Goal: Task Accomplishment & Management: Use online tool/utility

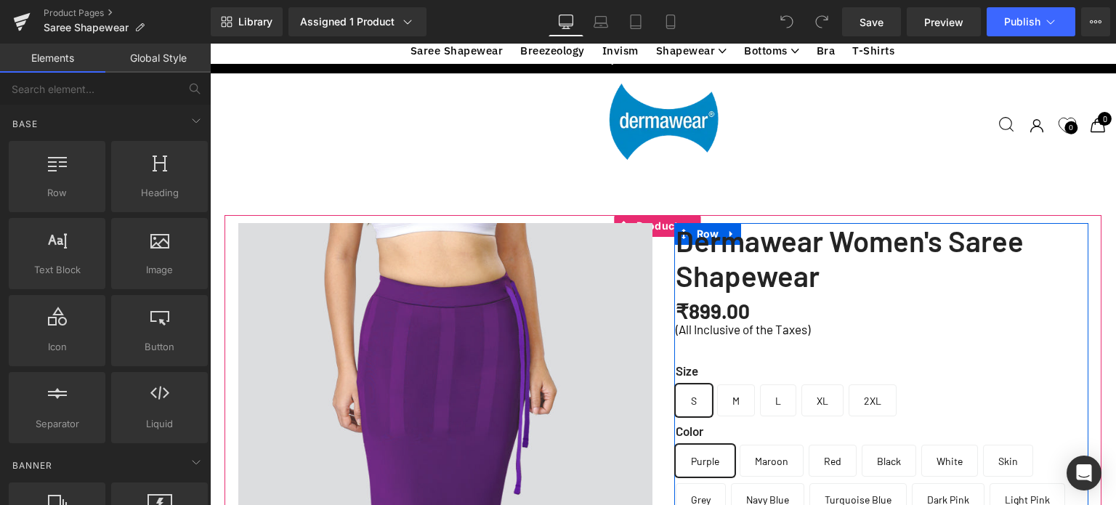
scroll to position [391, 0]
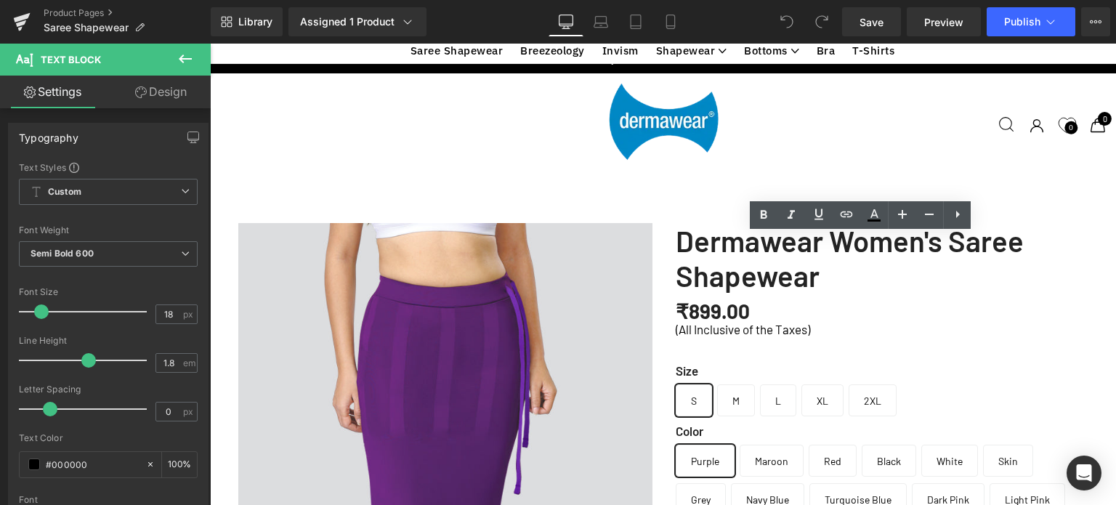
drag, startPoint x: 740, startPoint y: 246, endPoint x: 658, endPoint y: 244, distance: 82.1
click at [764, 214] on icon at bounding box center [764, 215] width 7 height 9
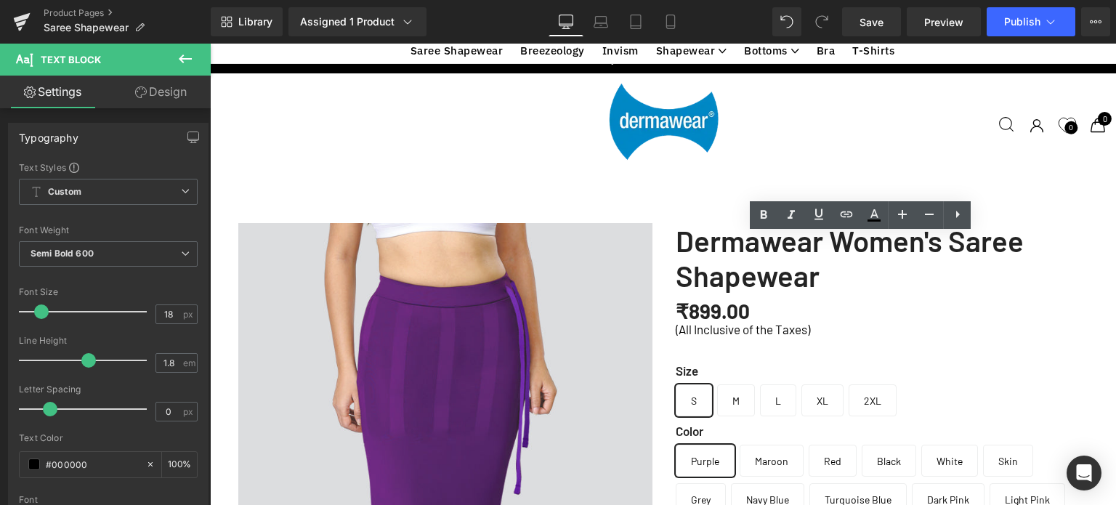
drag, startPoint x: 741, startPoint y: 246, endPoint x: 1007, endPoint y: 263, distance: 266.5
click at [769, 220] on icon at bounding box center [763, 214] width 17 height 17
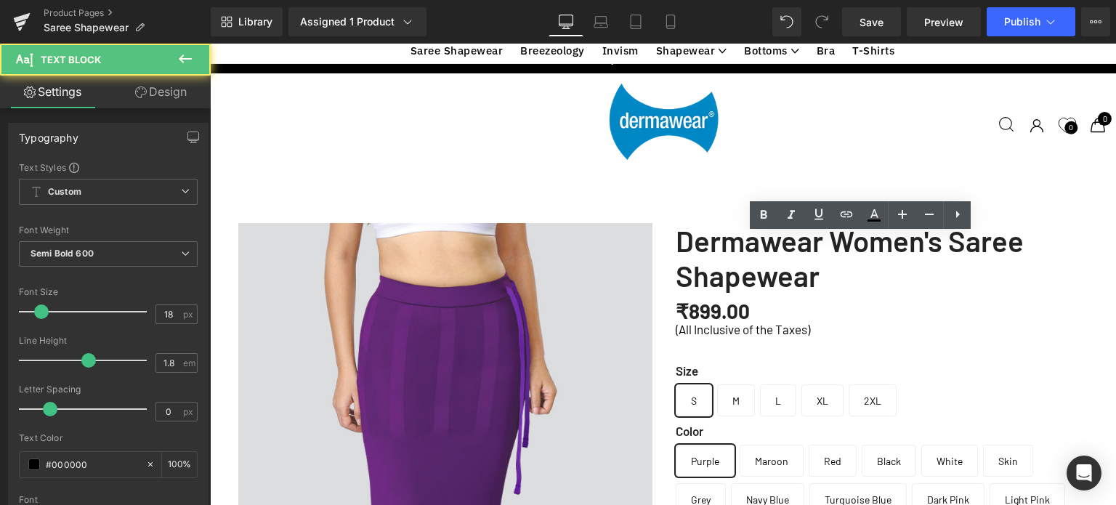
drag, startPoint x: 753, startPoint y: 243, endPoint x: 668, endPoint y: 243, distance: 85.0
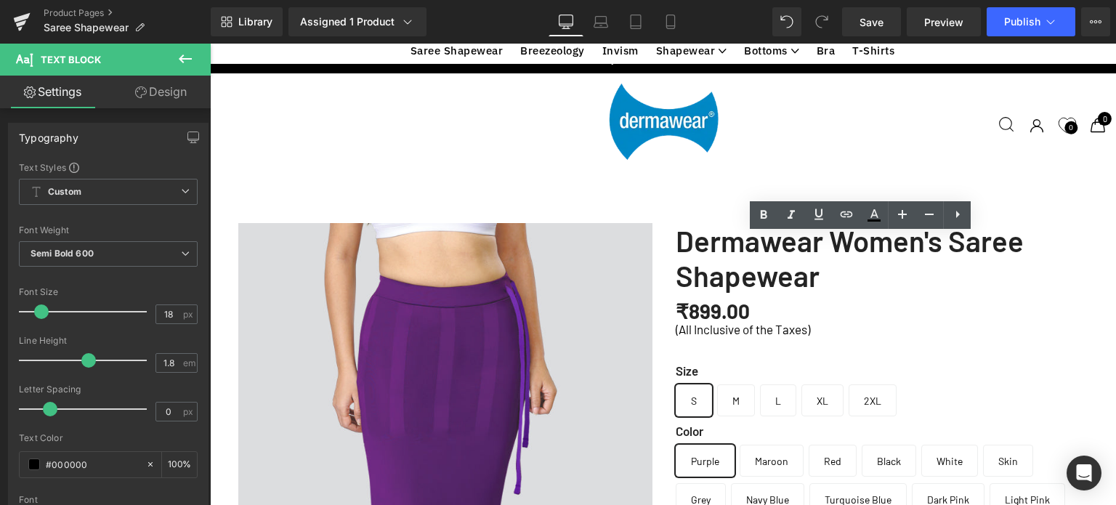
drag, startPoint x: 730, startPoint y: 250, endPoint x: 671, endPoint y: 246, distance: 59.0
click at [764, 214] on icon at bounding box center [764, 215] width 7 height 9
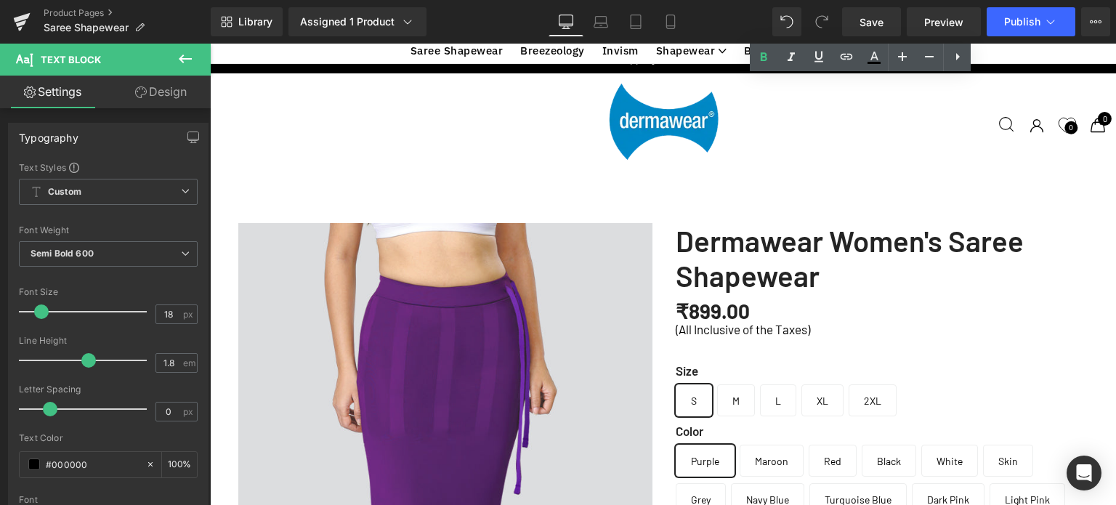
scroll to position [754, 0]
click at [664, 19] on icon at bounding box center [670, 22] width 15 height 15
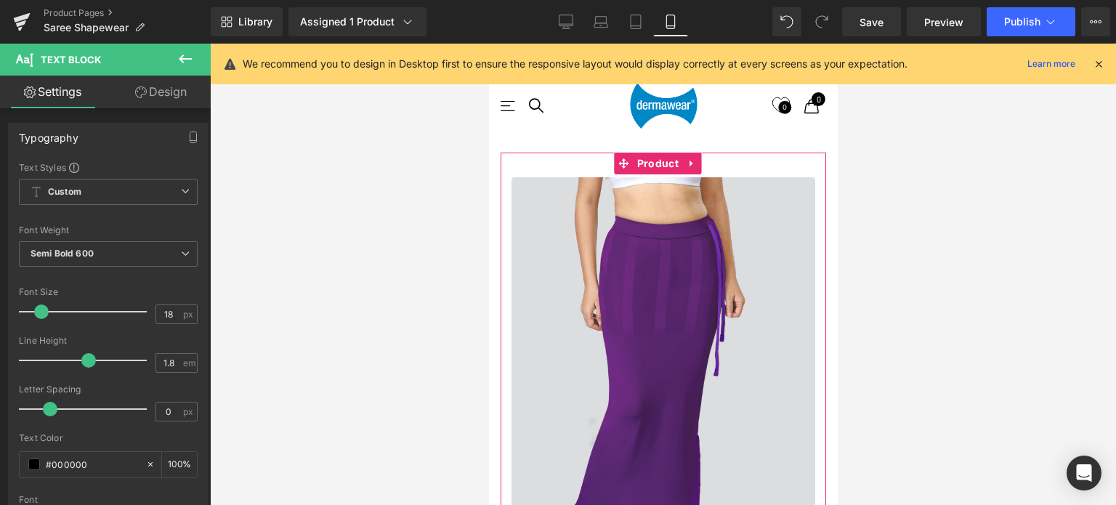
scroll to position [1163, 0]
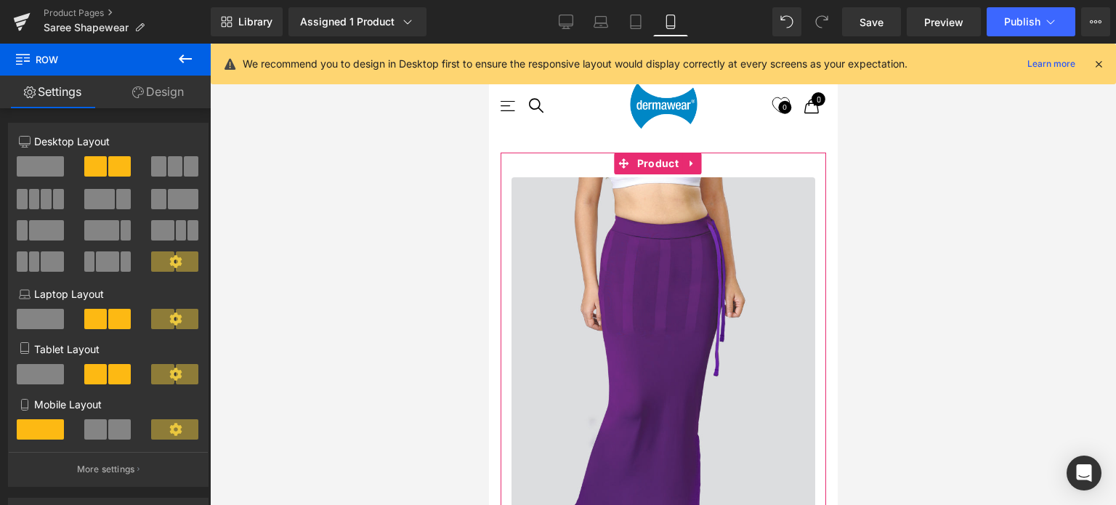
drag, startPoint x: 614, startPoint y: 235, endPoint x: 615, endPoint y: 222, distance: 13.9
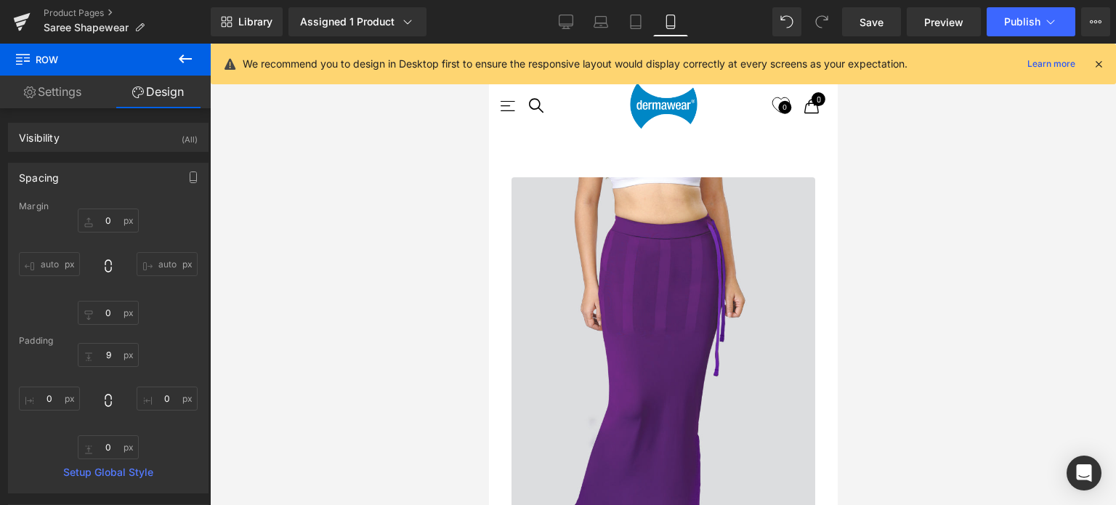
scroll to position [1057, 0]
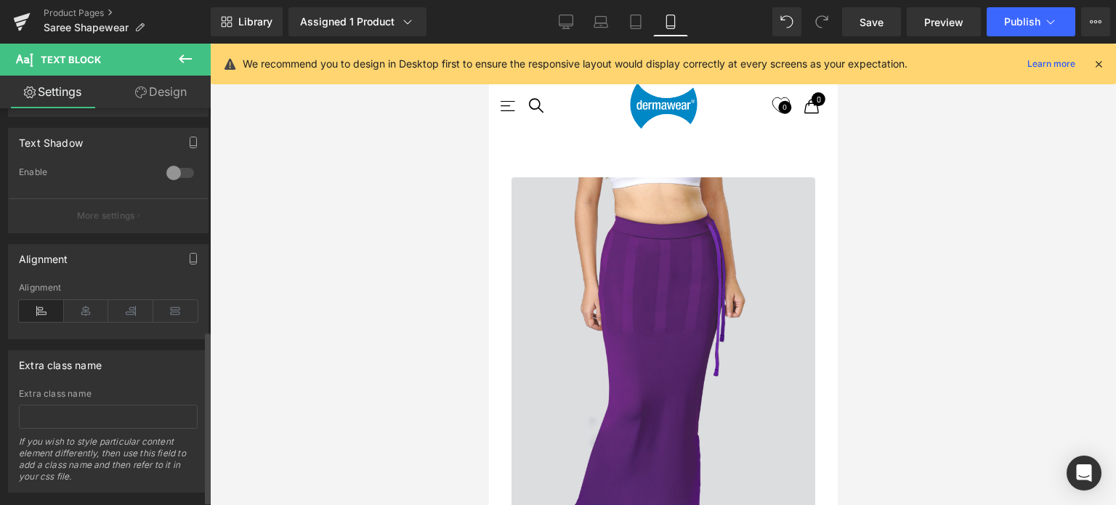
scroll to position [520, 0]
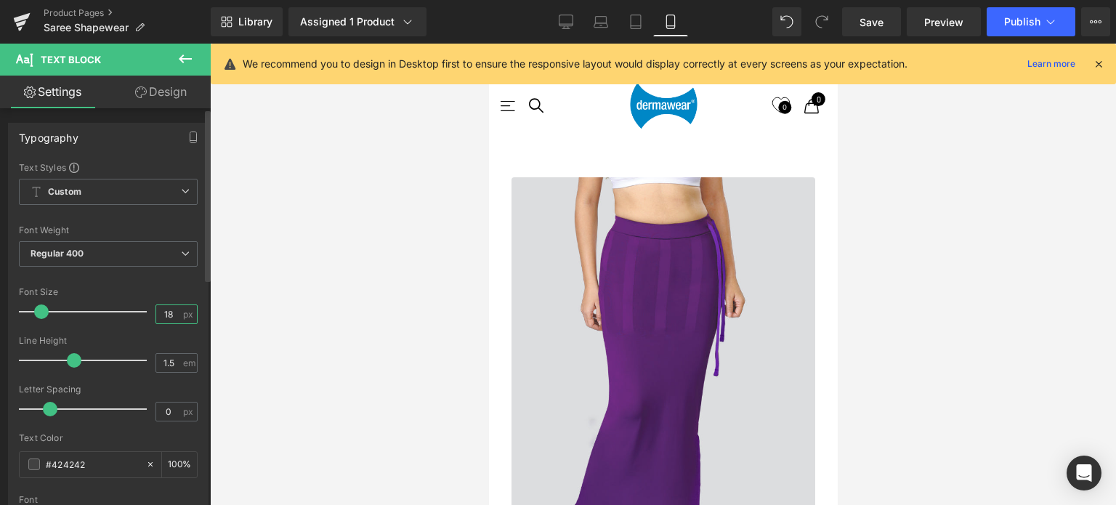
click at [169, 310] on input "18" at bounding box center [168, 314] width 25 height 18
type input "14"
click at [166, 287] on div "Font Size 14 px" at bounding box center [108, 311] width 179 height 49
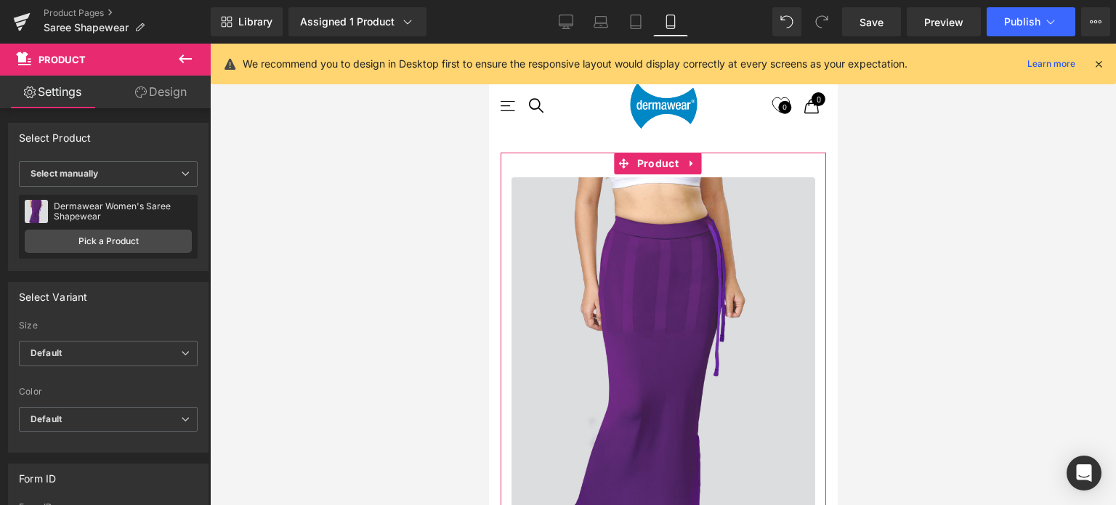
drag, startPoint x: 634, startPoint y: 323, endPoint x: 635, endPoint y: 346, distance: 23.3
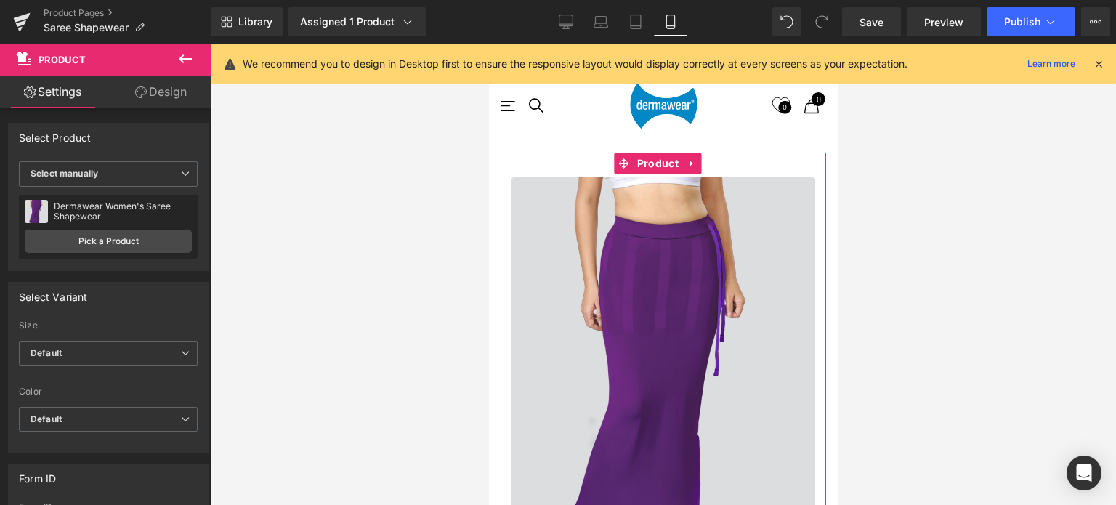
drag, startPoint x: 663, startPoint y: 334, endPoint x: 663, endPoint y: 343, distance: 9.4
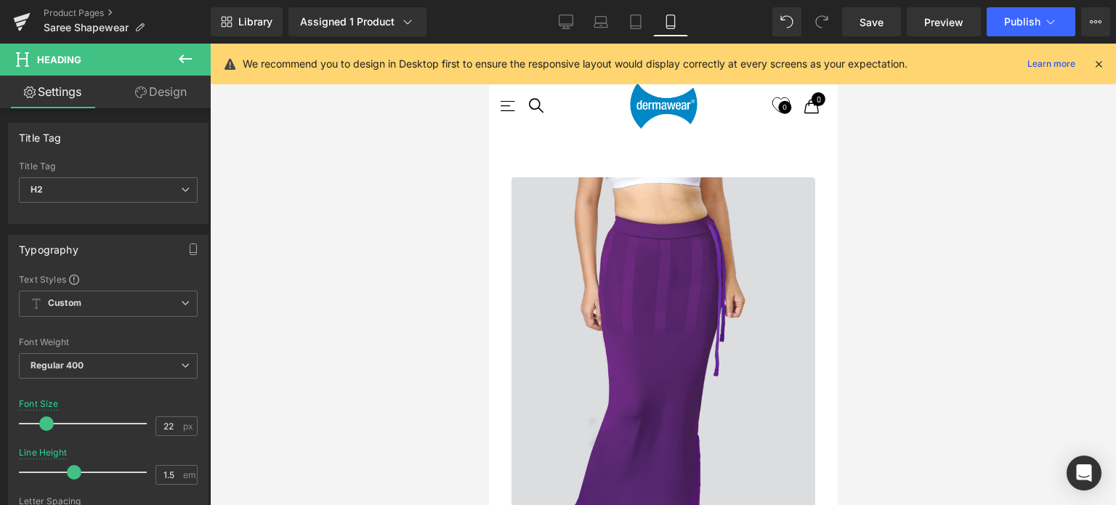
drag, startPoint x: 783, startPoint y: 371, endPoint x: 783, endPoint y: 381, distance: 10.2
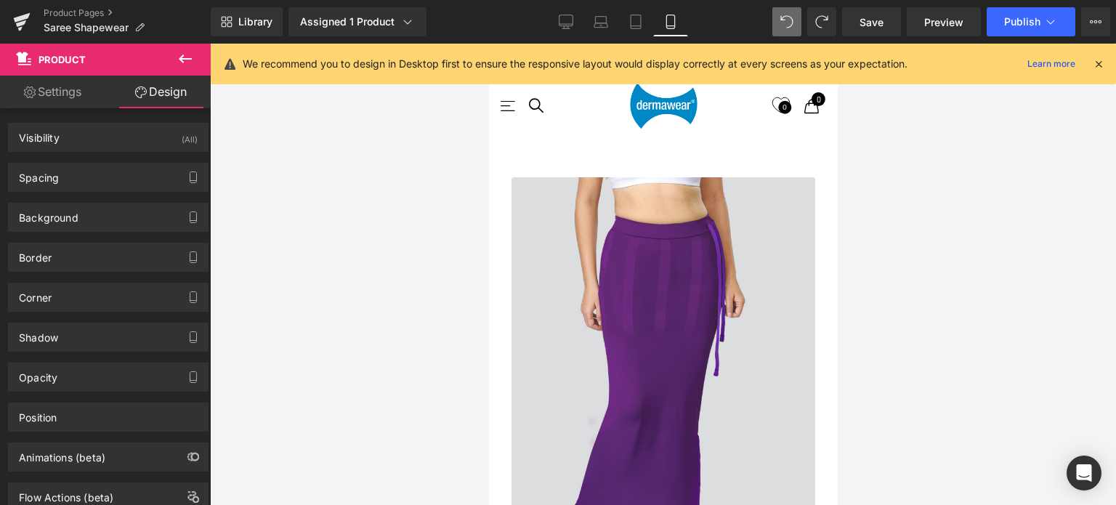
scroll to position [1671, 0]
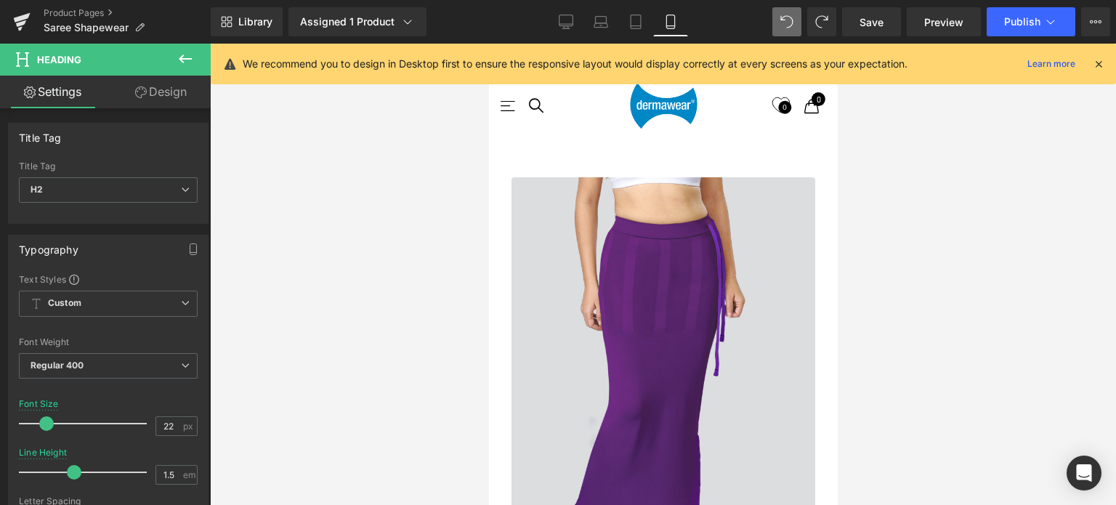
drag, startPoint x: 769, startPoint y: 202, endPoint x: 769, endPoint y: 193, distance: 8.7
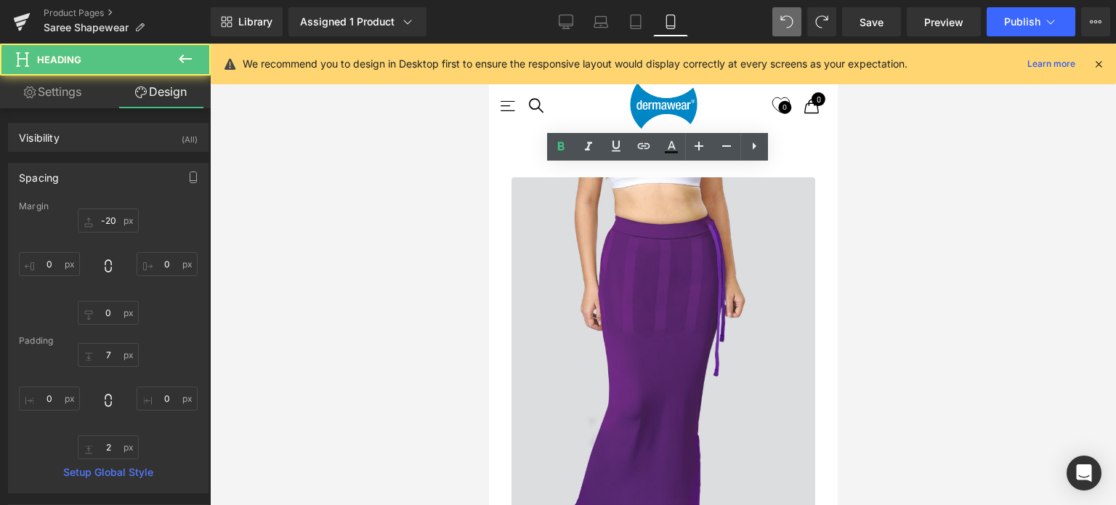
click at [352, 270] on div at bounding box center [663, 274] width 906 height 461
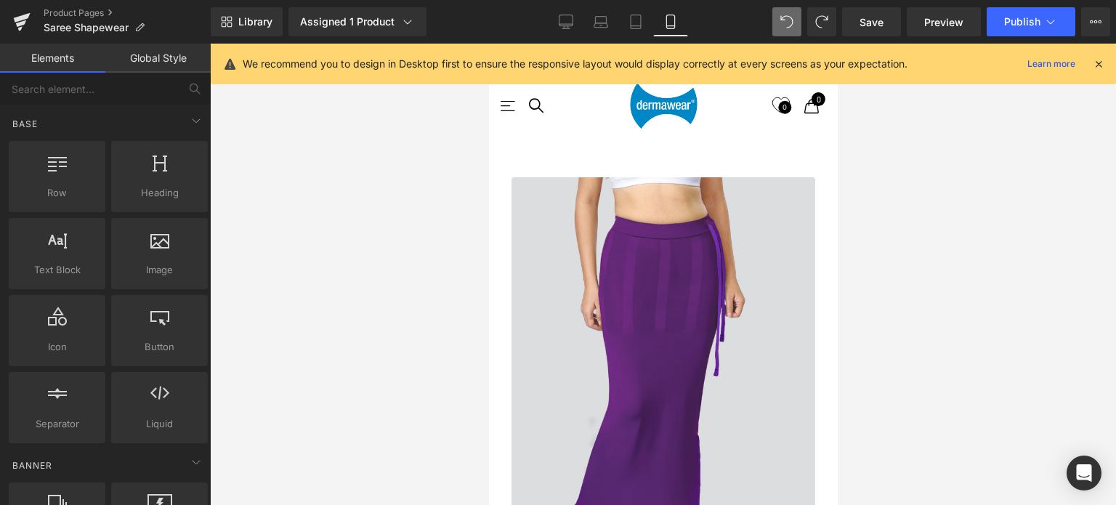
scroll to position [3342, 0]
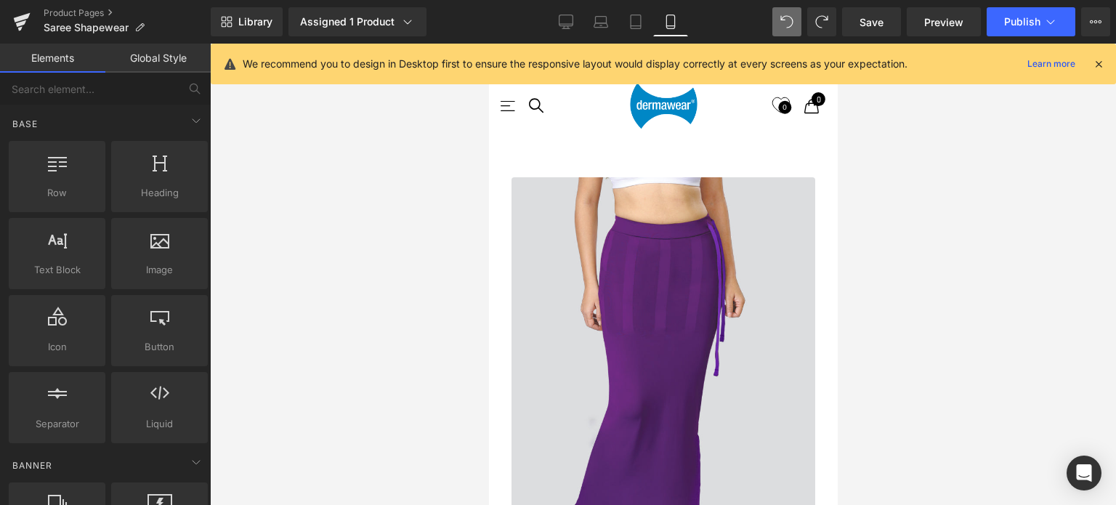
click at [403, 316] on div at bounding box center [663, 274] width 906 height 461
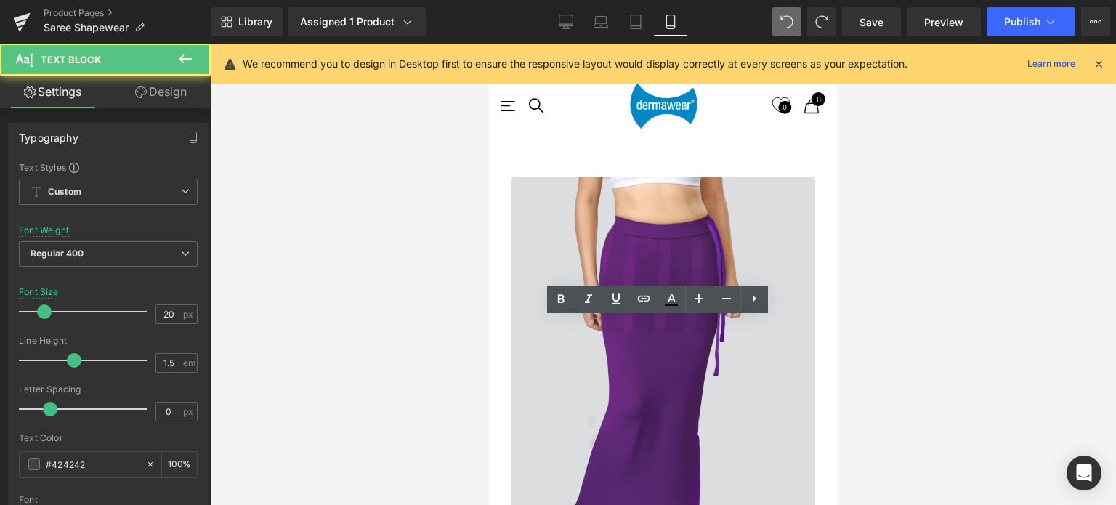
click at [981, 325] on div at bounding box center [663, 274] width 906 height 461
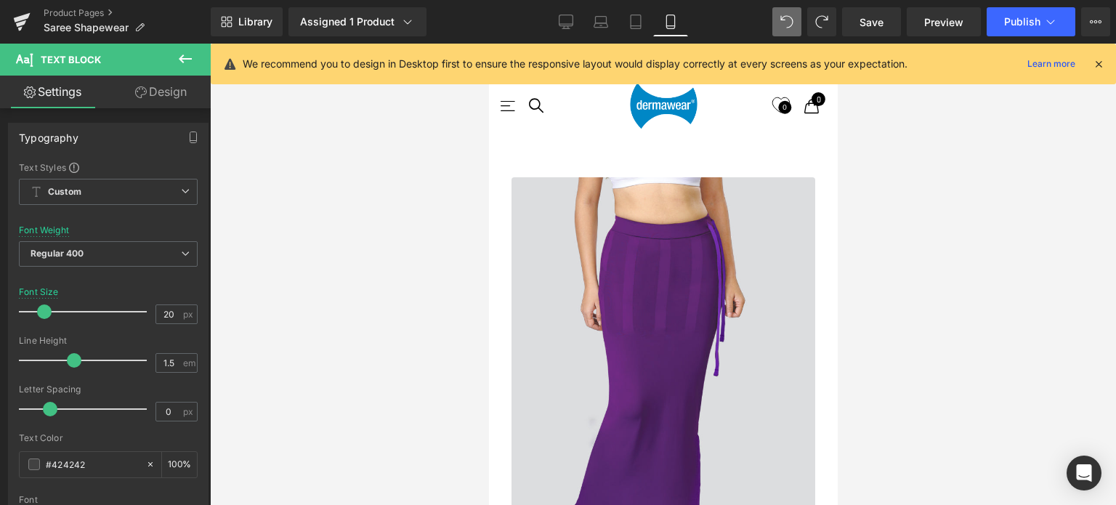
scroll to position [3488, 0]
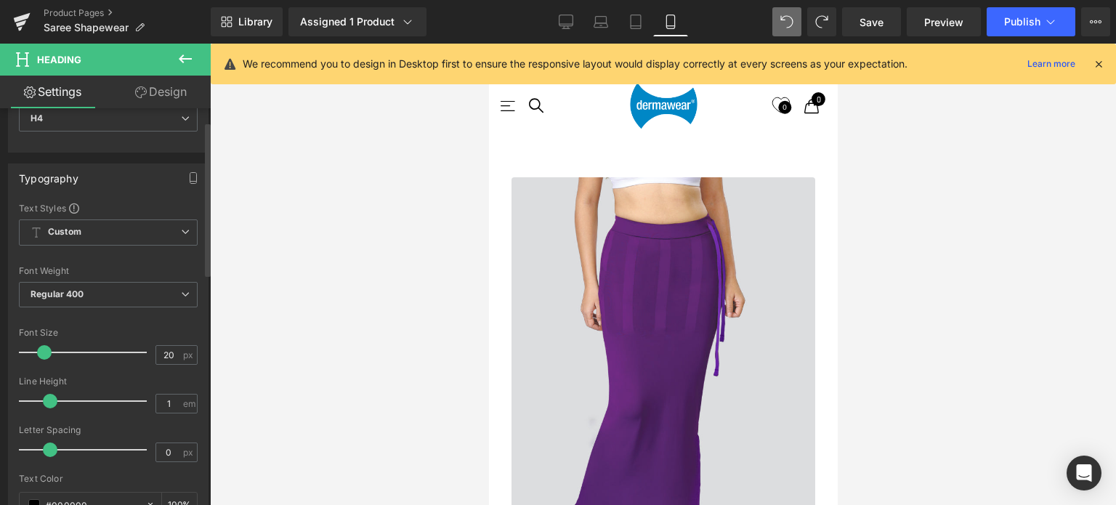
scroll to position [73, 0]
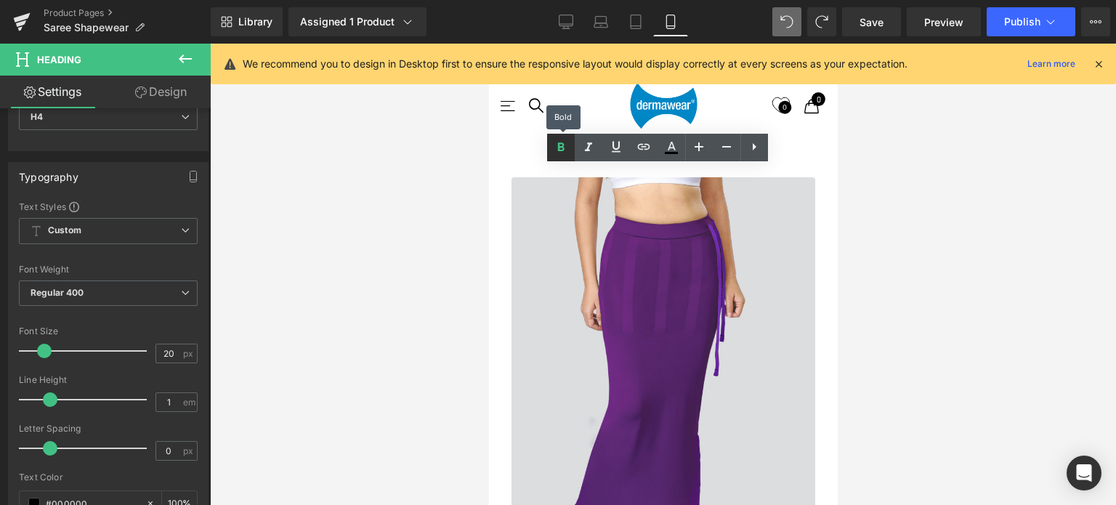
click at [561, 155] on icon at bounding box center [560, 147] width 17 height 17
drag, startPoint x: 732, startPoint y: 189, endPoint x: 588, endPoint y: 191, distance: 143.9
click at [562, 150] on icon at bounding box center [560, 147] width 17 height 17
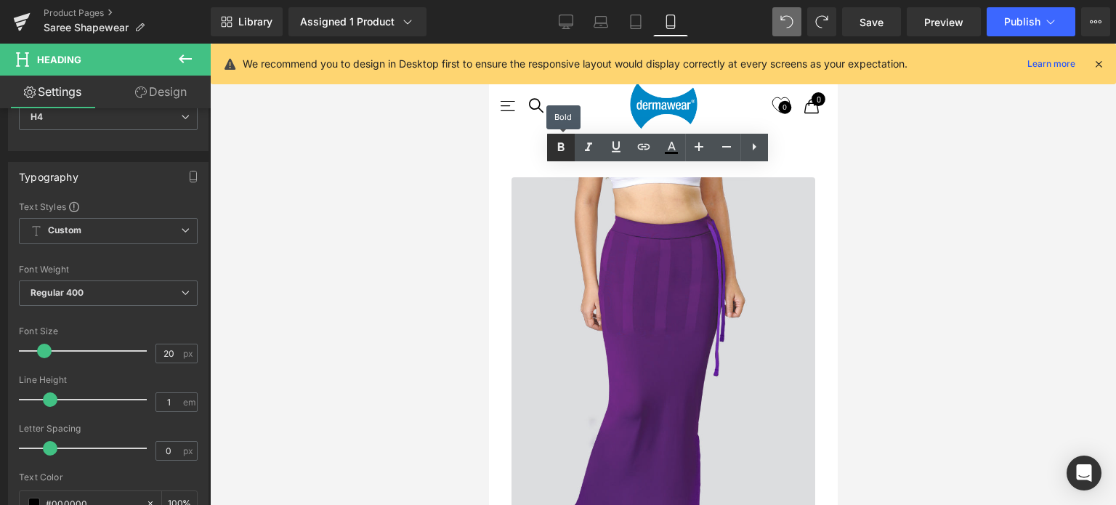
click at [562, 150] on icon at bounding box center [560, 147] width 17 height 17
drag, startPoint x: 591, startPoint y: 192, endPoint x: 722, endPoint y: 187, distance: 130.9
click at [564, 150] on icon at bounding box center [561, 146] width 7 height 9
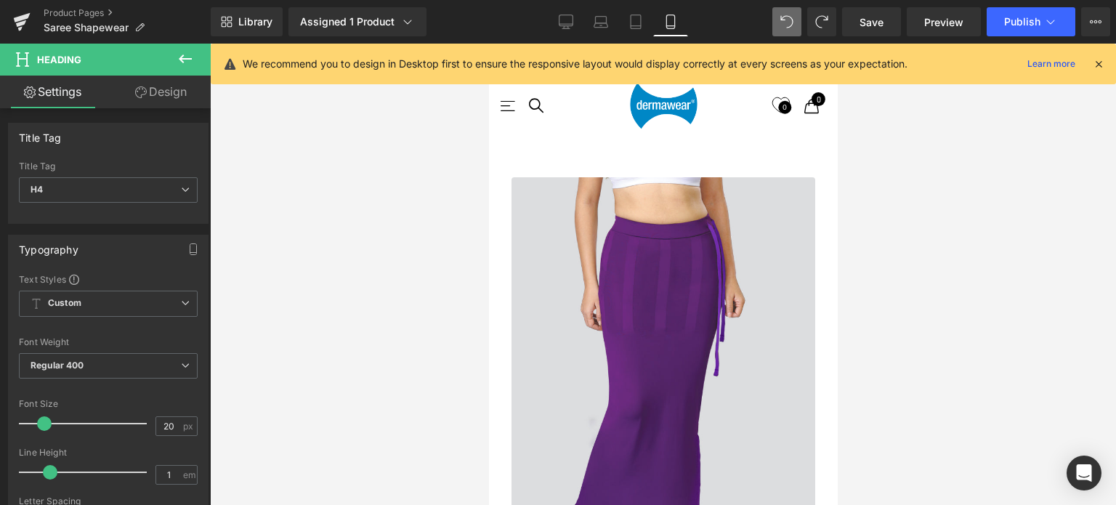
drag, startPoint x: 650, startPoint y: 474, endPoint x: 741, endPoint y: 474, distance: 91.6
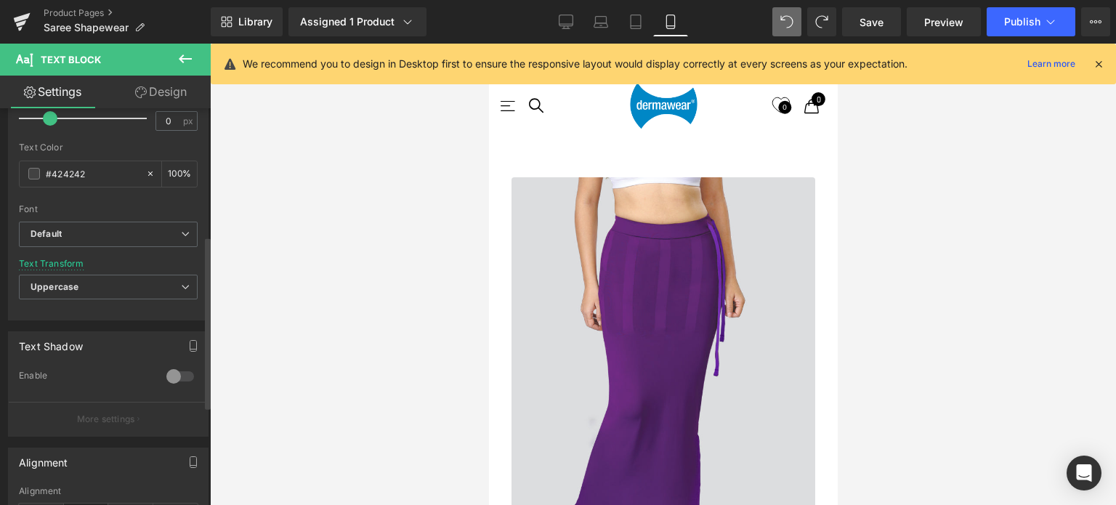
scroll to position [291, 0]
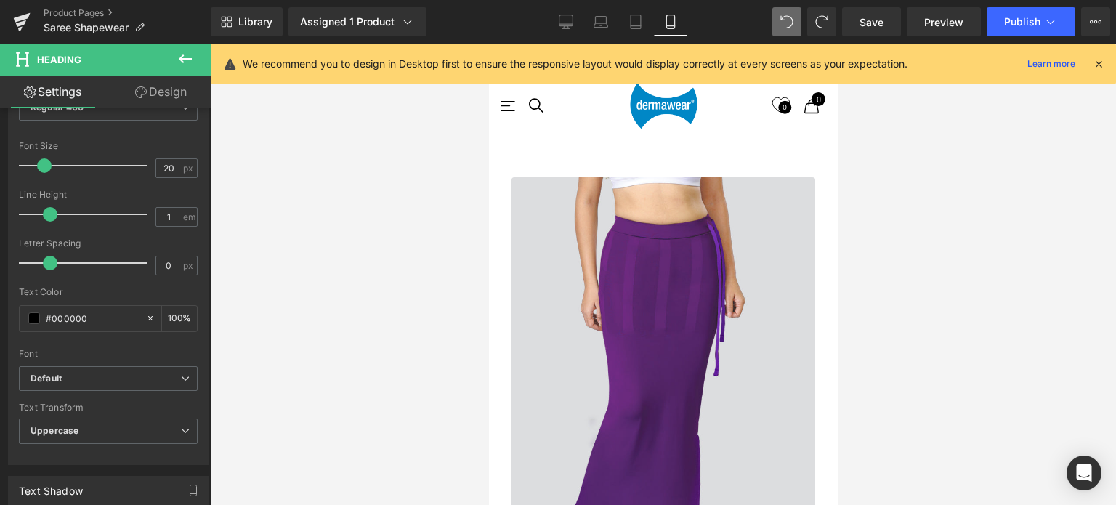
scroll to position [218, 0]
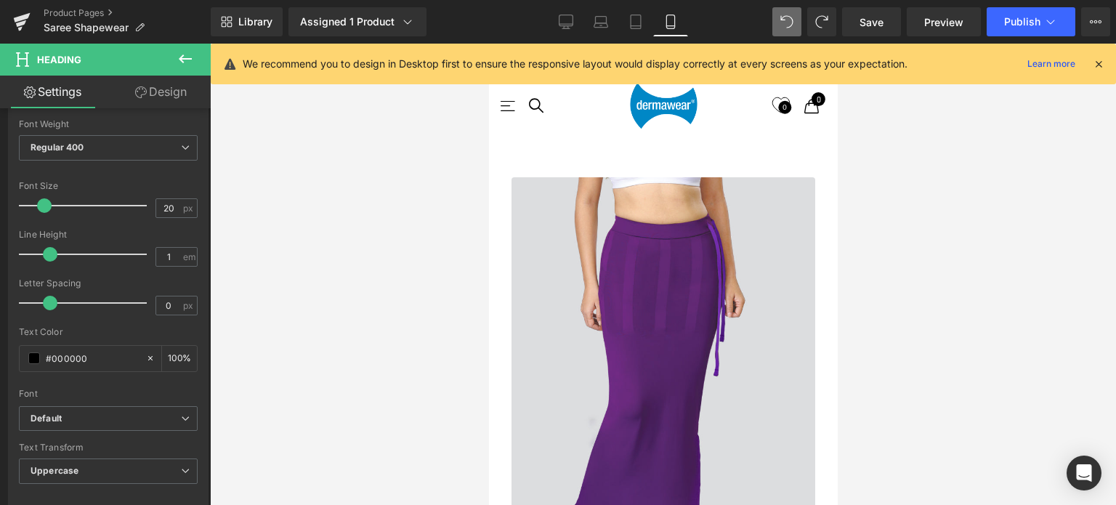
click at [1105, 224] on div at bounding box center [663, 274] width 906 height 461
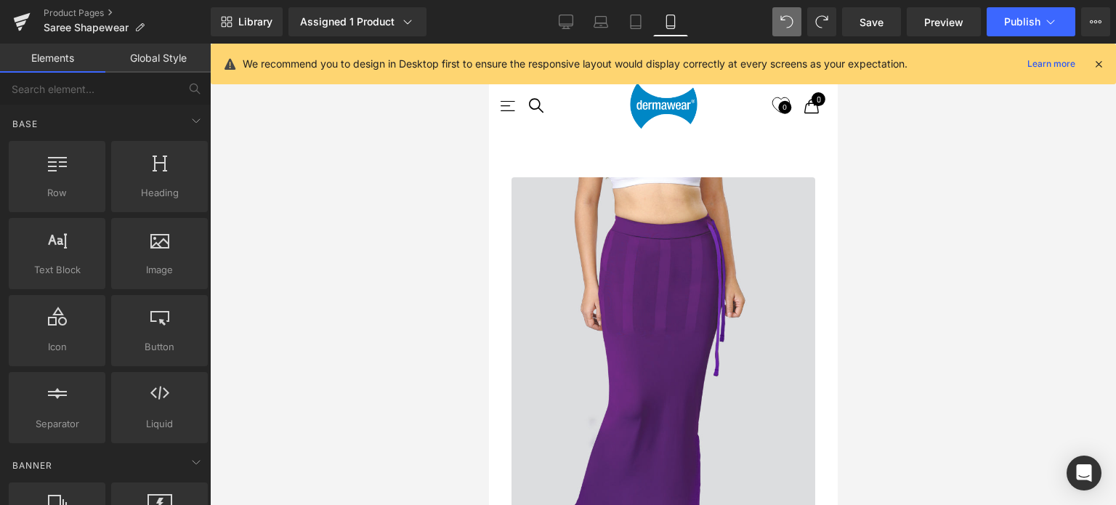
click at [987, 283] on div at bounding box center [663, 274] width 906 height 461
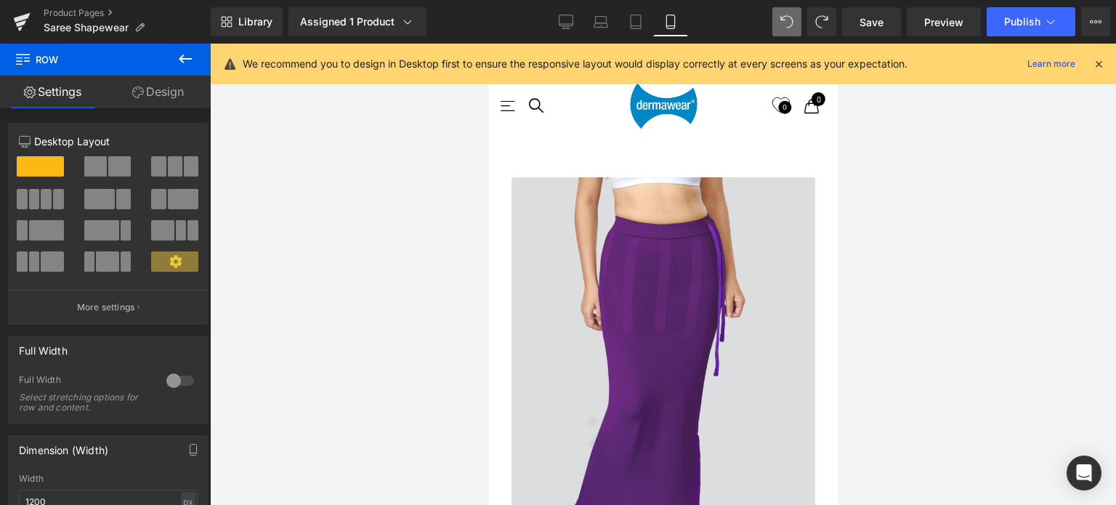
click at [979, 311] on div at bounding box center [663, 274] width 906 height 461
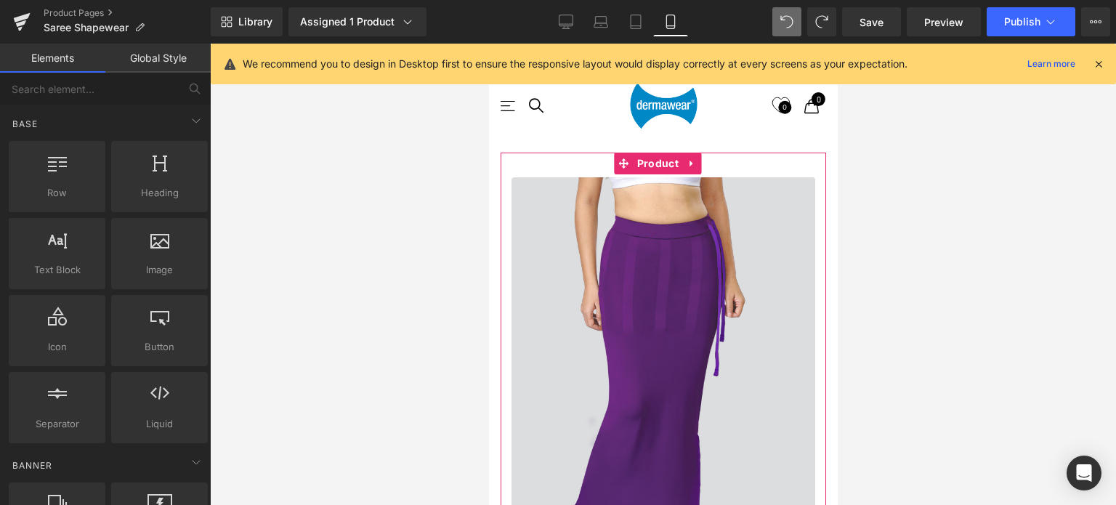
scroll to position [872, 0]
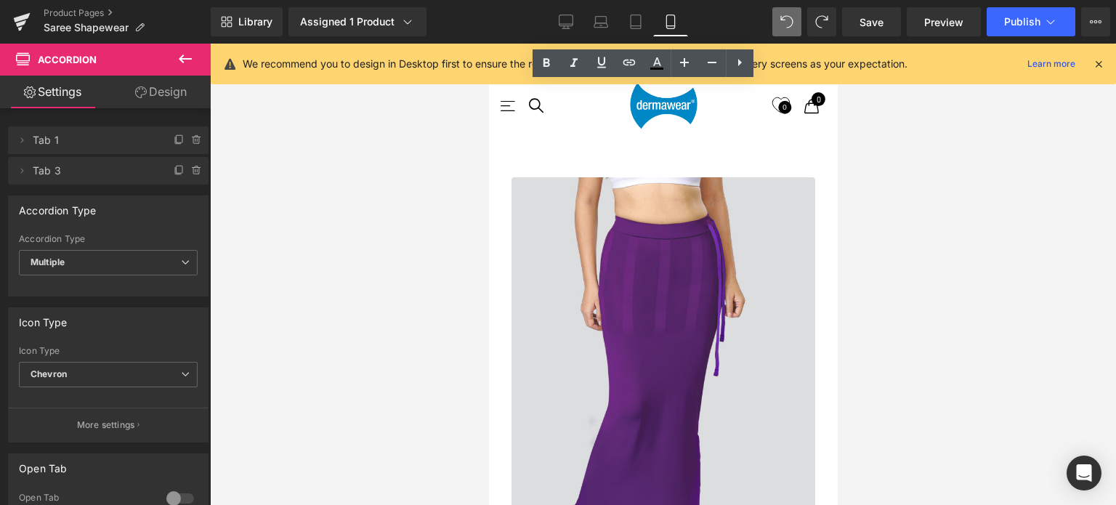
scroll to position [1017, 0]
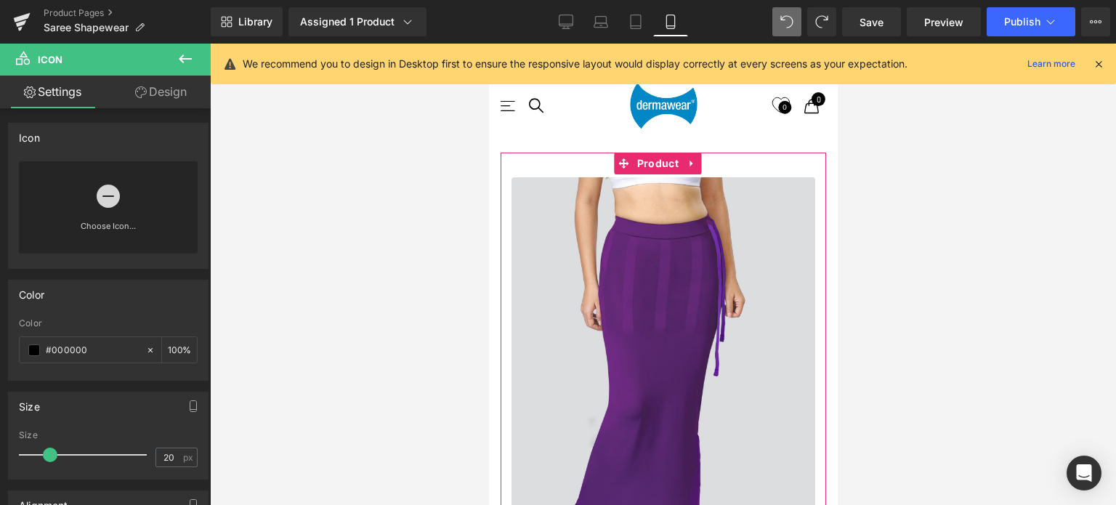
drag, startPoint x: 788, startPoint y: 293, endPoint x: 553, endPoint y: 305, distance: 235.8
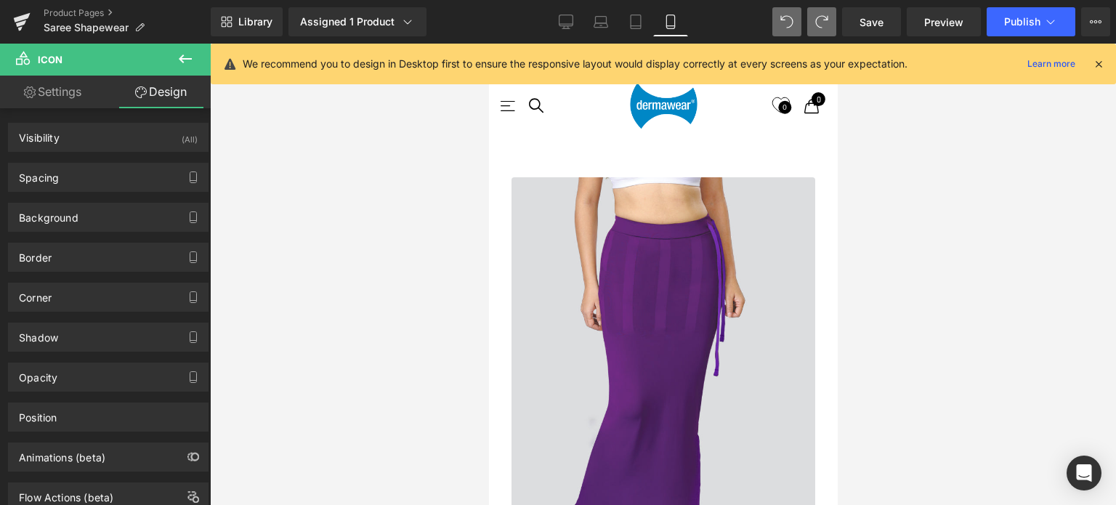
scroll to position [1102, 0]
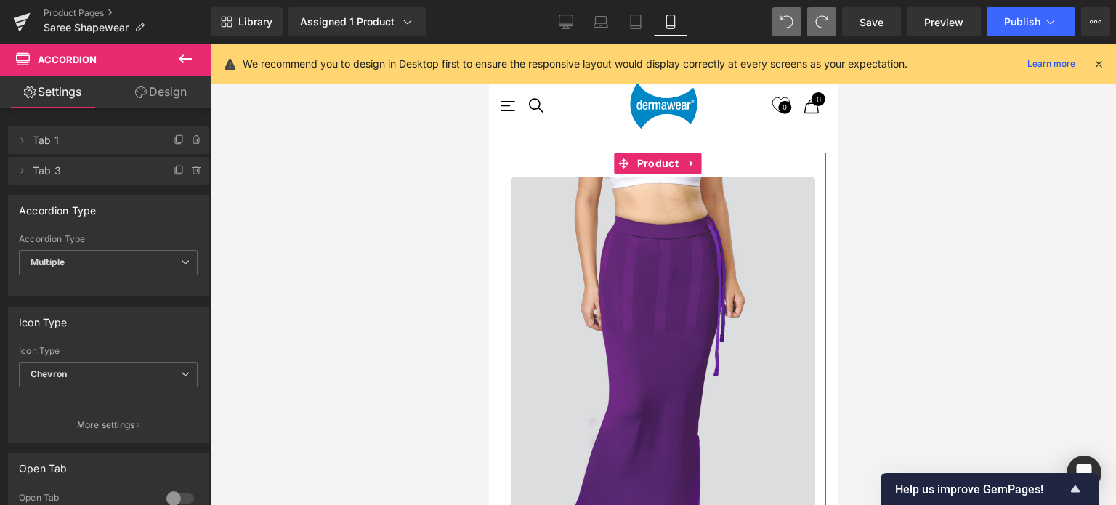
scroll to position [738, 0]
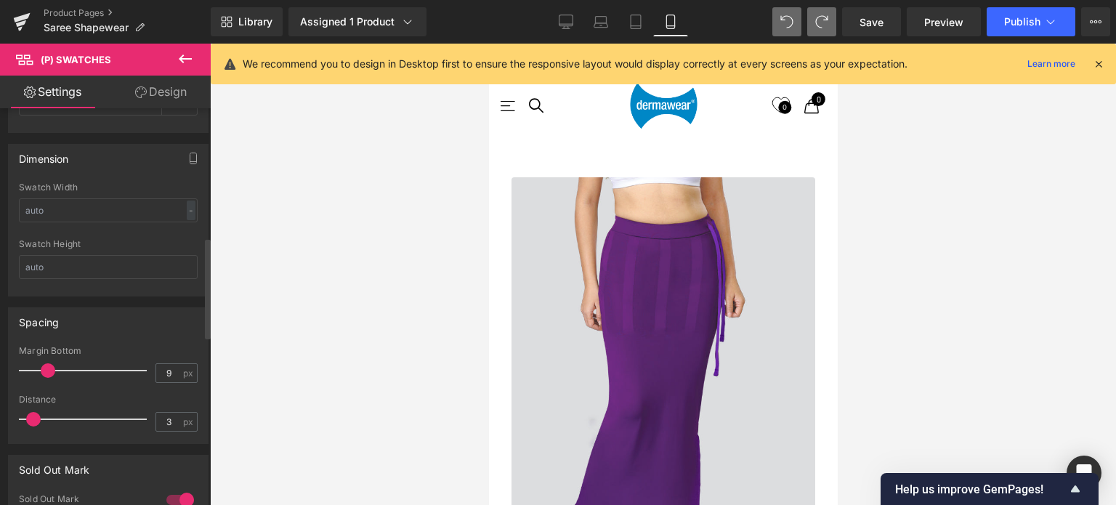
scroll to position [581, 0]
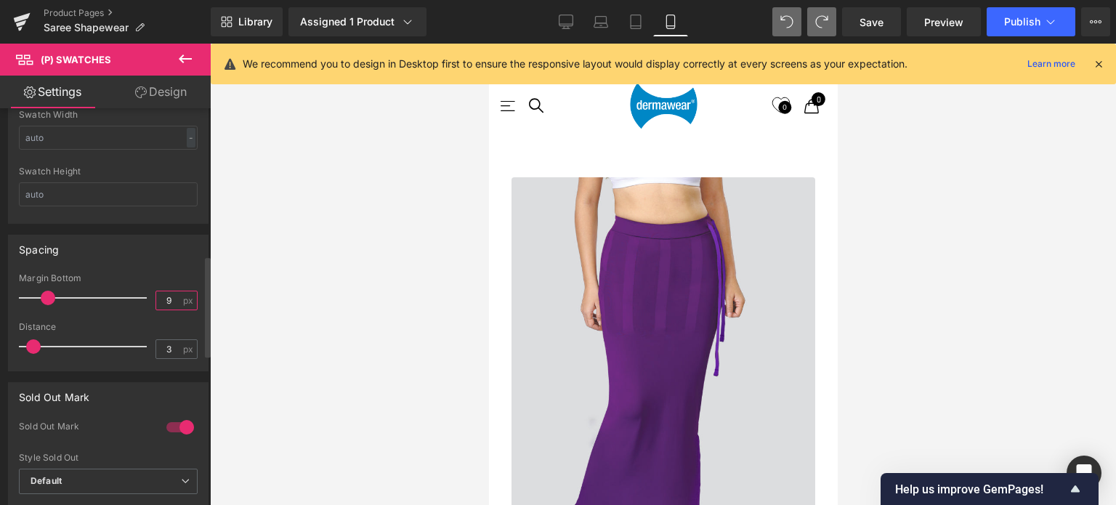
click at [172, 295] on input "9" at bounding box center [168, 300] width 25 height 18
click at [161, 261] on div "Spacing 9px Margin Bottom 5 px 3px Distance 3 px" at bounding box center [108, 303] width 201 height 137
drag, startPoint x: 168, startPoint y: 298, endPoint x: 147, endPoint y: 303, distance: 21.7
click at [148, 304] on div "Margin Bottom 5 px" at bounding box center [108, 297] width 179 height 49
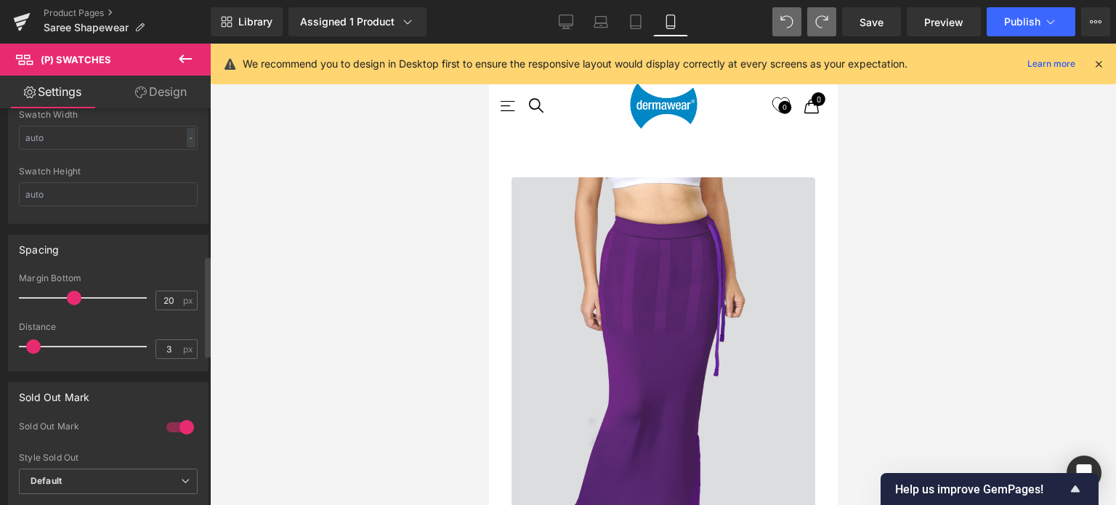
click at [171, 254] on div "Spacing" at bounding box center [108, 249] width 199 height 28
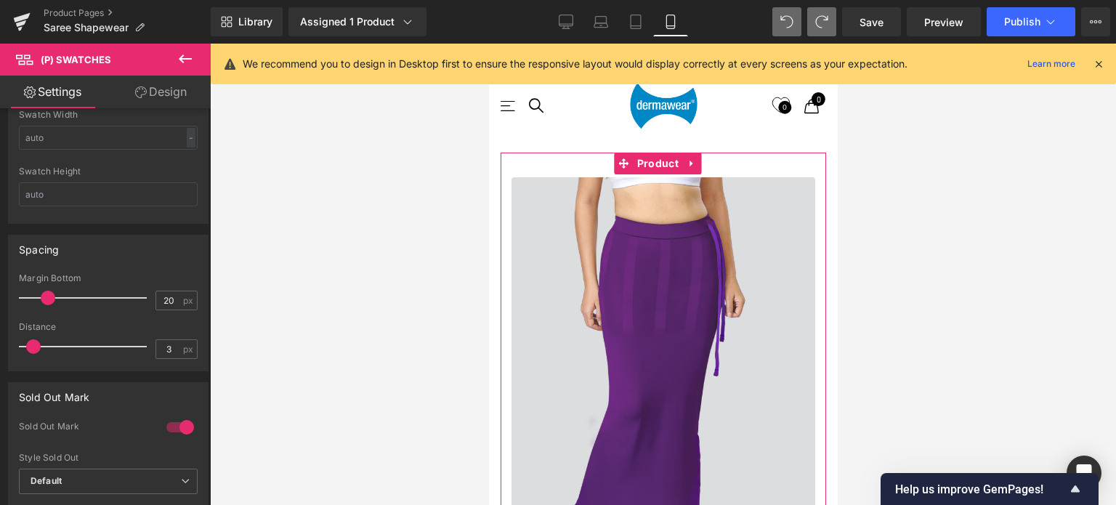
scroll to position [647, 0]
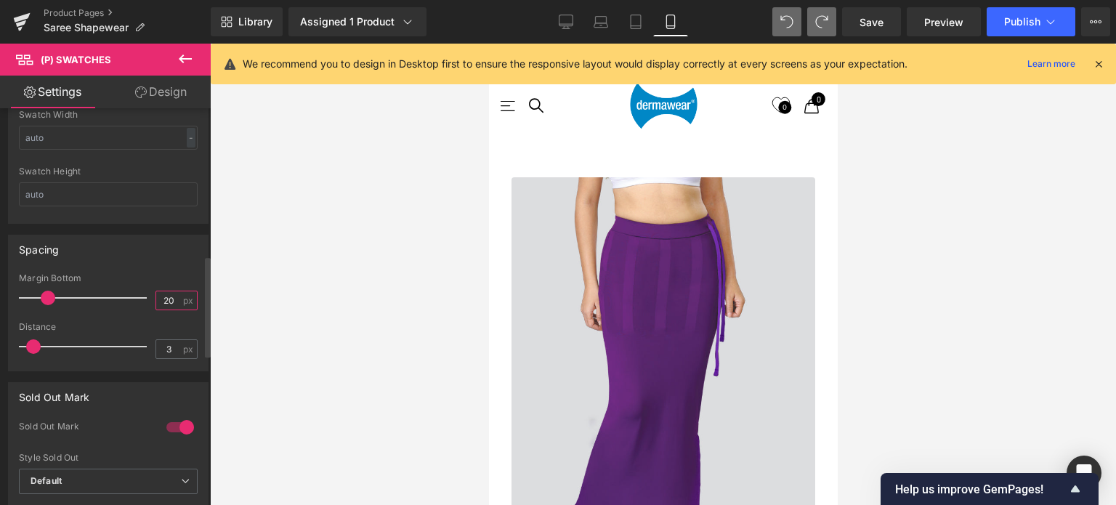
click at [165, 294] on input "20" at bounding box center [168, 300] width 25 height 18
type input "9"
type input "5"
type input "3"
click at [174, 260] on div "Spacing" at bounding box center [108, 249] width 199 height 28
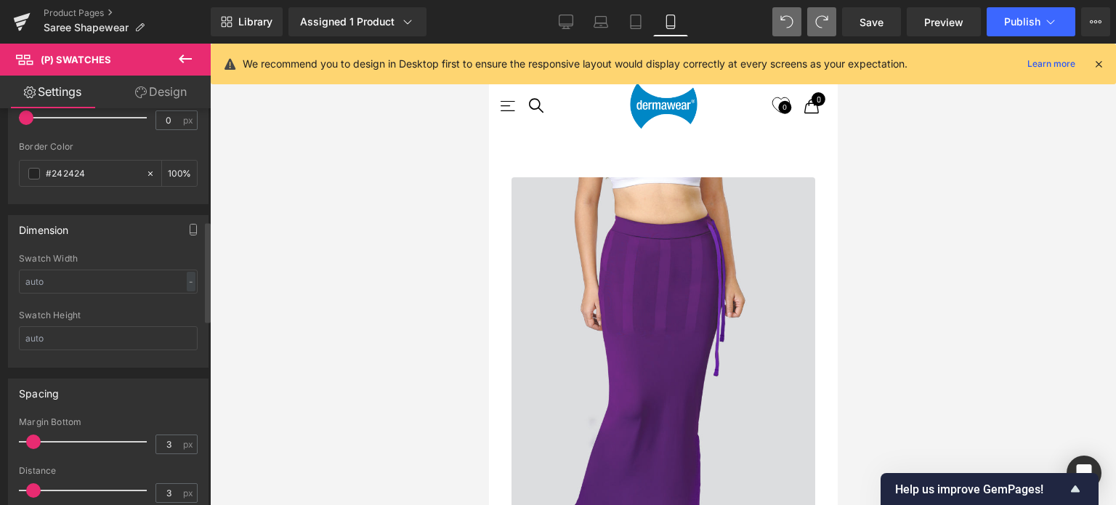
scroll to position [436, 0]
click at [58, 286] on input "text" at bounding box center [108, 283] width 179 height 24
click at [187, 279] on div "-" at bounding box center [191, 283] width 9 height 20
click at [180, 323] on li "px" at bounding box center [188, 326] width 18 height 21
click at [85, 281] on input "text" at bounding box center [108, 283] width 179 height 24
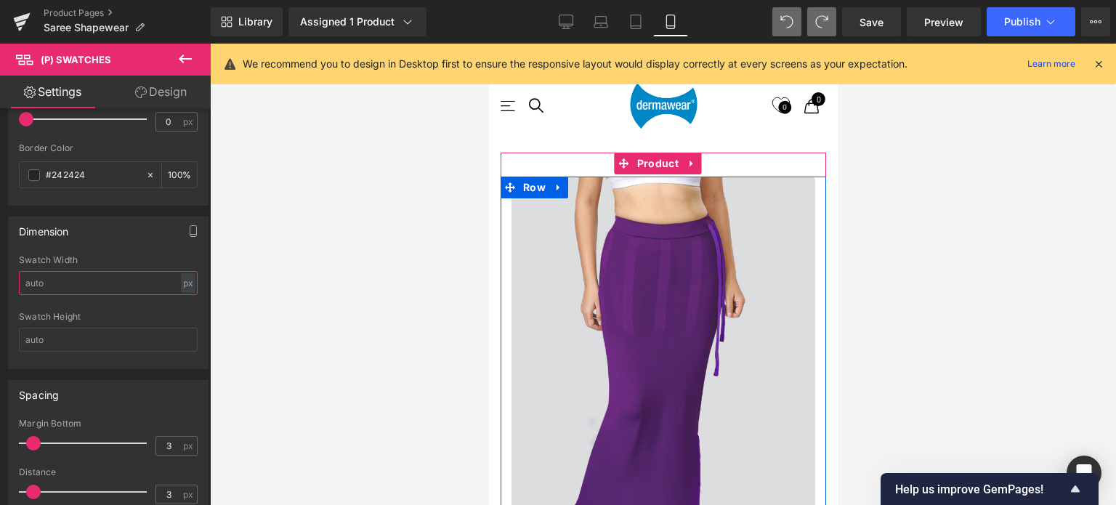
scroll to position [720, 0]
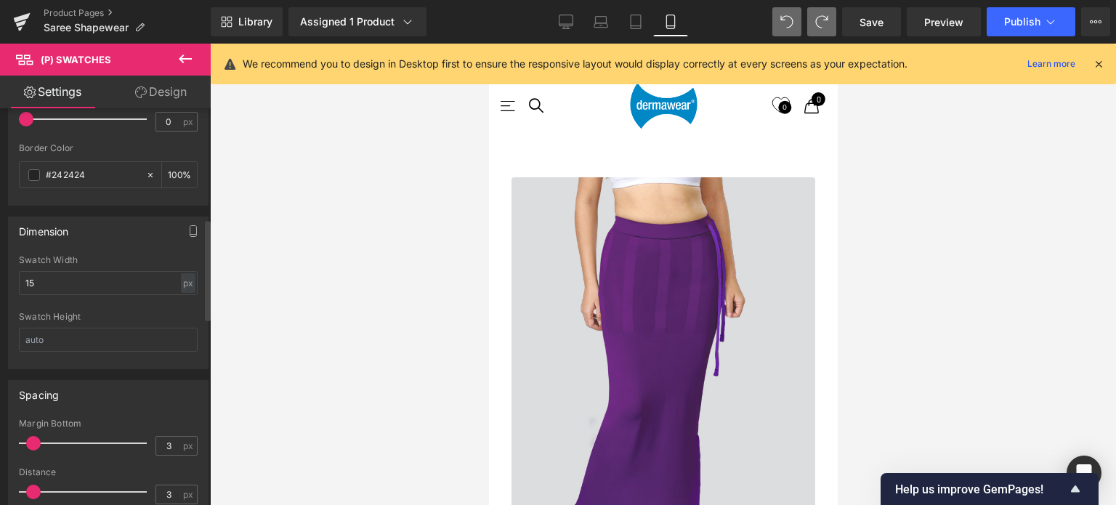
click at [116, 252] on div "Dimension Swatch Width 15 px % px Swatch Height" at bounding box center [108, 293] width 201 height 153
click at [63, 281] on input "15" at bounding box center [108, 283] width 179 height 24
type input "1"
type input "2"
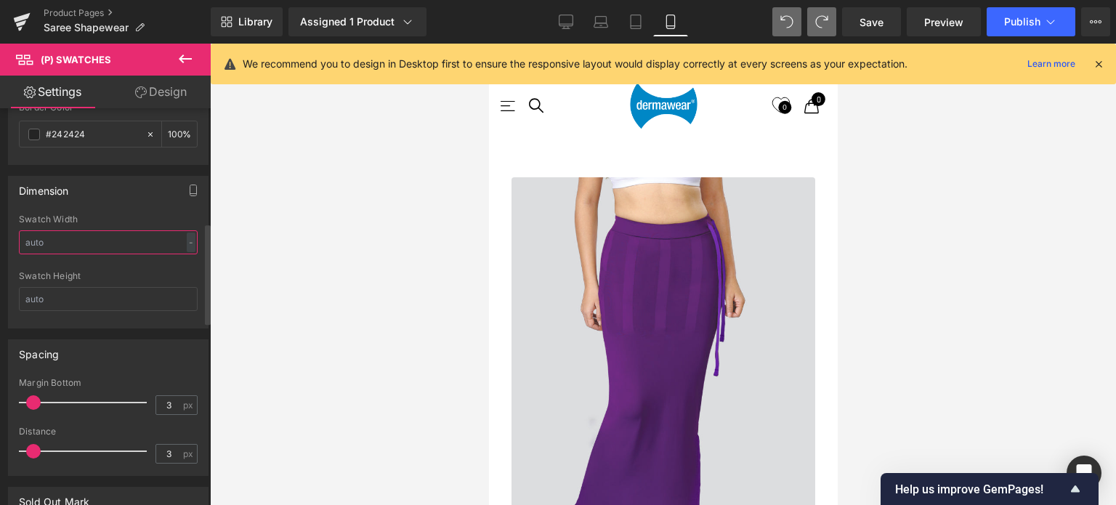
scroll to position [436, 0]
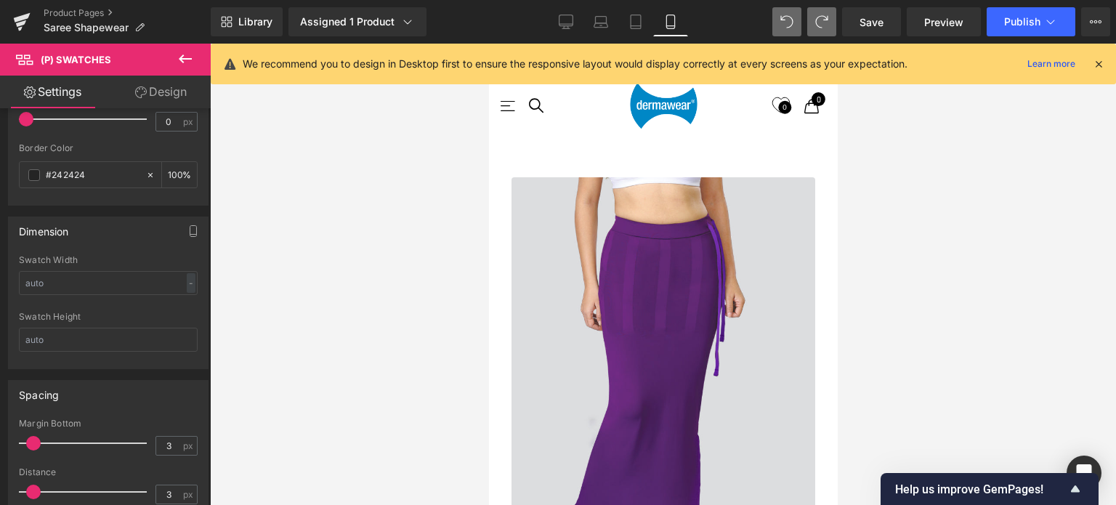
click at [165, 86] on link "Design" at bounding box center [160, 92] width 105 height 33
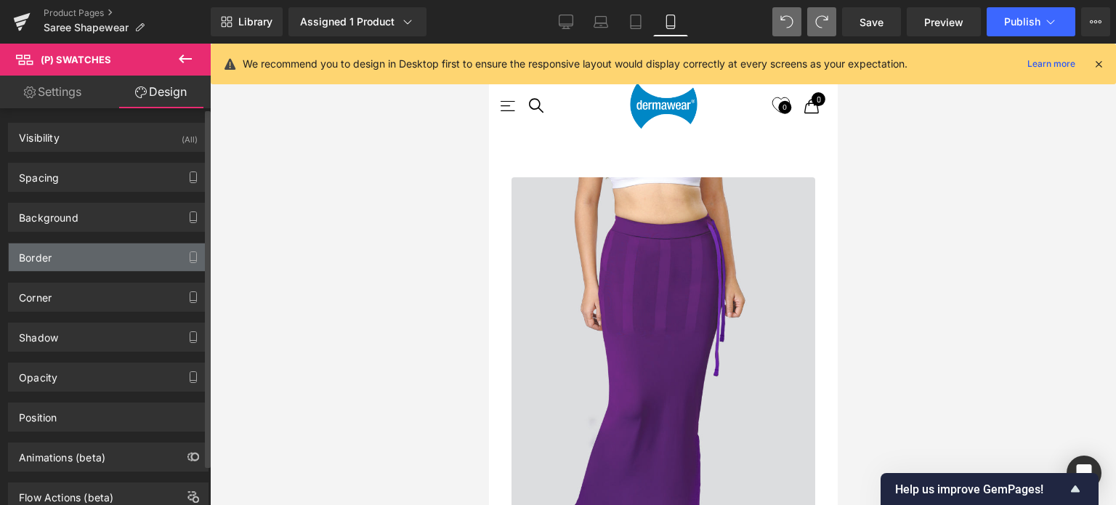
click at [79, 255] on div "Border" at bounding box center [108, 257] width 199 height 28
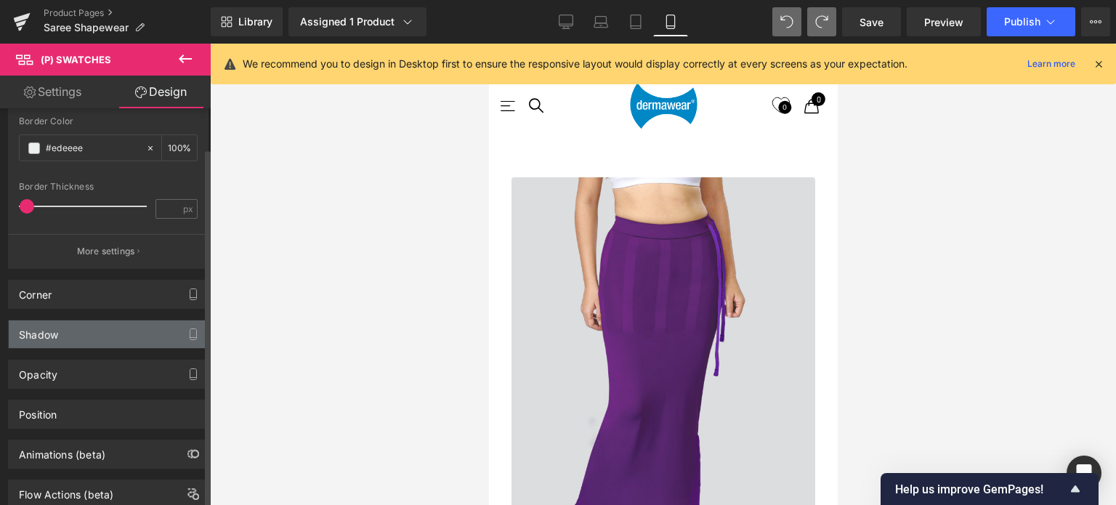
scroll to position [291, 0]
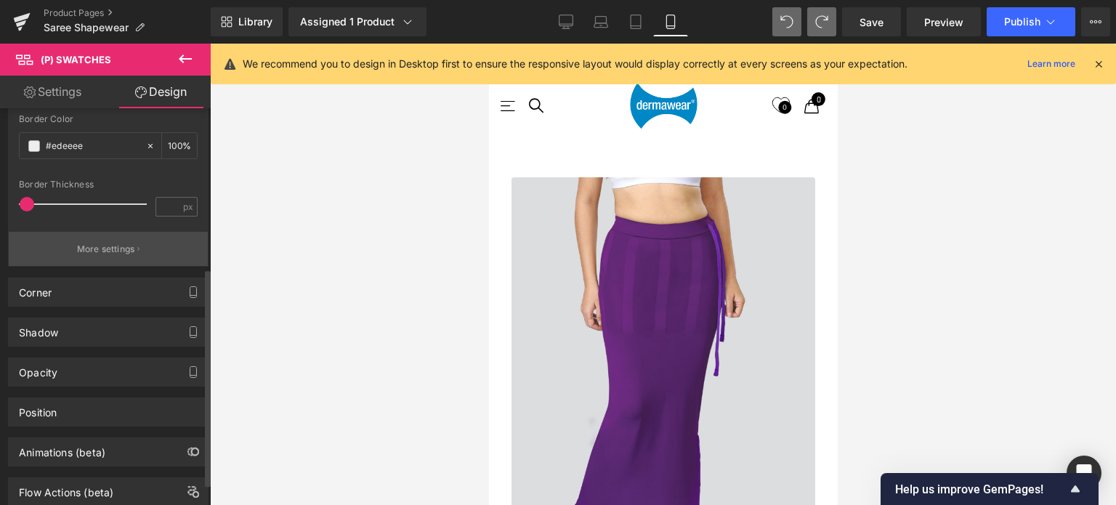
click at [86, 251] on p "More settings" at bounding box center [106, 249] width 58 height 13
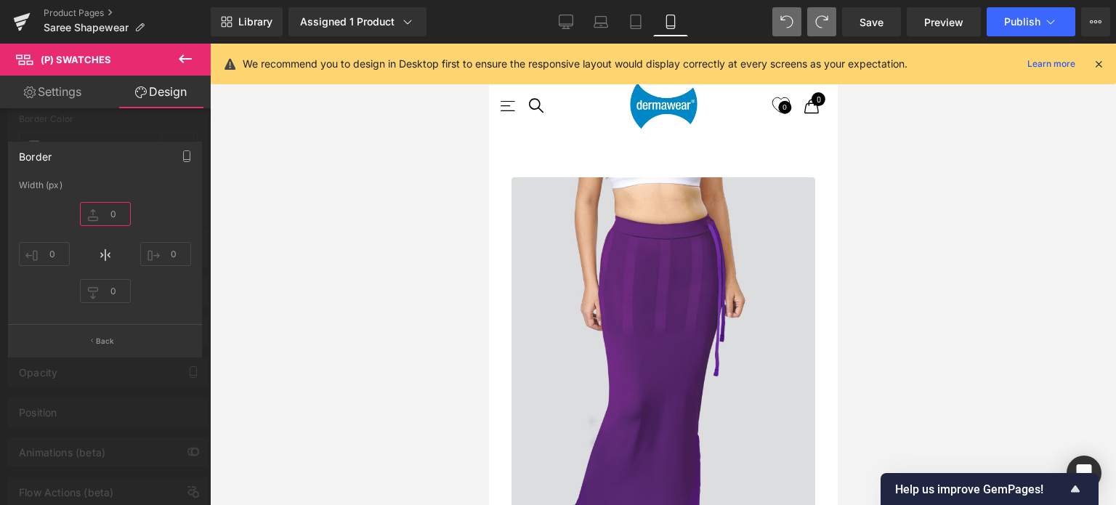
click at [122, 215] on input "text" at bounding box center [105, 214] width 51 height 24
type input "0"
type input "1"
type input "3"
type input "8"
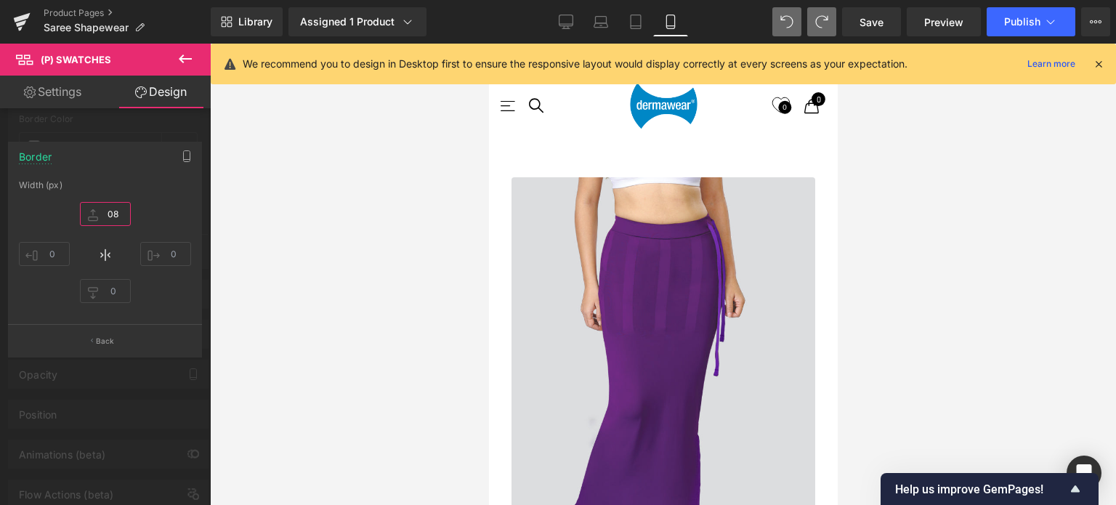
type input "8"
type input ".8"
click at [153, 214] on div ".8" at bounding box center [105, 254] width 172 height 116
click at [104, 337] on p "Back" at bounding box center [105, 341] width 19 height 11
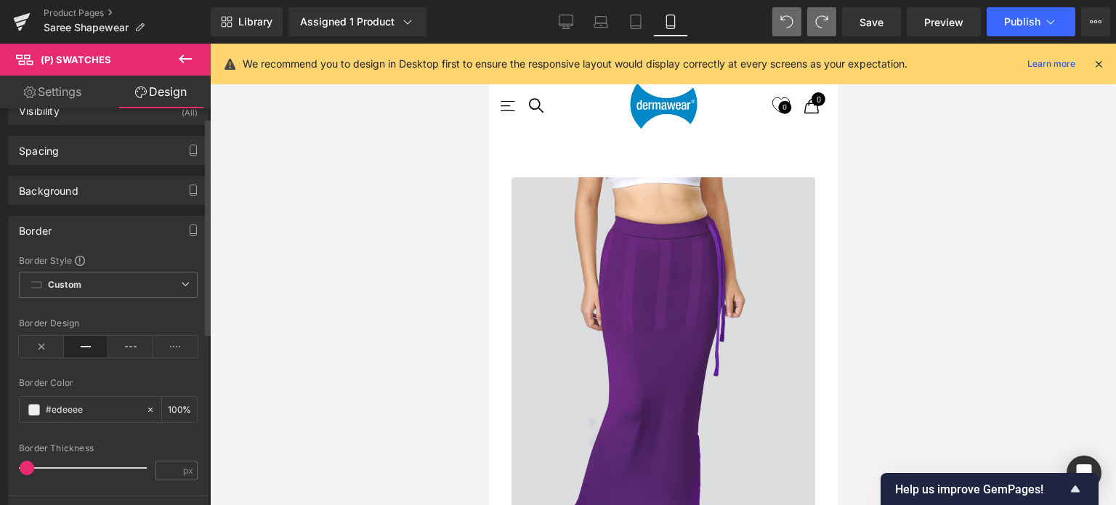
scroll to position [0, 0]
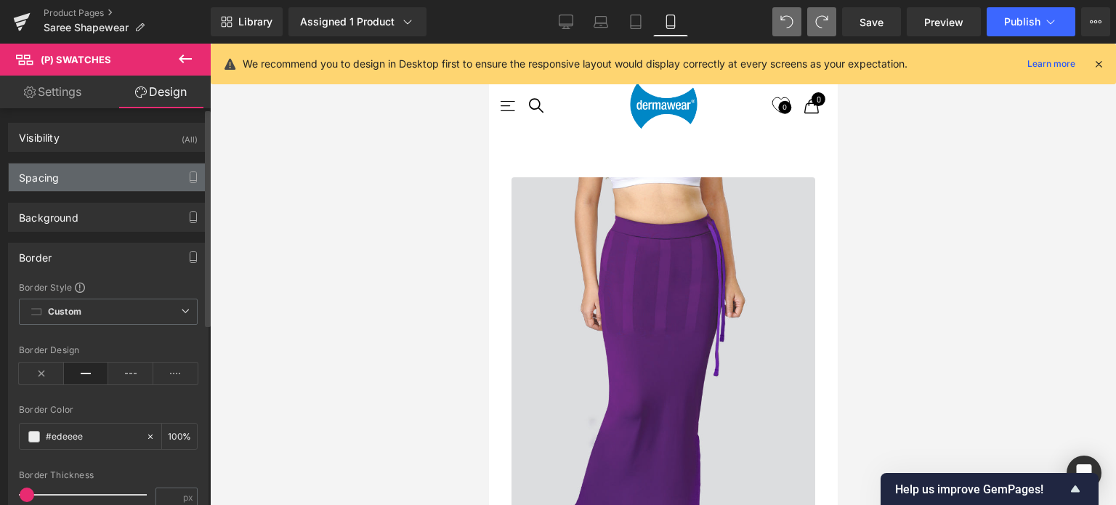
click at [108, 174] on div "Spacing" at bounding box center [108, 177] width 199 height 28
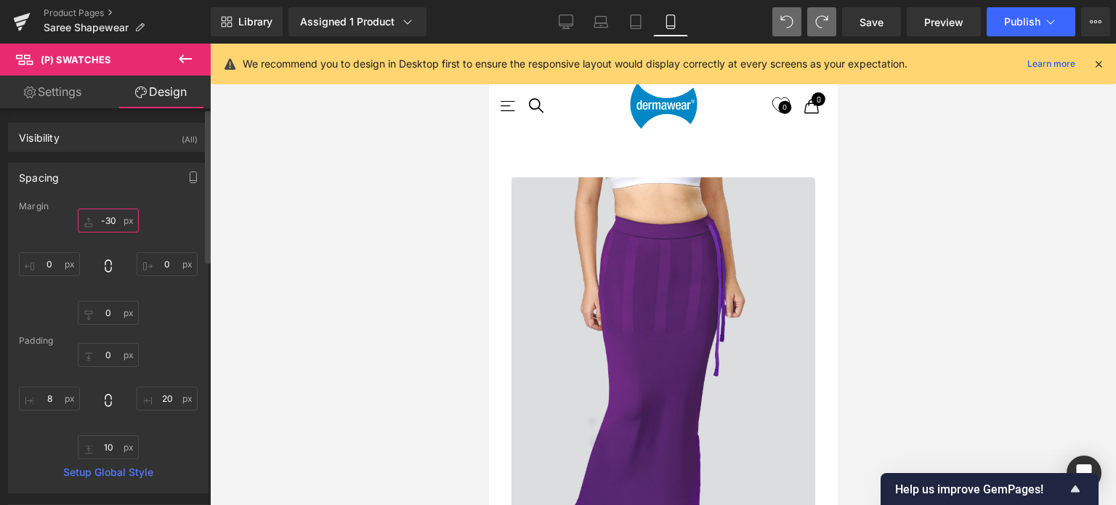
click at [116, 218] on input "text" at bounding box center [108, 221] width 61 height 24
type input "-30"
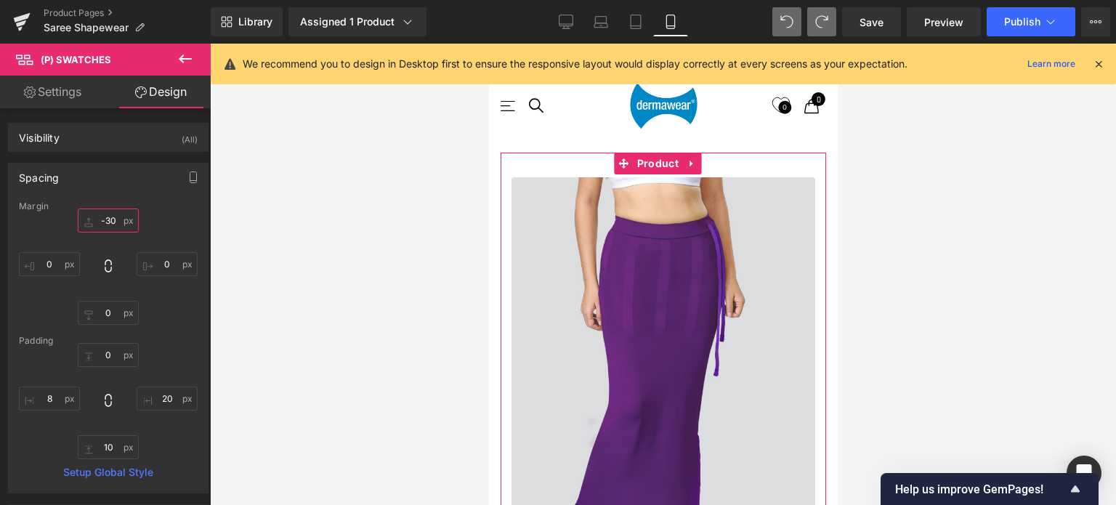
scroll to position [575, 0]
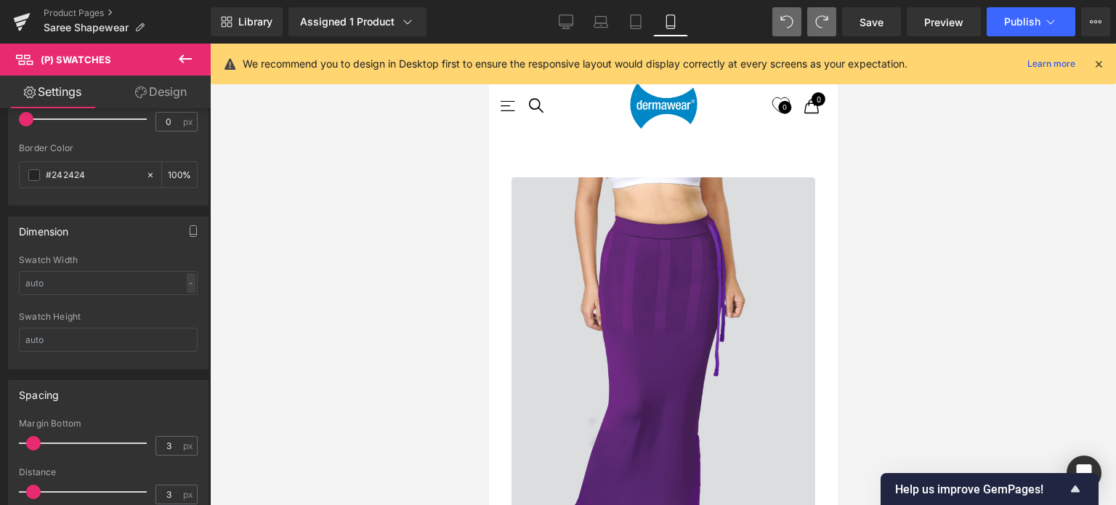
click at [173, 94] on link "Design" at bounding box center [160, 92] width 105 height 33
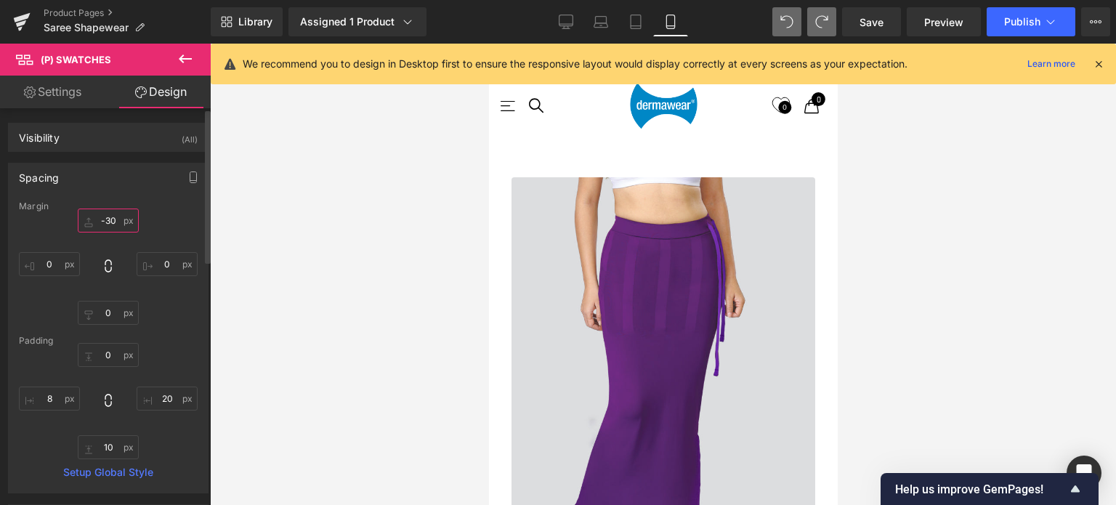
click at [116, 222] on input "-30" at bounding box center [108, 221] width 61 height 24
type input "-30"
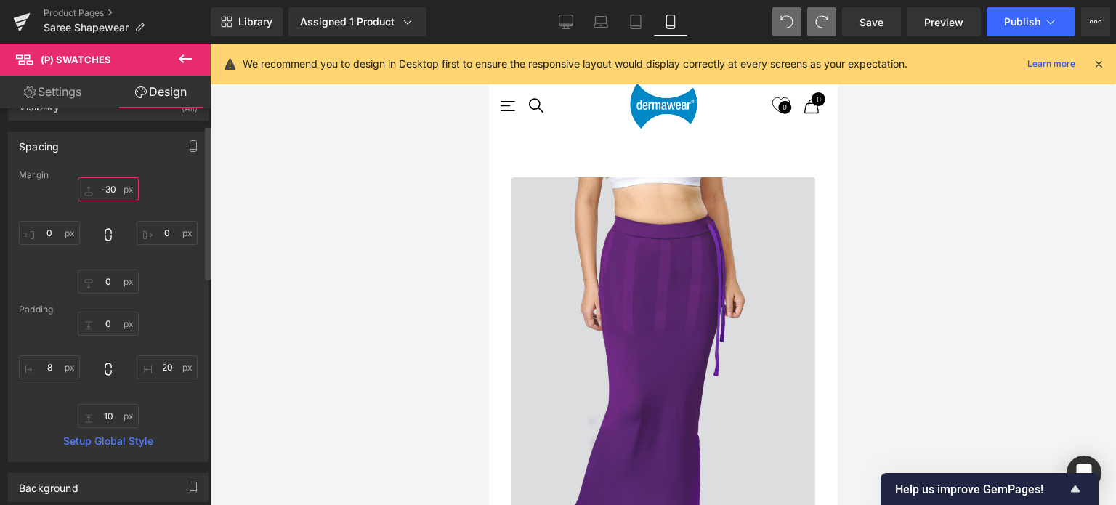
scroll to position [73, 0]
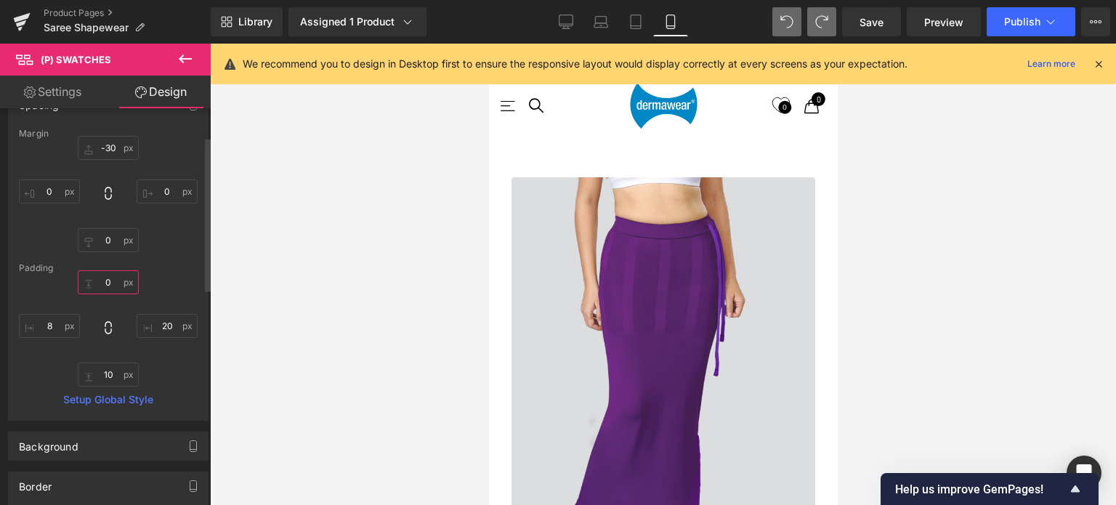
click at [114, 286] on input "text" at bounding box center [108, 282] width 61 height 24
type input "0"
type input "5"
type input "1"
click at [116, 374] on input "text" at bounding box center [108, 375] width 61 height 24
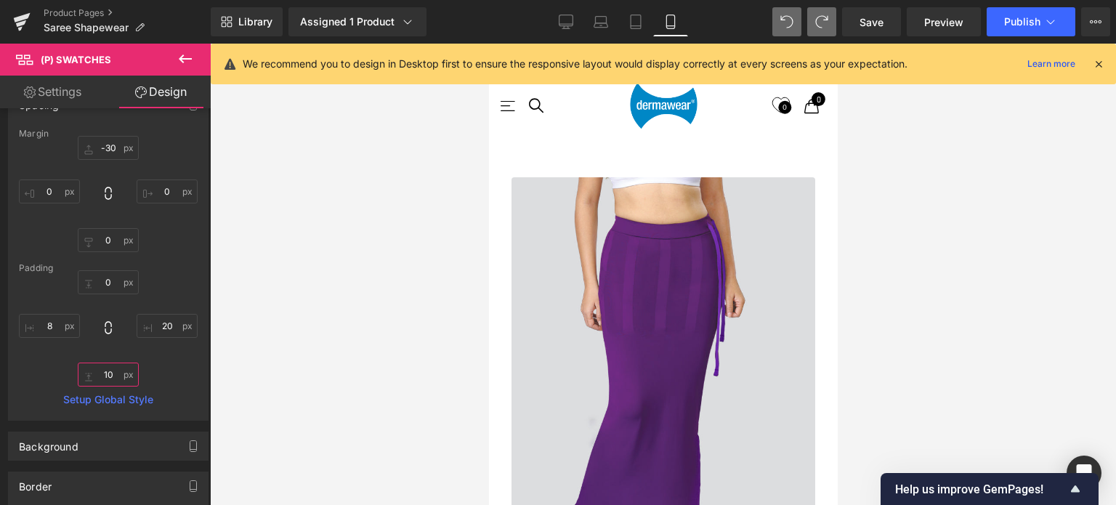
type input "10"
type input "0"
click at [169, 363] on div "0" at bounding box center [108, 328] width 179 height 116
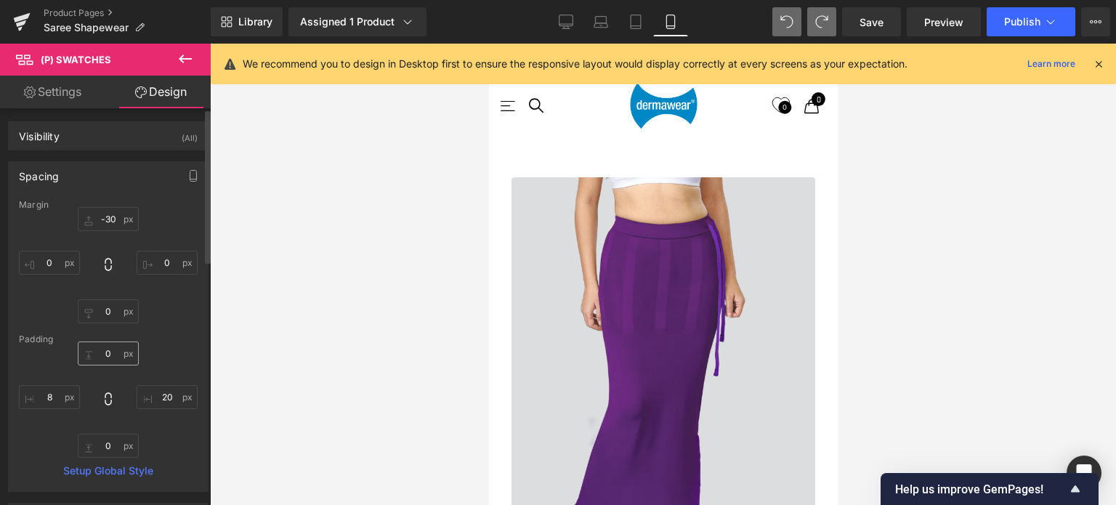
scroll to position [0, 0]
click at [177, 56] on icon at bounding box center [185, 58] width 17 height 17
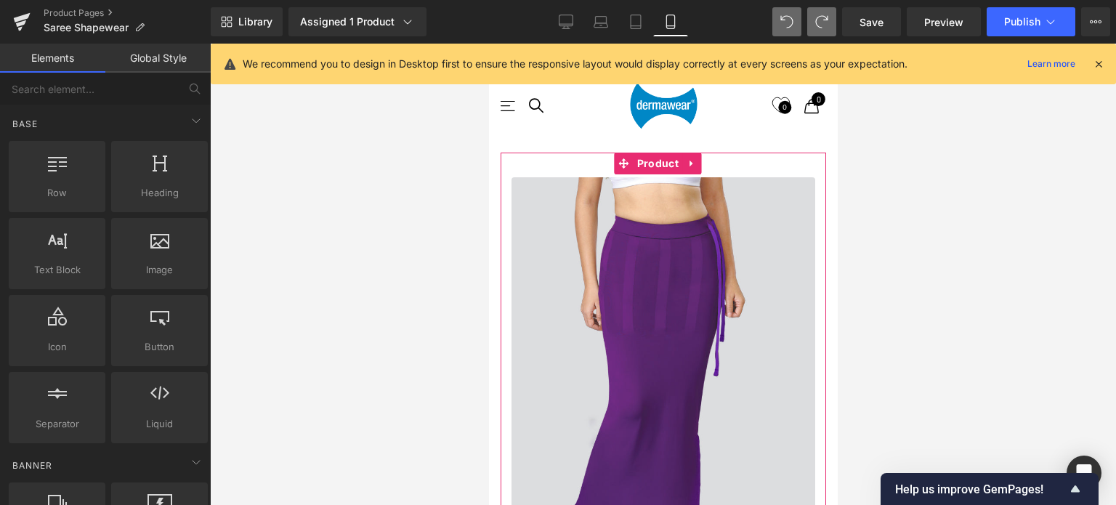
drag, startPoint x: 537, startPoint y: 66, endPoint x: 652, endPoint y: 334, distance: 291.0
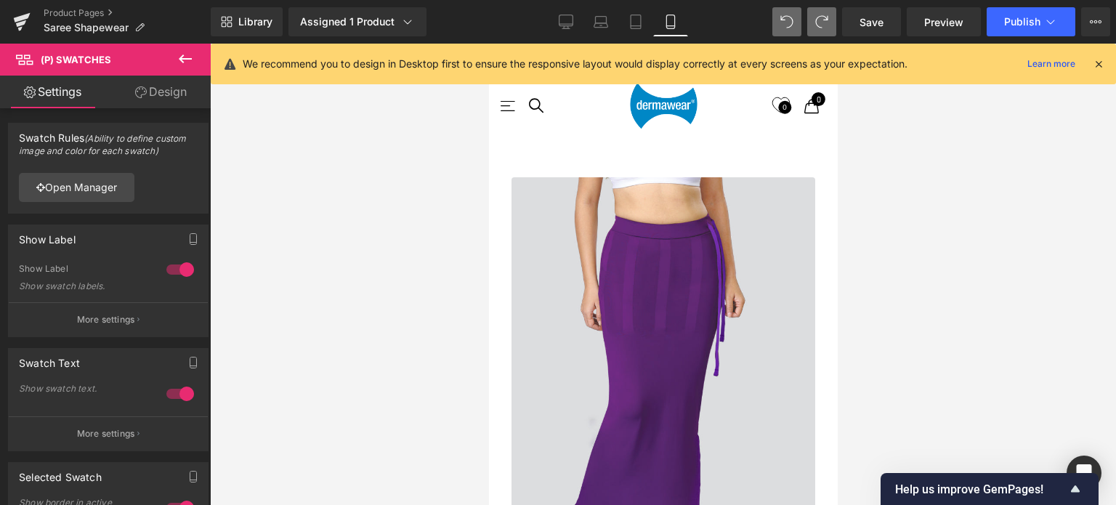
click at [174, 94] on link "Design" at bounding box center [160, 92] width 105 height 33
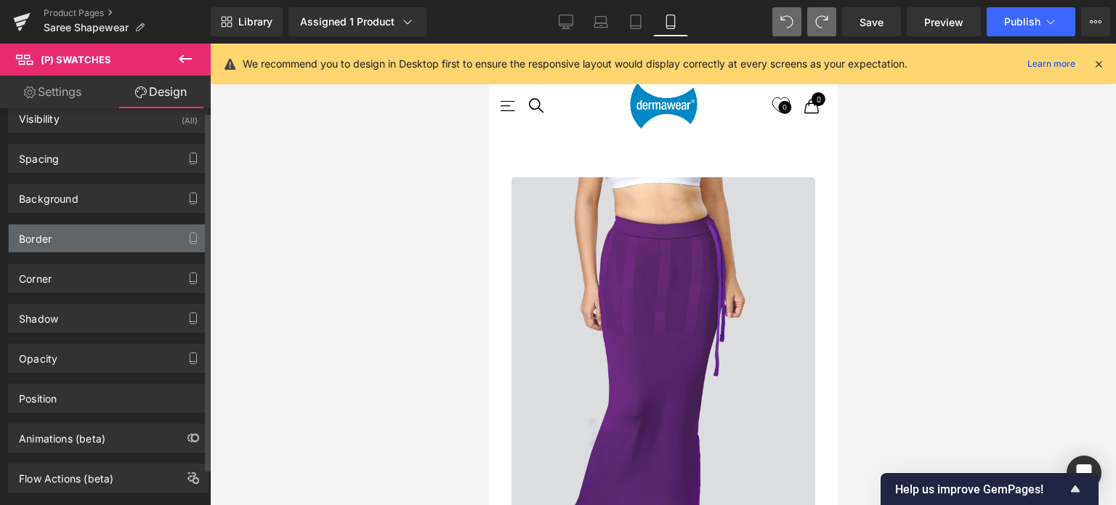
scroll to position [44, 0]
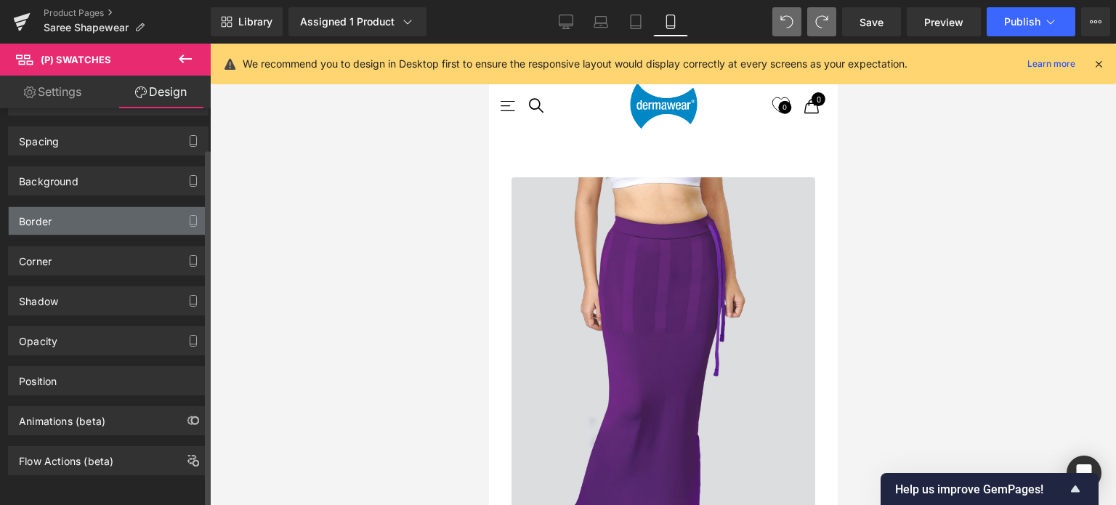
click at [86, 213] on div "Border" at bounding box center [108, 221] width 199 height 28
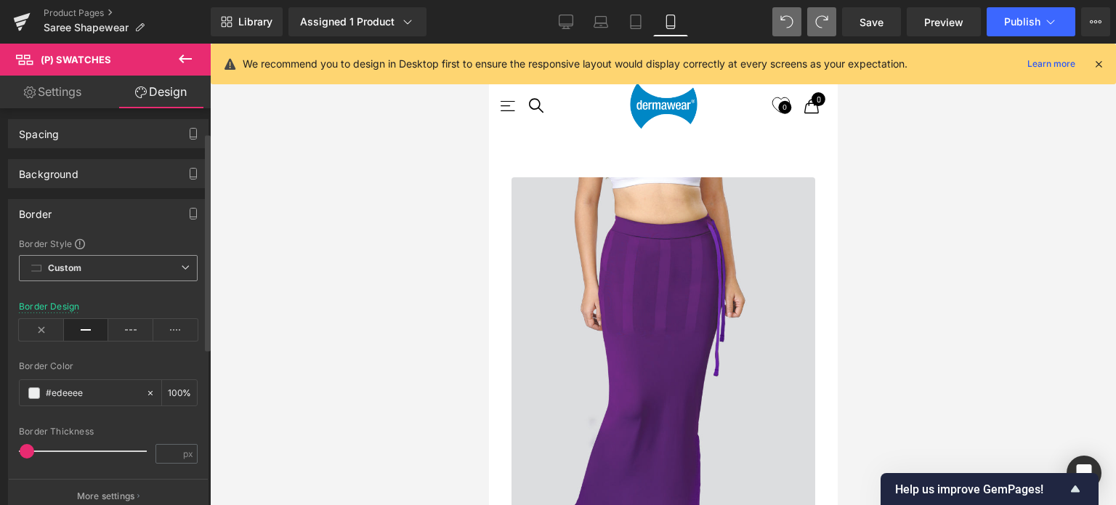
click at [143, 264] on span "Custom Setup Global Style" at bounding box center [108, 268] width 179 height 26
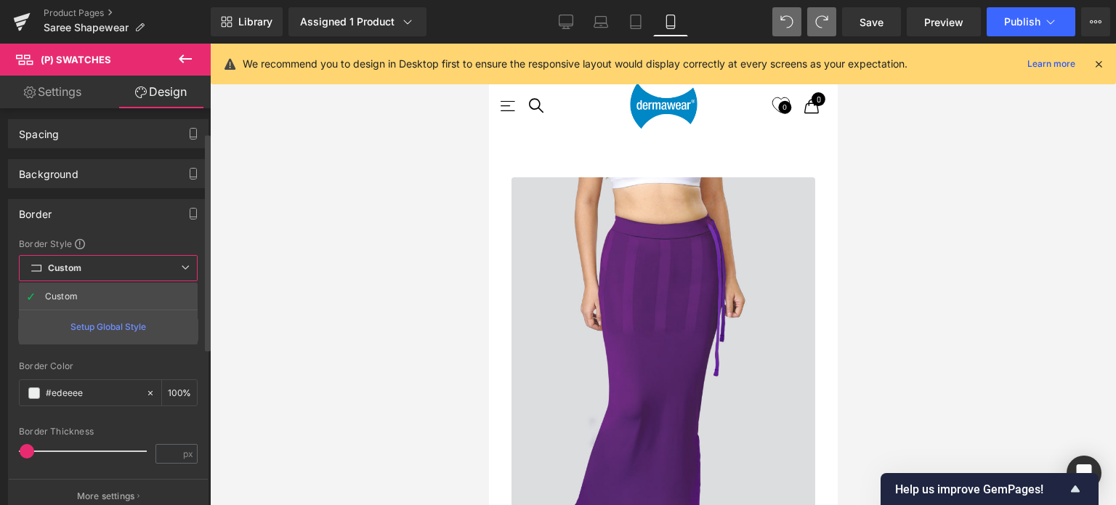
click at [143, 264] on span "Custom Setup Global Style" at bounding box center [108, 268] width 179 height 26
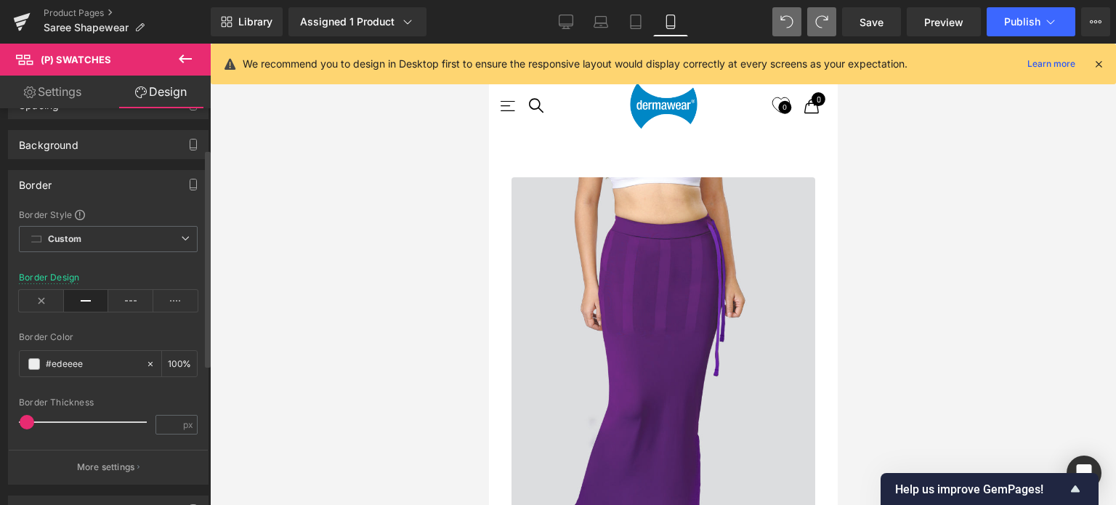
scroll to position [218, 0]
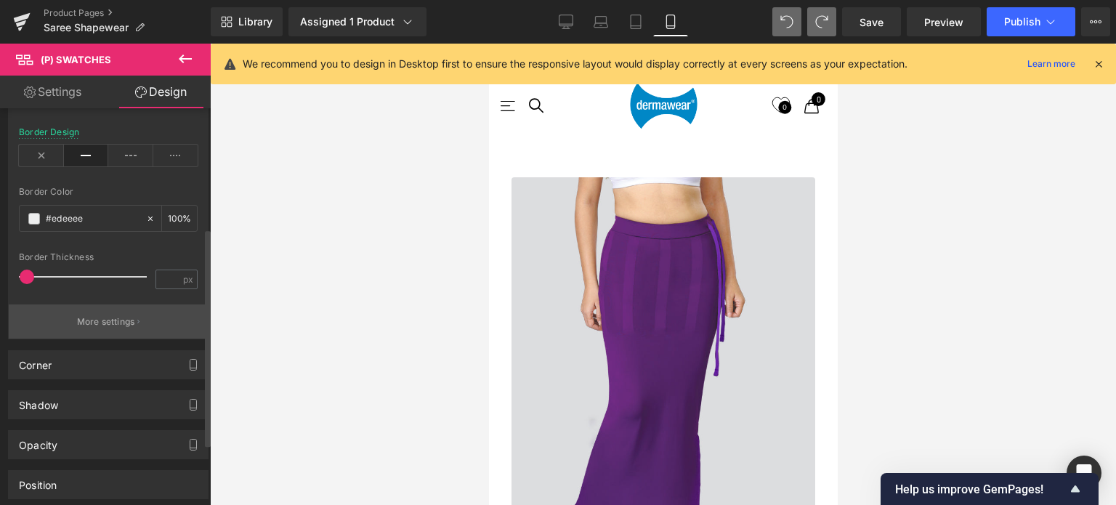
click at [110, 325] on p "More settings" at bounding box center [106, 321] width 58 height 13
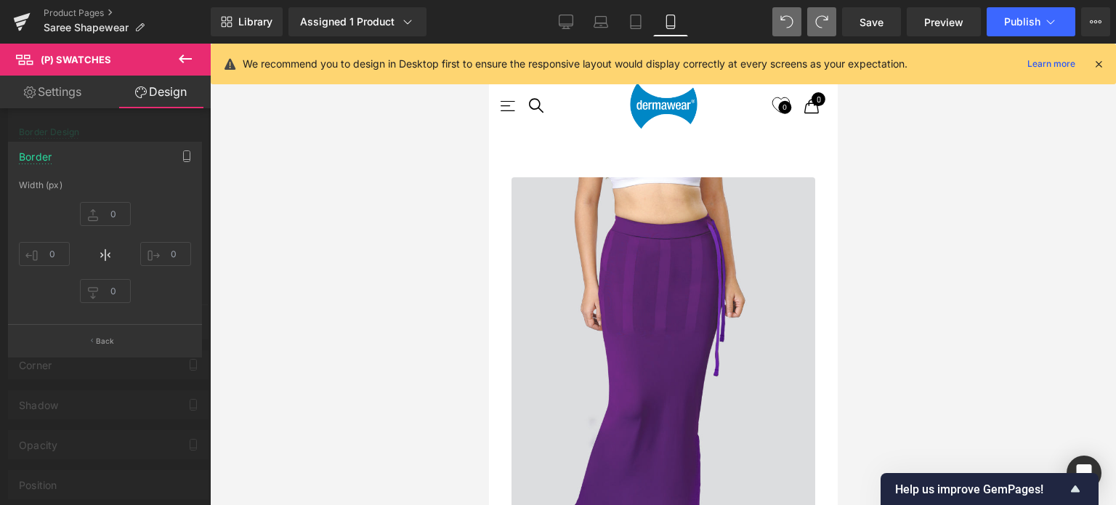
click at [187, 56] on icon at bounding box center [185, 58] width 17 height 17
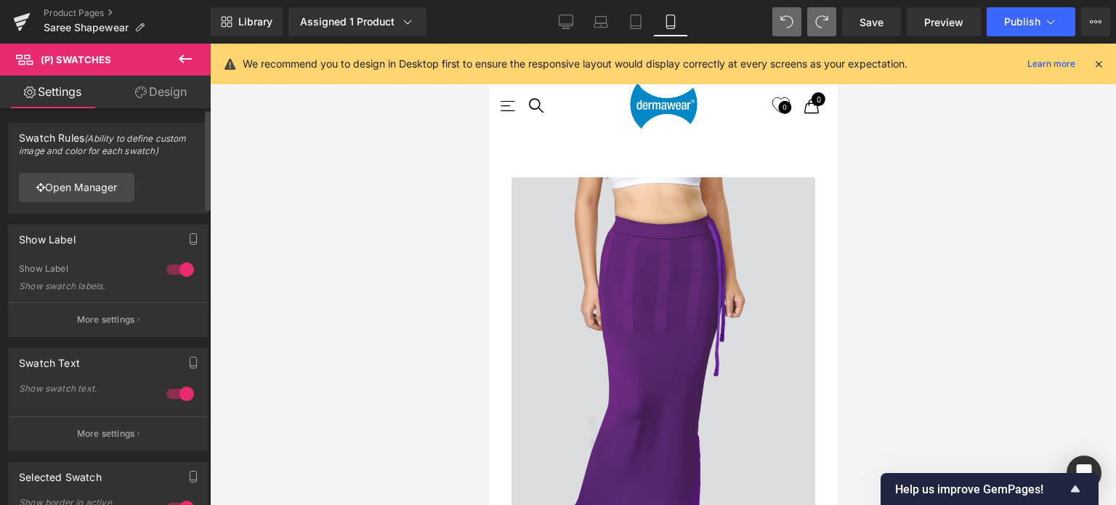
click at [172, 270] on div at bounding box center [180, 269] width 35 height 23
click at [183, 271] on div at bounding box center [180, 269] width 35 height 23
click at [108, 323] on p "More settings" at bounding box center [106, 319] width 58 height 13
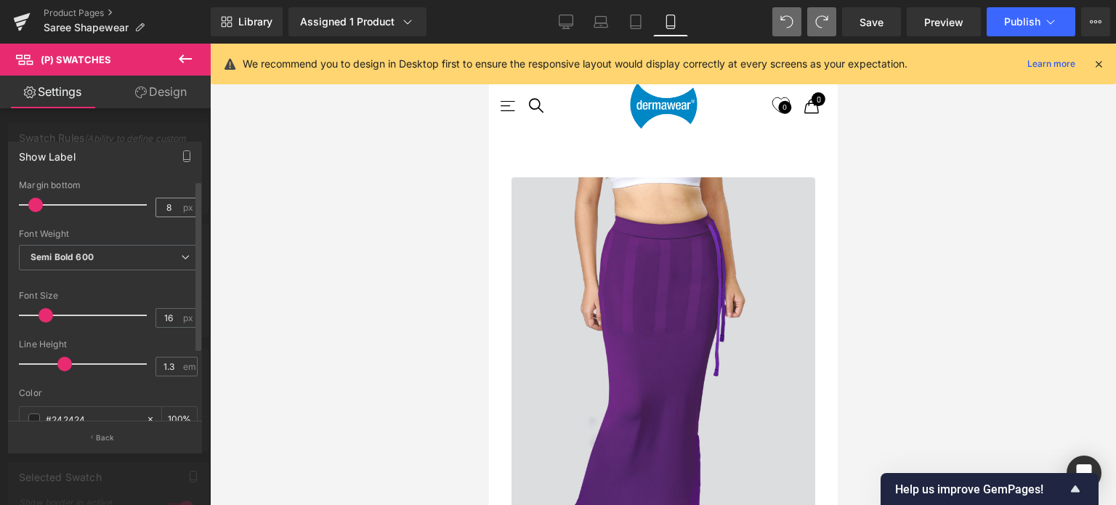
click at [177, 203] on div "8 px" at bounding box center [176, 208] width 42 height 20
click at [172, 209] on input "8" at bounding box center [168, 207] width 25 height 18
type input "4"
type input "0"
type input "4"
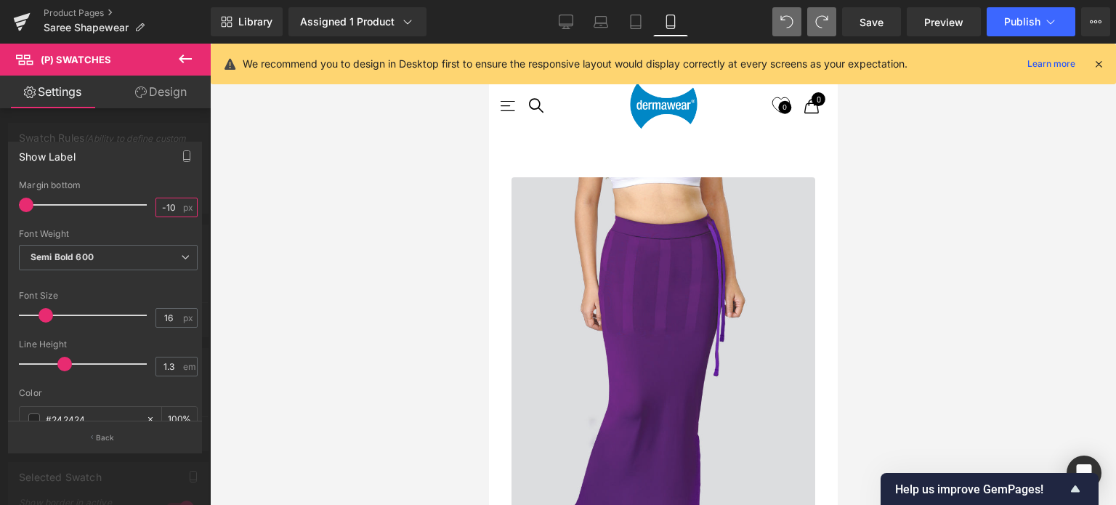
type input "0"
type input "-10"
click at [445, 293] on div at bounding box center [663, 274] width 906 height 461
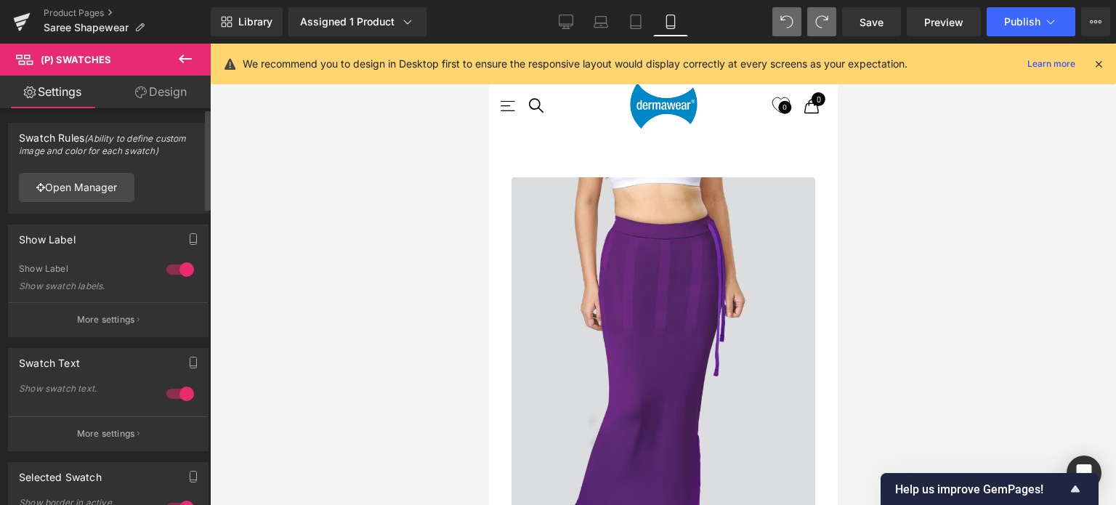
click at [119, 316] on p "More settings" at bounding box center [106, 319] width 58 height 13
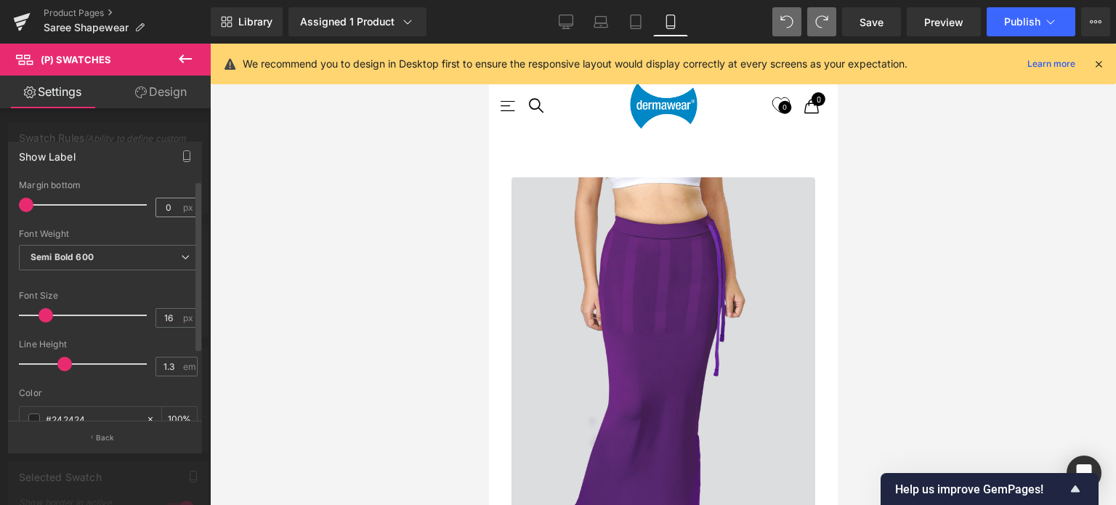
click at [183, 209] on span "px" at bounding box center [189, 207] width 12 height 9
click at [168, 206] on input "0" at bounding box center [168, 207] width 25 height 18
click at [462, 271] on div at bounding box center [663, 274] width 906 height 461
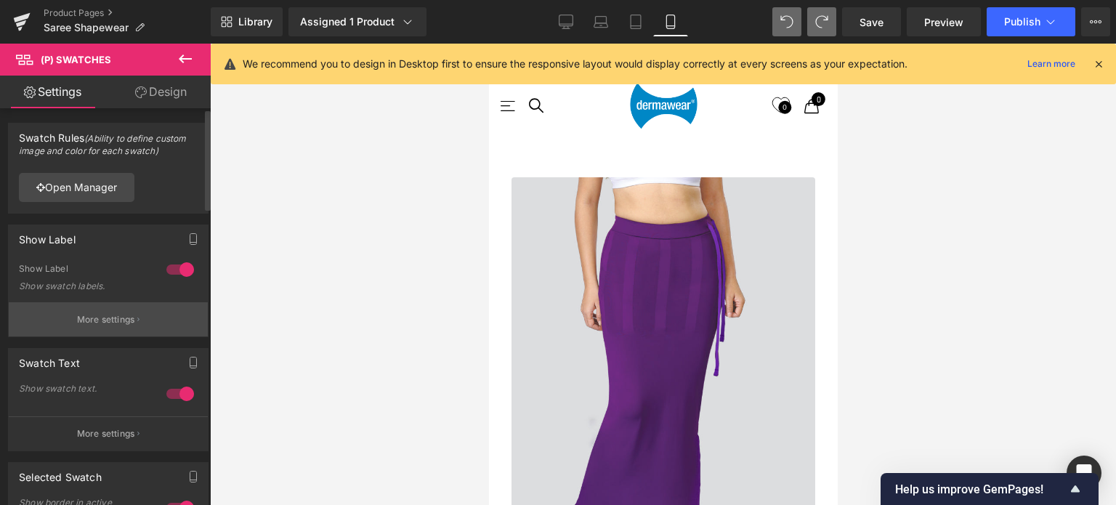
click at [110, 325] on p "More settings" at bounding box center [106, 319] width 58 height 13
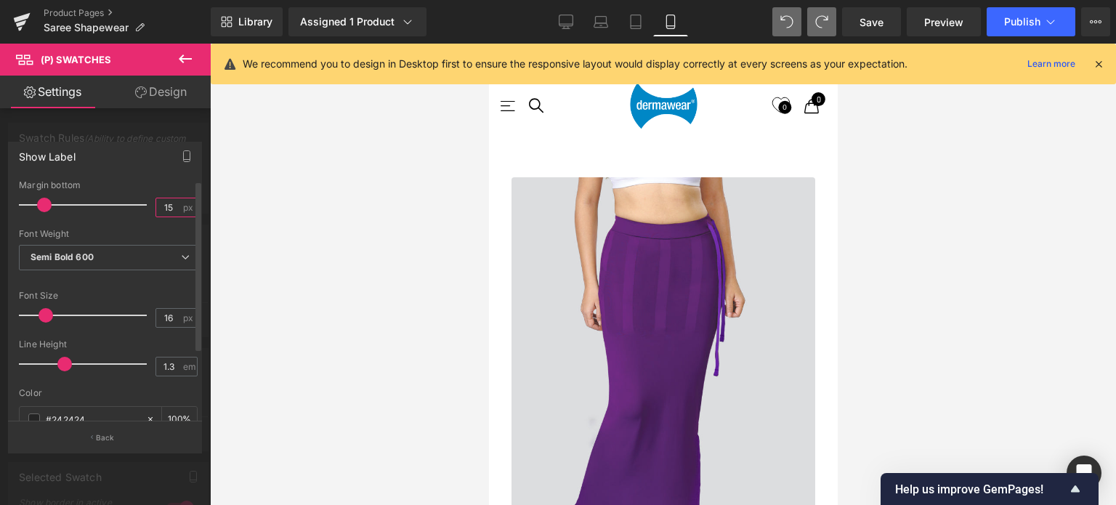
click at [173, 206] on input "15" at bounding box center [168, 207] width 25 height 18
type input "1"
type input "0"
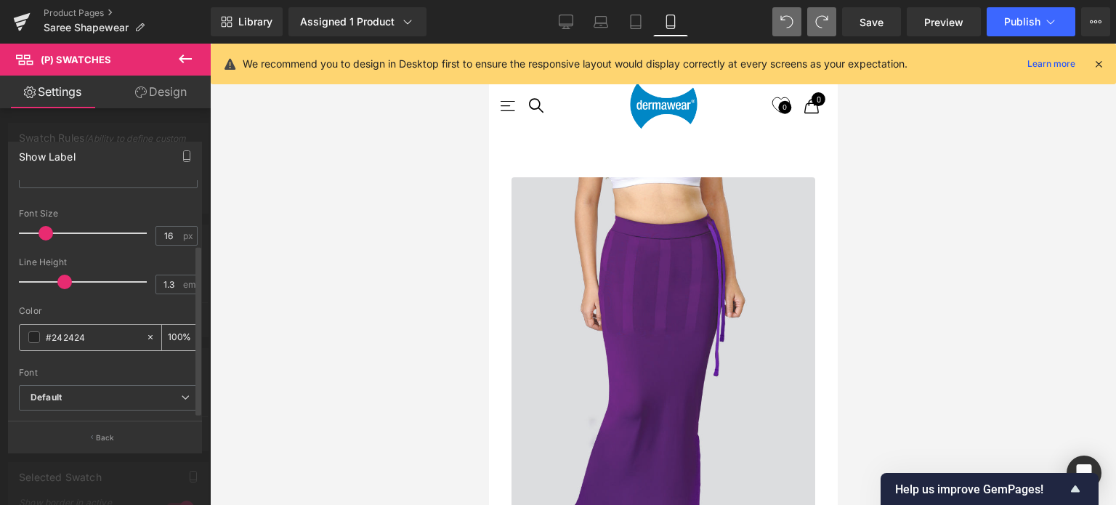
scroll to position [92, 0]
type input "8"
click at [101, 439] on p "Back" at bounding box center [105, 437] width 19 height 11
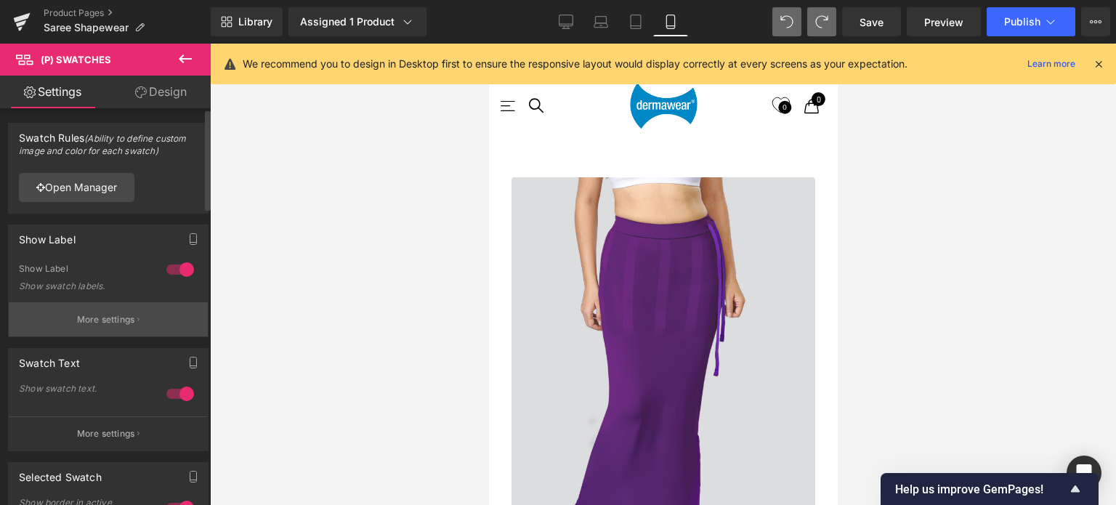
click at [102, 320] on p "More settings" at bounding box center [106, 319] width 58 height 13
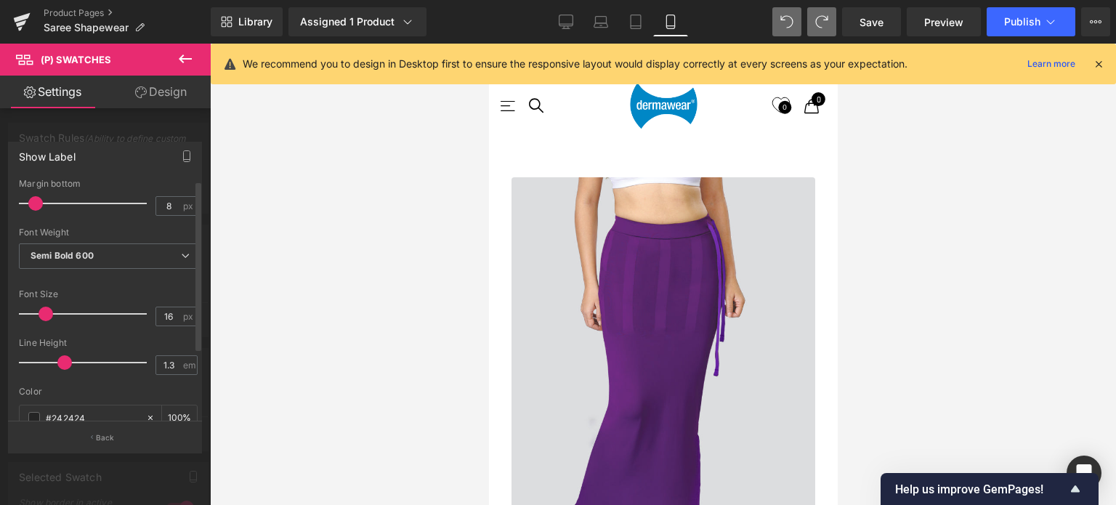
scroll to position [0, 0]
click at [102, 438] on p "Back" at bounding box center [105, 437] width 19 height 11
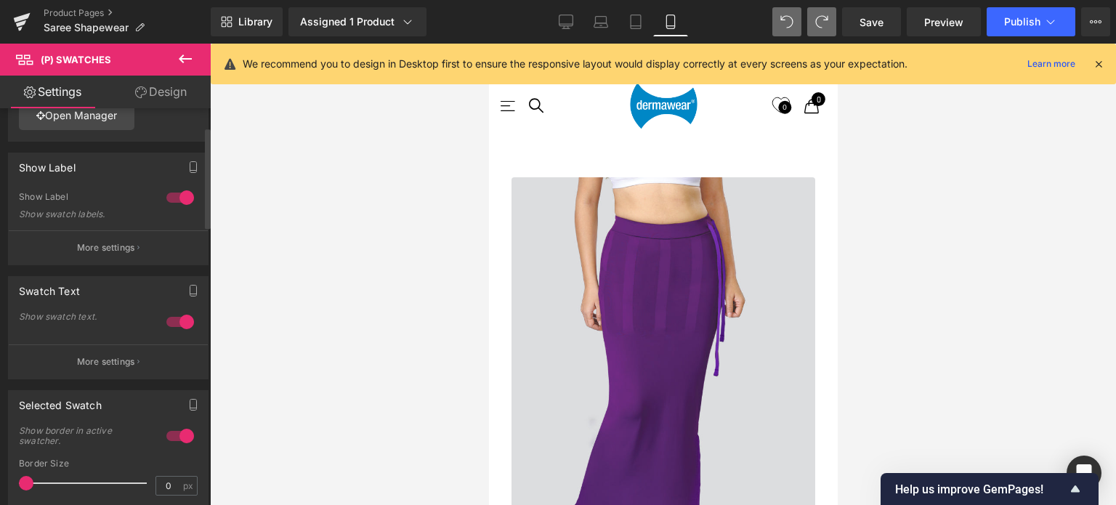
scroll to position [73, 0]
click at [101, 362] on p "More settings" at bounding box center [106, 361] width 58 height 13
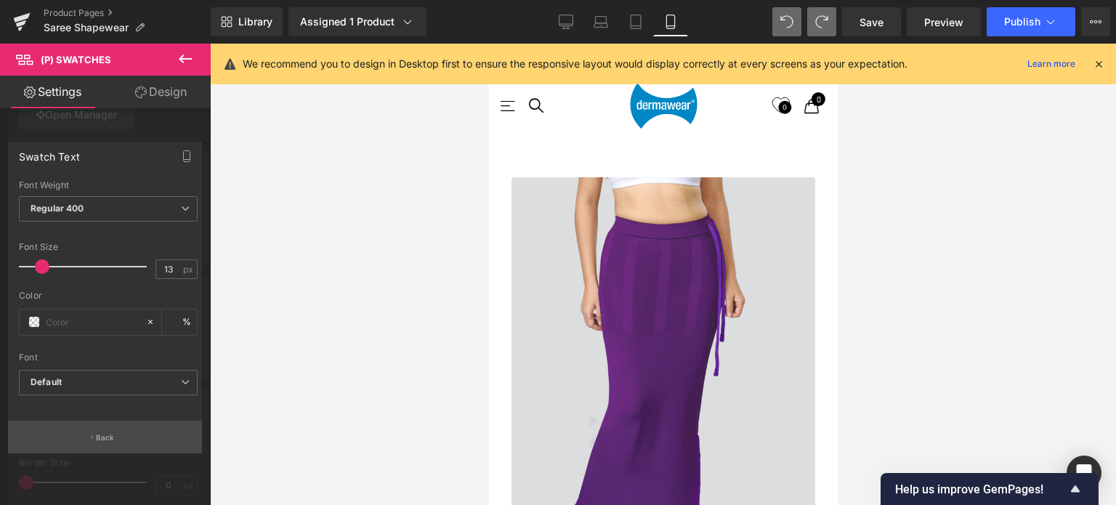
click at [111, 442] on p "Back" at bounding box center [105, 437] width 19 height 11
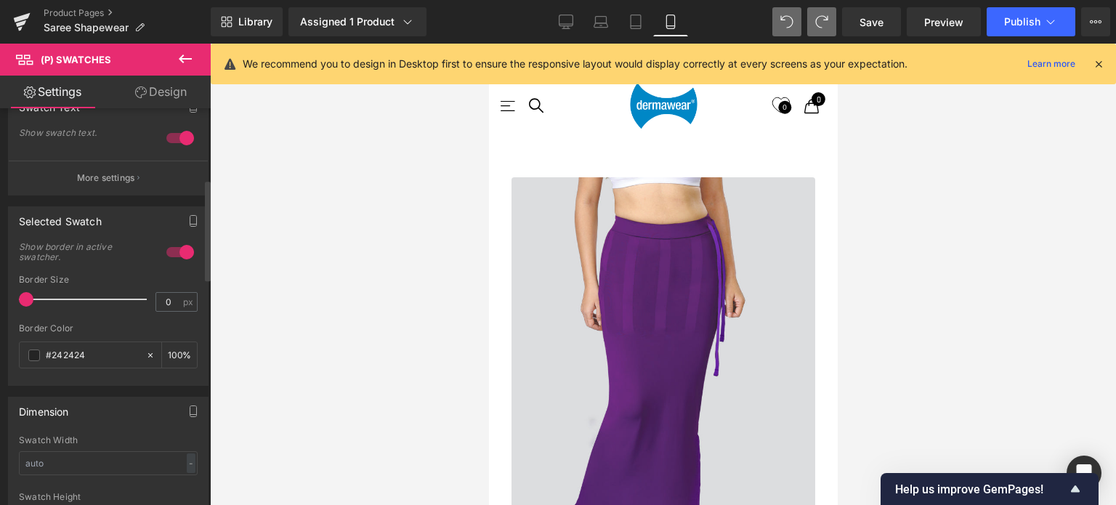
scroll to position [291, 0]
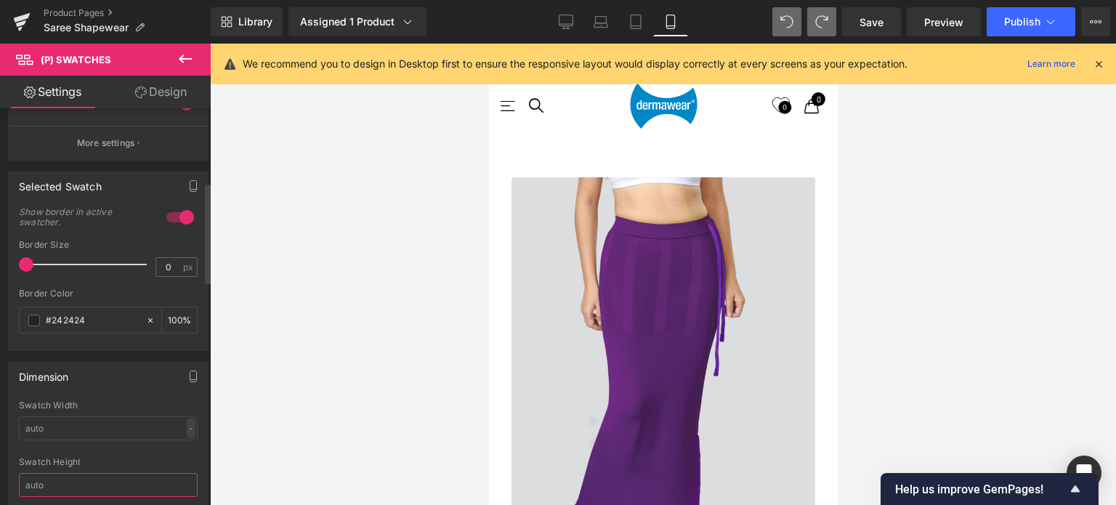
click at [79, 484] on input "text" at bounding box center [108, 485] width 179 height 24
type input "5"
type input "1"
type input "2"
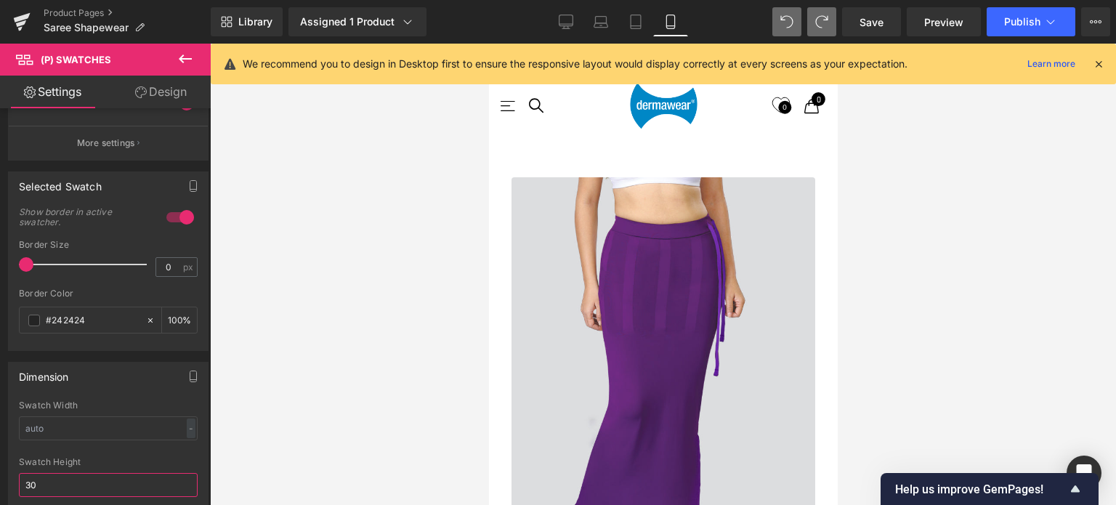
type input "30"
drag, startPoint x: 169, startPoint y: 88, endPoint x: 160, endPoint y: 95, distance: 11.4
click at [169, 88] on link "Design" at bounding box center [160, 92] width 105 height 33
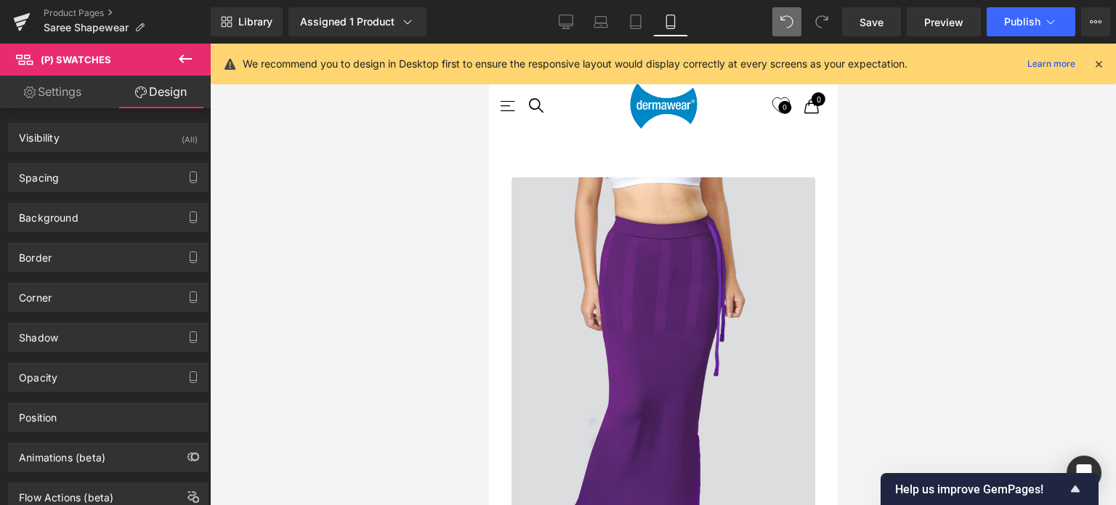
click at [57, 89] on link "Settings" at bounding box center [52, 92] width 105 height 33
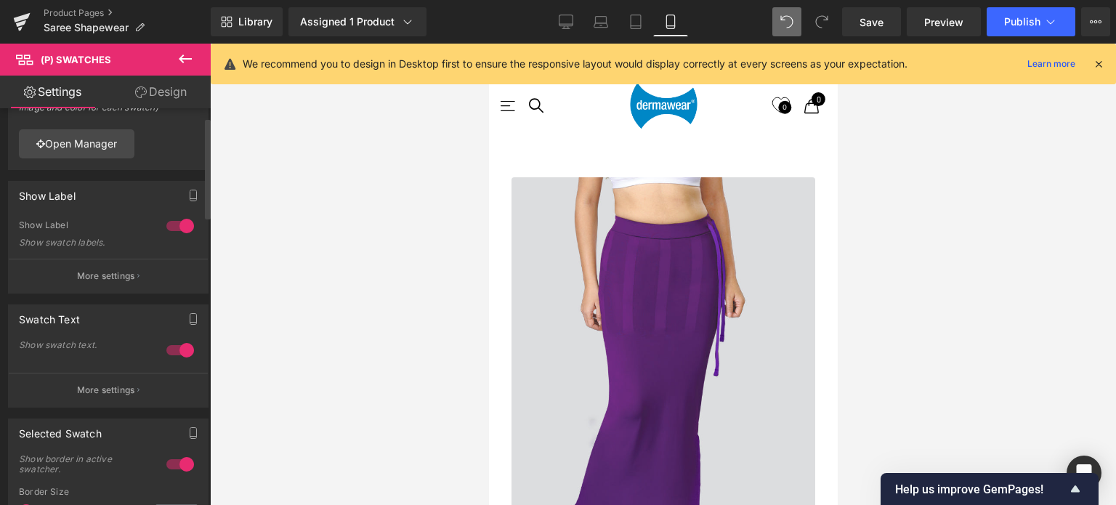
scroll to position [0, 0]
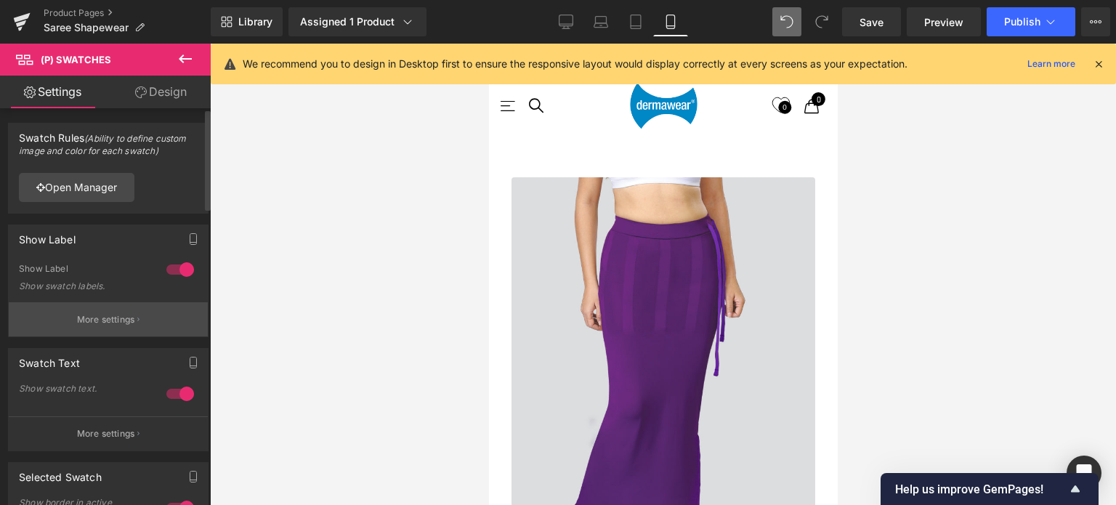
click at [97, 325] on p "More settings" at bounding box center [106, 319] width 58 height 13
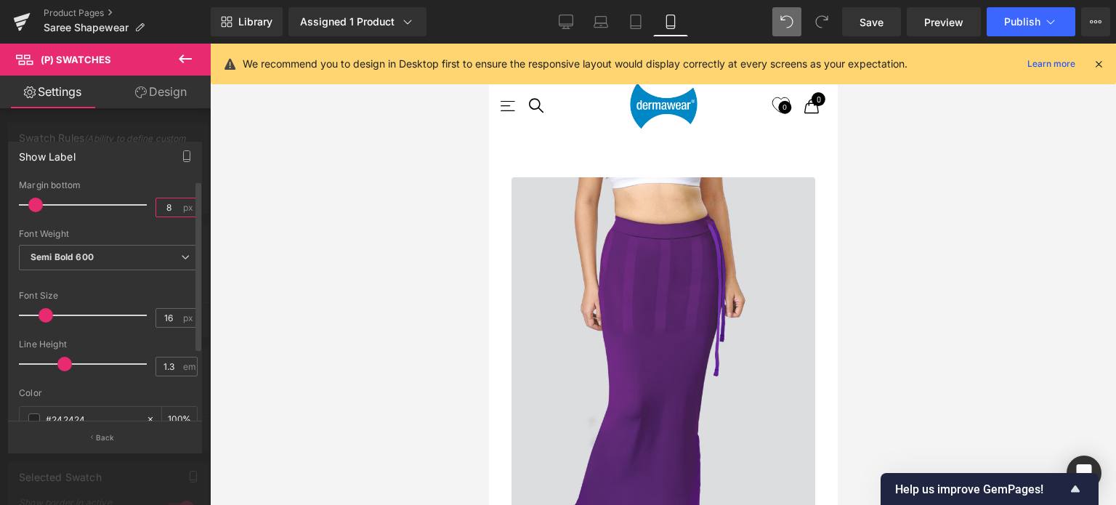
click at [172, 209] on input "8" at bounding box center [168, 207] width 25 height 18
type input "1"
type input "2"
type input "8"
click at [105, 440] on p "Back" at bounding box center [105, 437] width 19 height 11
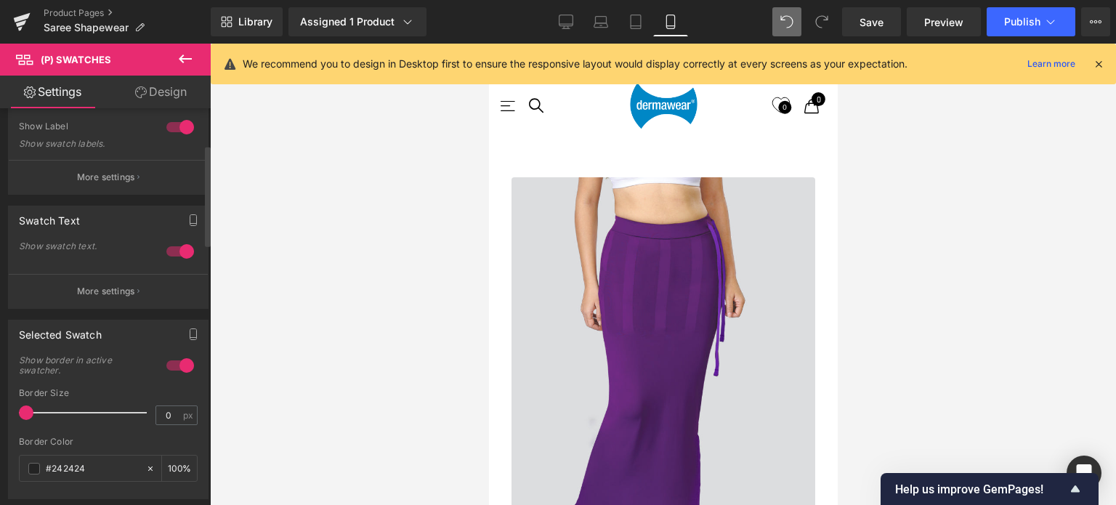
scroll to position [145, 0]
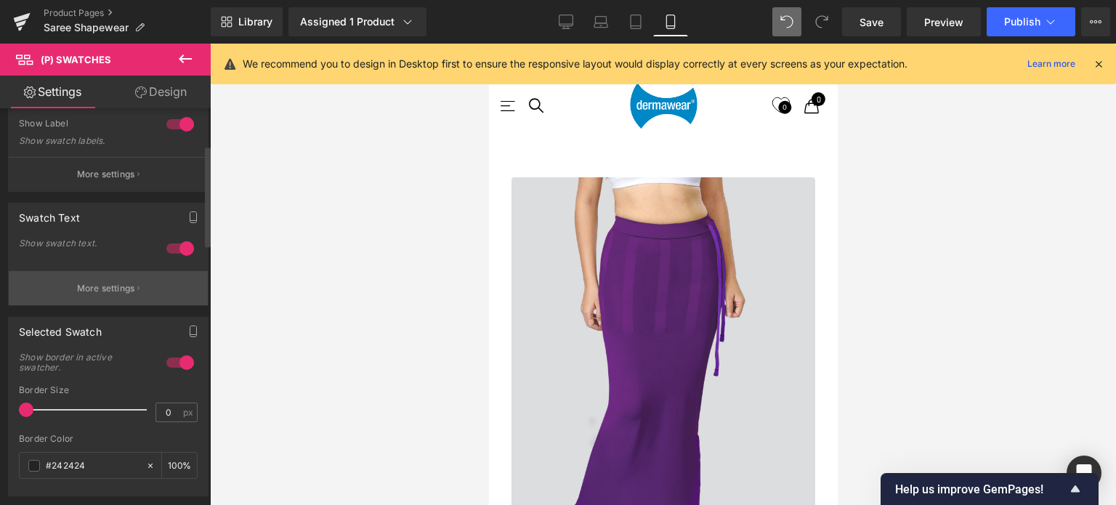
click at [110, 290] on p "More settings" at bounding box center [106, 288] width 58 height 13
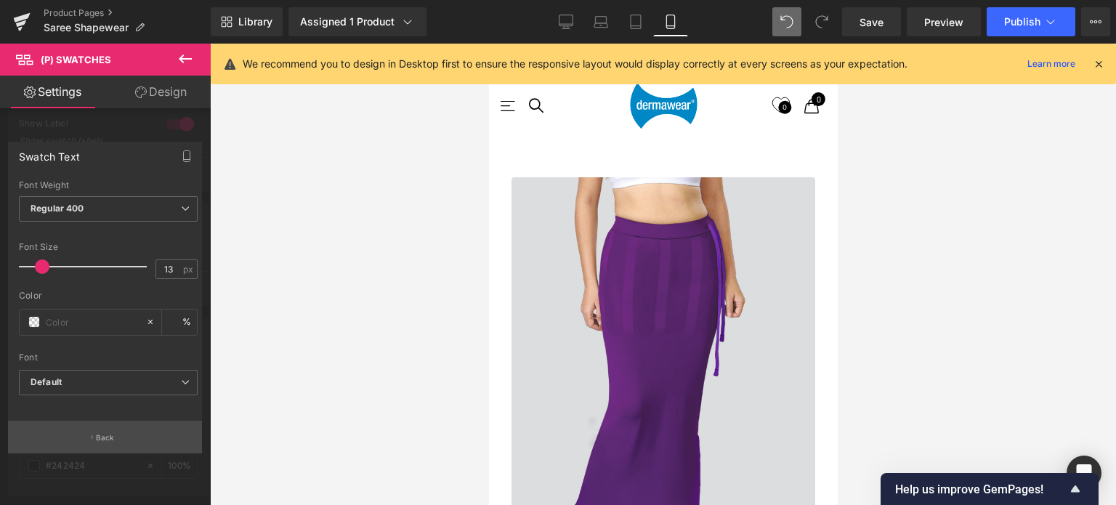
click at [101, 437] on p "Back" at bounding box center [105, 437] width 19 height 11
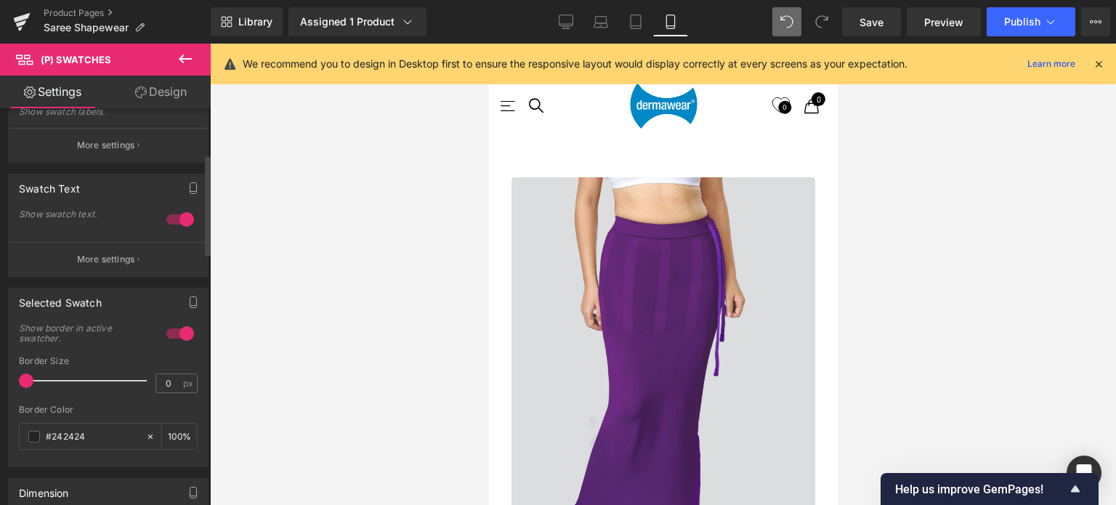
scroll to position [218, 0]
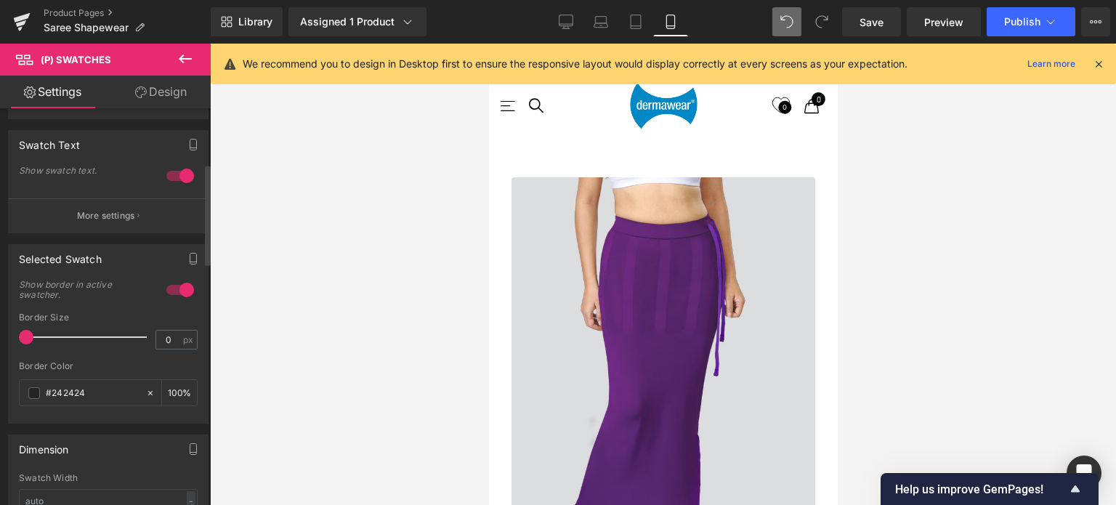
drag, startPoint x: 26, startPoint y: 336, endPoint x: 15, endPoint y: 333, distance: 12.0
click at [15, 333] on div "1 Show border in active swatcher. 0px Border Size 0 px #242424 Border Color #24…" at bounding box center [108, 353] width 199 height 140
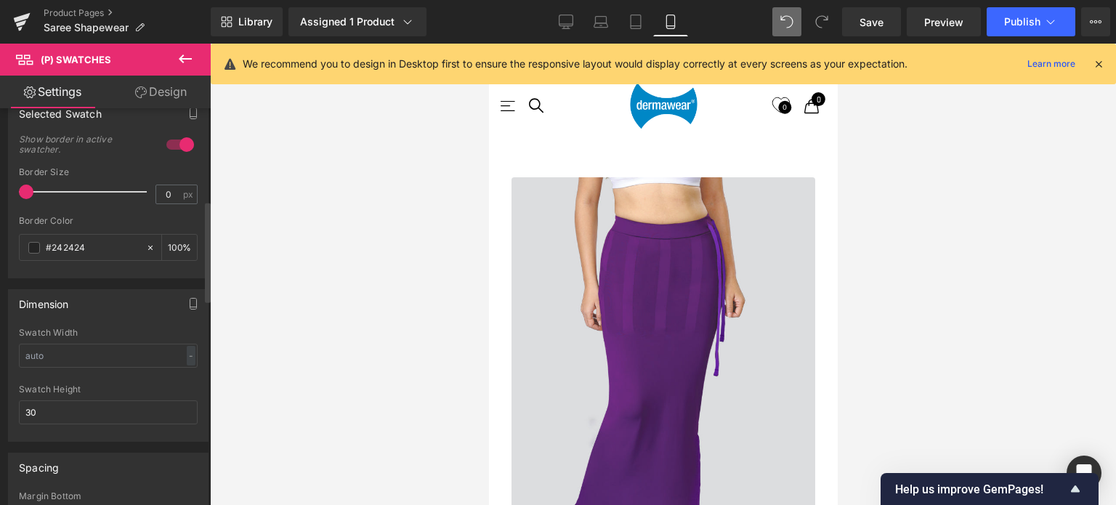
scroll to position [436, 0]
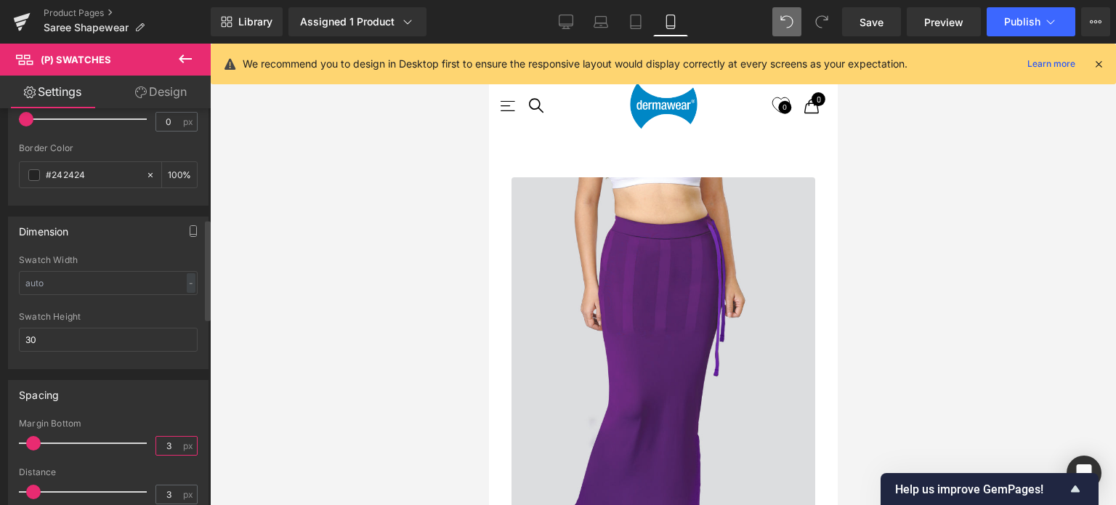
click at [171, 441] on input "3" at bounding box center [168, 446] width 25 height 18
type input "5"
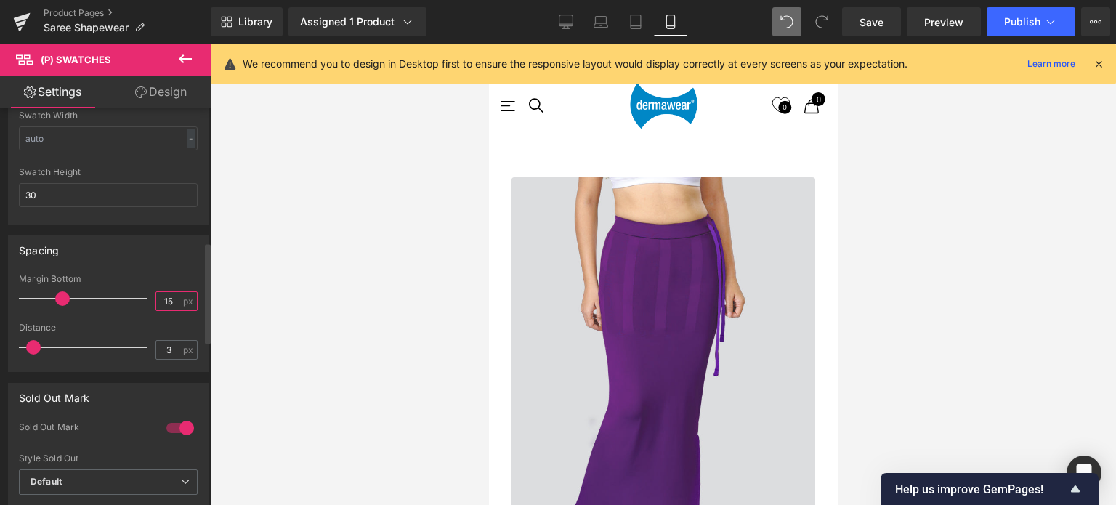
scroll to position [581, 0]
type input "15"
drag, startPoint x: 171, startPoint y: 342, endPoint x: 180, endPoint y: 340, distance: 8.8
click at [171, 342] on input "3" at bounding box center [168, 349] width 25 height 18
type input "0"
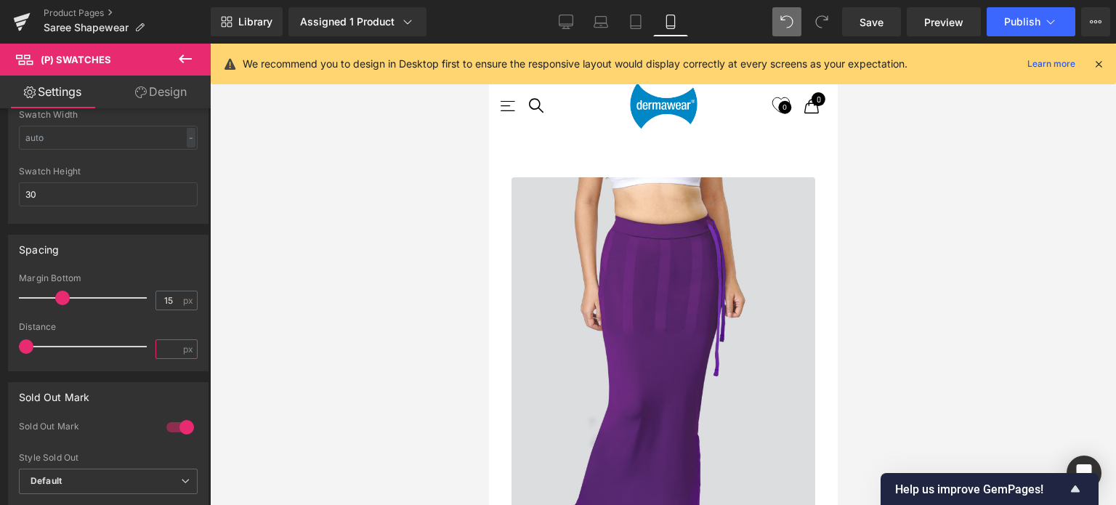
type input "3"
click at [172, 296] on input "15" at bounding box center [168, 300] width 25 height 18
type input "1"
type input "0"
type input "5"
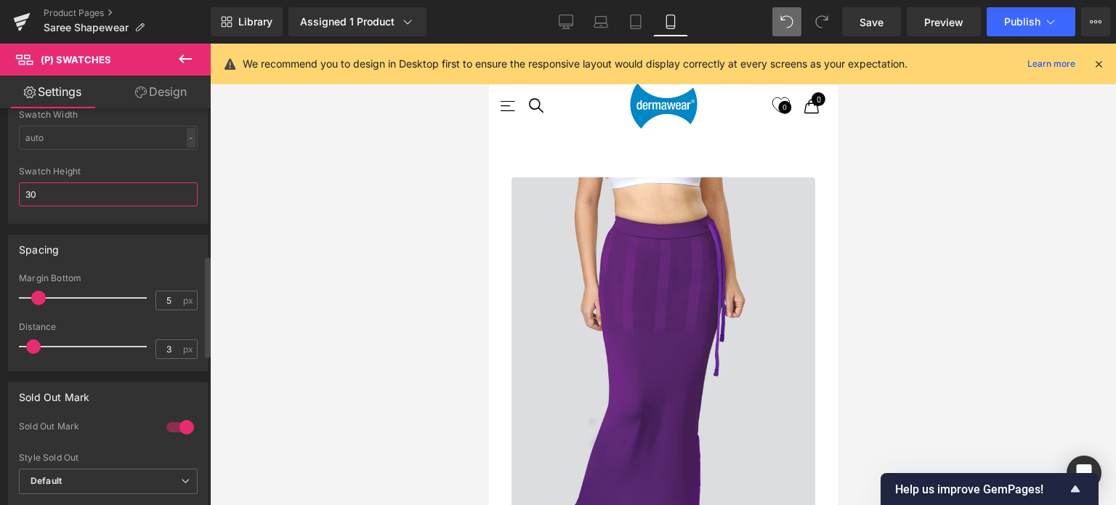
click at [97, 197] on input "30" at bounding box center [108, 194] width 179 height 24
type input "3"
type input "2"
type input "30"
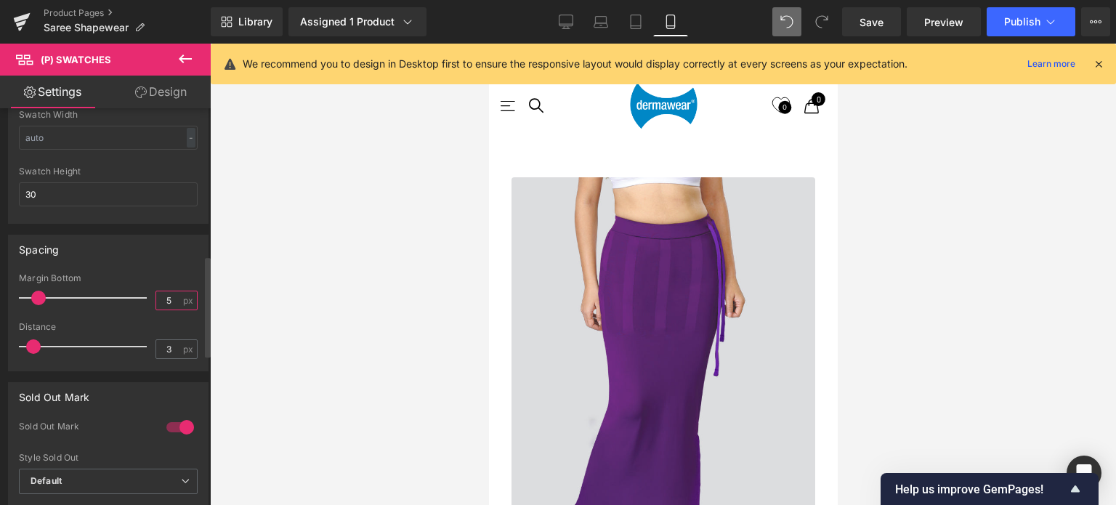
click at [170, 296] on input "5" at bounding box center [168, 300] width 25 height 18
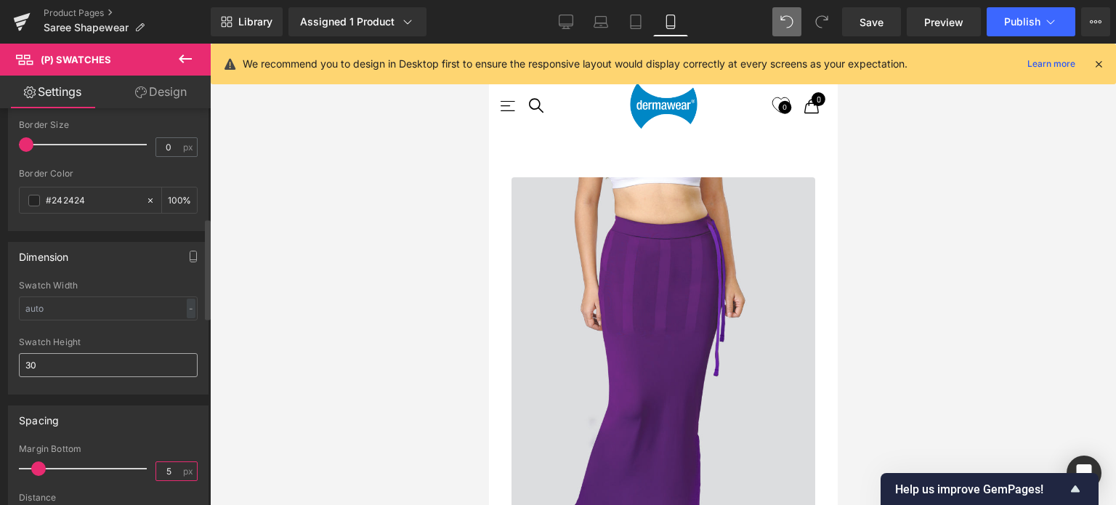
scroll to position [436, 0]
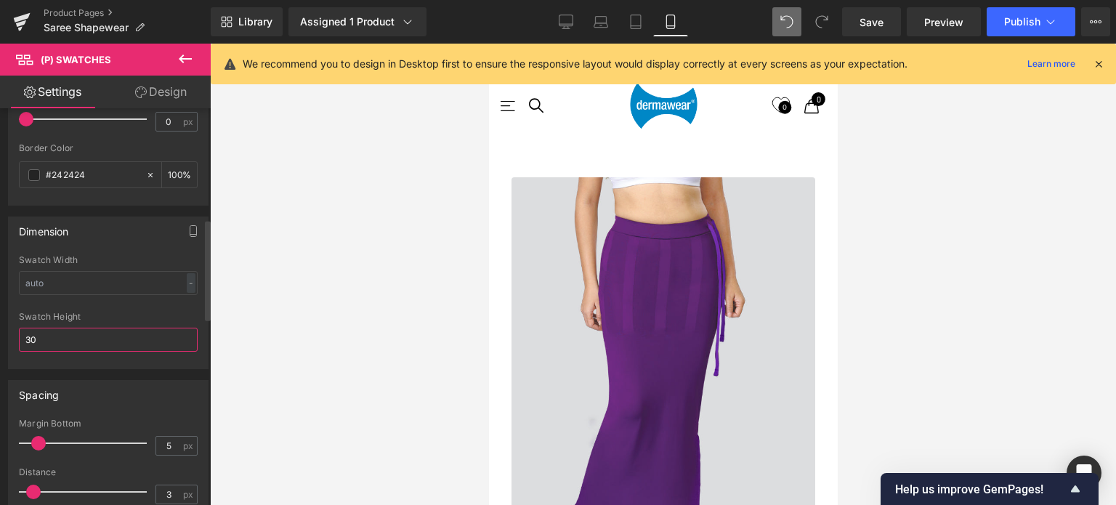
drag, startPoint x: 89, startPoint y: 336, endPoint x: 0, endPoint y: 330, distance: 88.8
click at [0, 330] on div "Dimension Swatch Width - % px Swatch Height 30" at bounding box center [108, 287] width 217 height 163
type input "0"
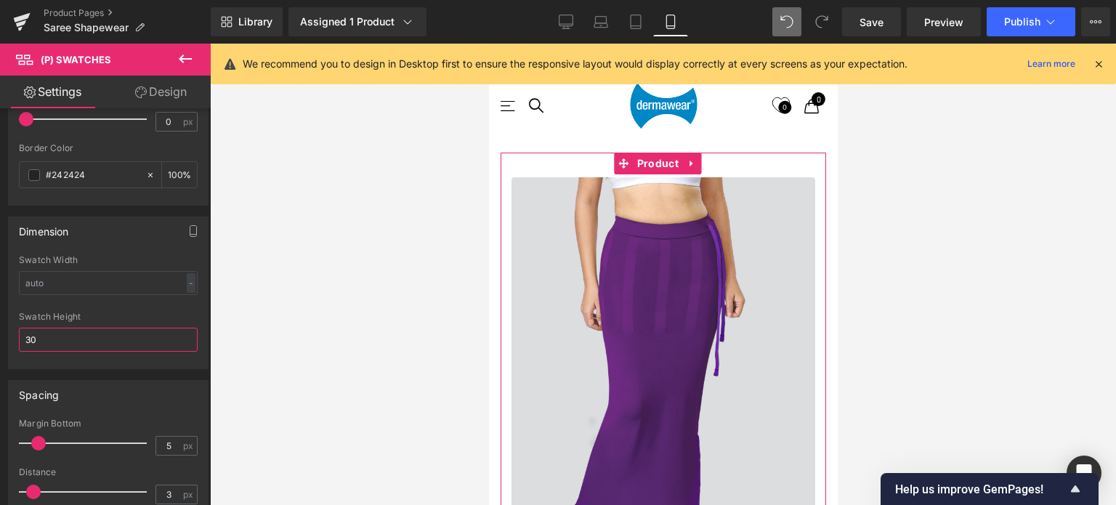
type input "3"
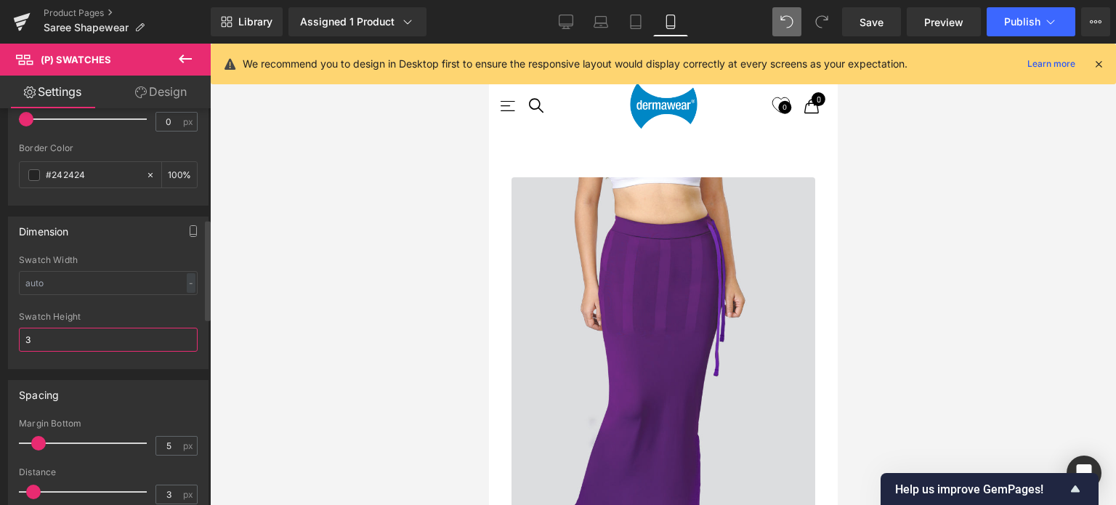
type input "30"
click at [640, 19] on icon at bounding box center [636, 22] width 15 height 15
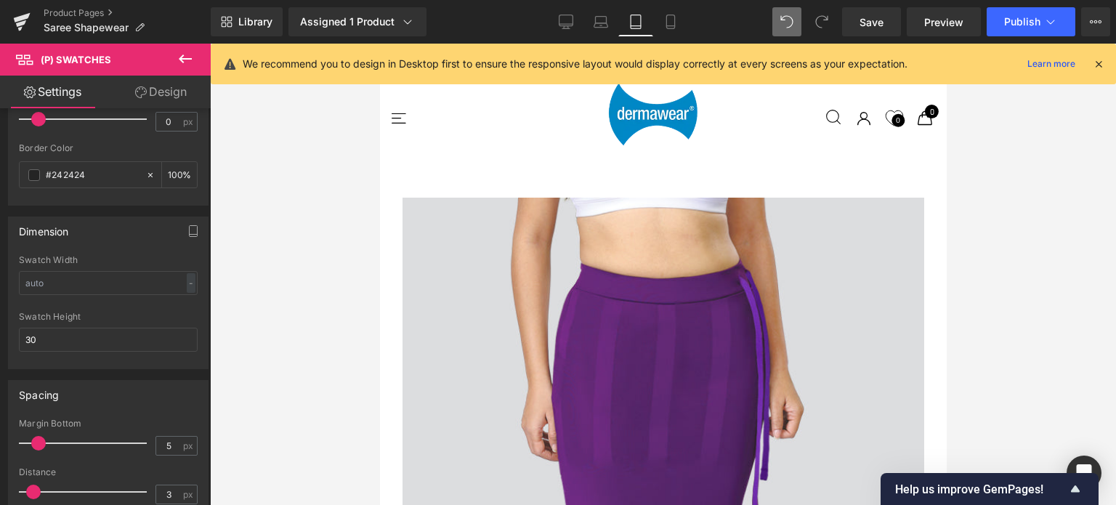
scroll to position [1043, 0]
click at [596, 20] on icon at bounding box center [601, 20] width 11 height 7
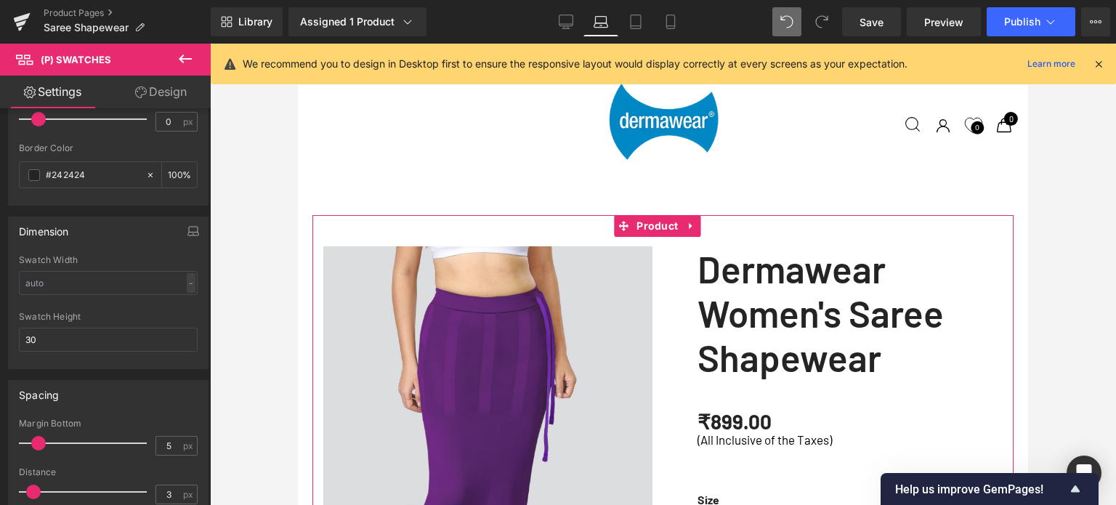
scroll to position [500, 0]
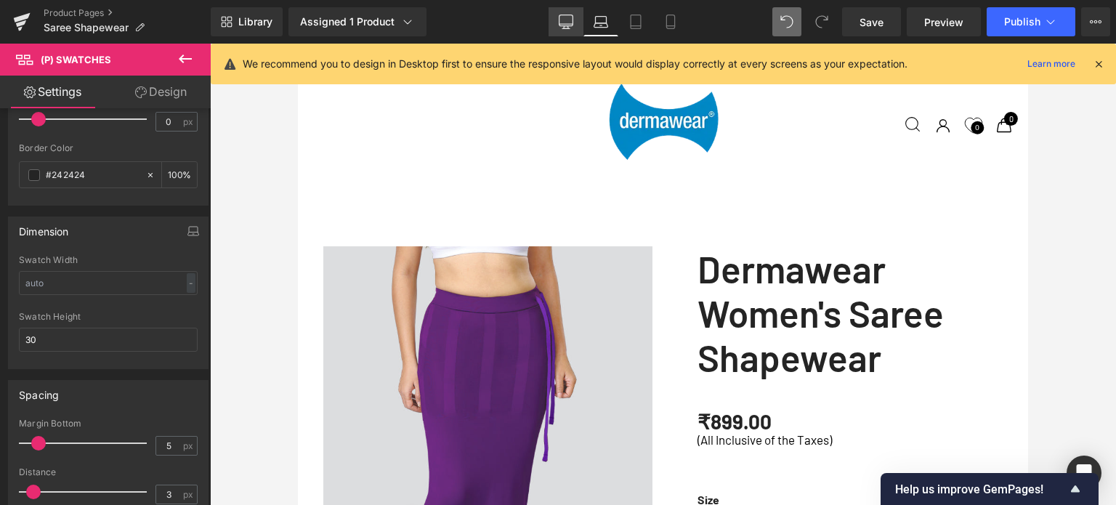
click at [563, 22] on icon at bounding box center [566, 22] width 15 height 15
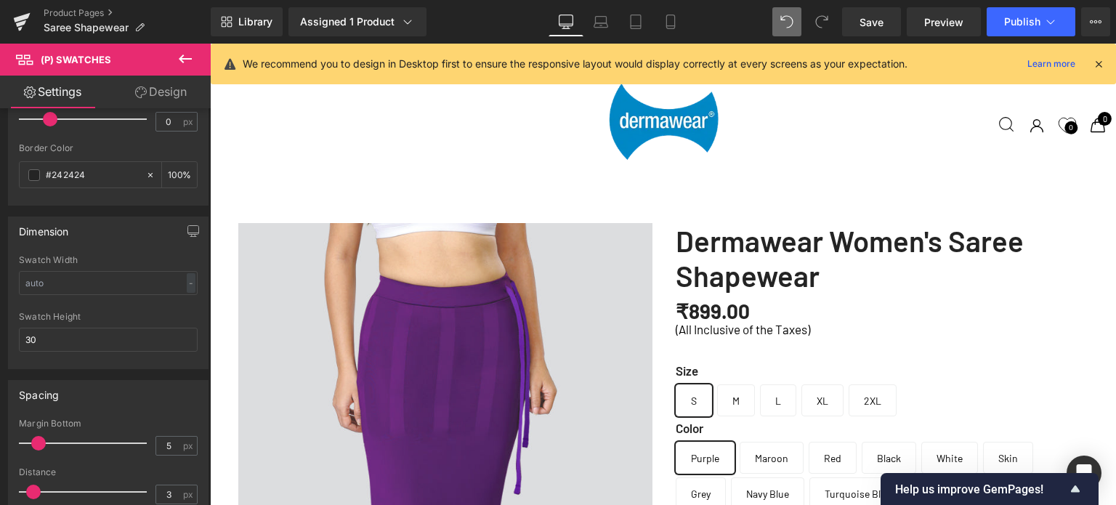
scroll to position [157, 0]
click at [85, 342] on input "30" at bounding box center [108, 340] width 179 height 24
click at [673, 20] on icon at bounding box center [670, 22] width 15 height 15
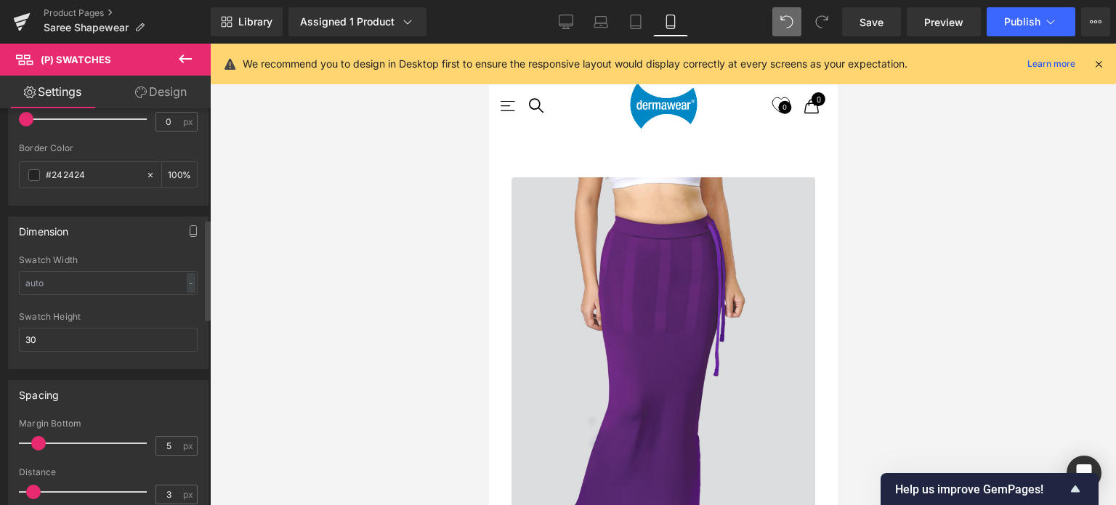
scroll to position [599, 0]
drag, startPoint x: 75, startPoint y: 334, endPoint x: 0, endPoint y: 334, distance: 74.8
click at [0, 334] on div "Dimension Swatch Width - % px Swatch Height 30" at bounding box center [108, 287] width 217 height 163
type input "30"
click at [865, 13] on link "Save" at bounding box center [871, 21] width 59 height 29
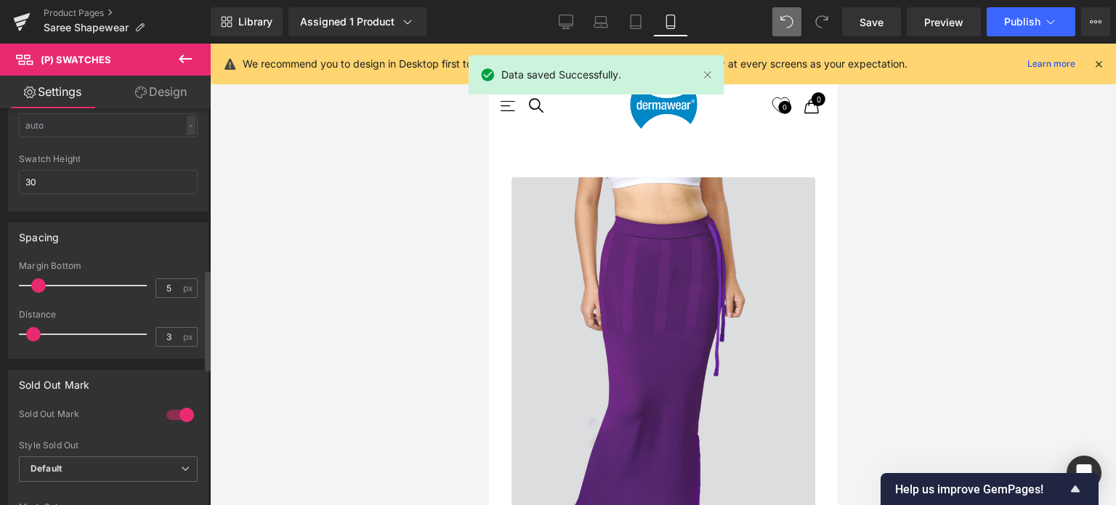
scroll to position [654, 0]
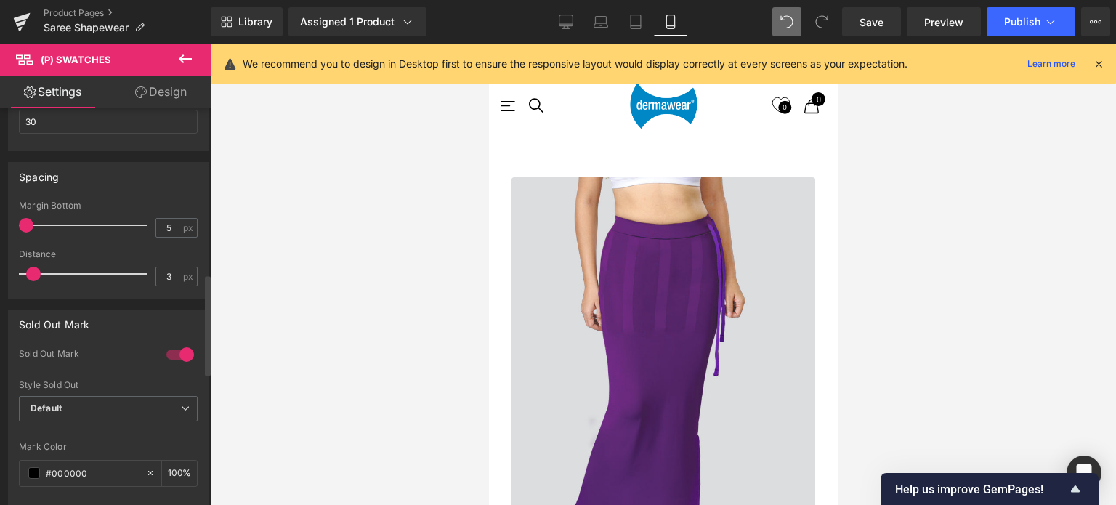
drag, startPoint x: 39, startPoint y: 222, endPoint x: 0, endPoint y: 226, distance: 38.7
click at [0, 226] on div "Spacing 3px Margin Bottom 5 px 3px Distance 3 px" at bounding box center [108, 225] width 217 height 148
click at [171, 226] on input "5" at bounding box center [168, 228] width 25 height 18
type input "0"
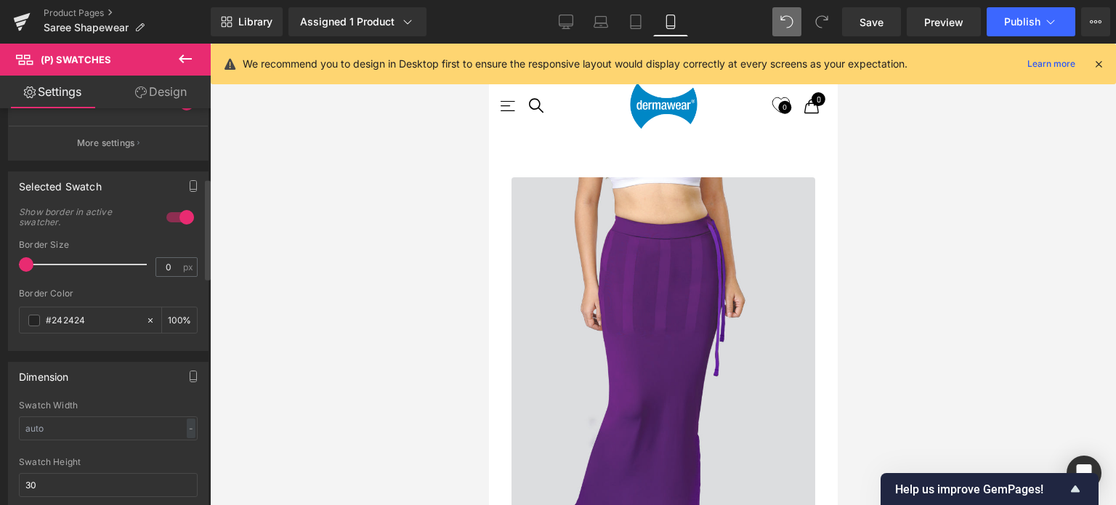
scroll to position [145, 0]
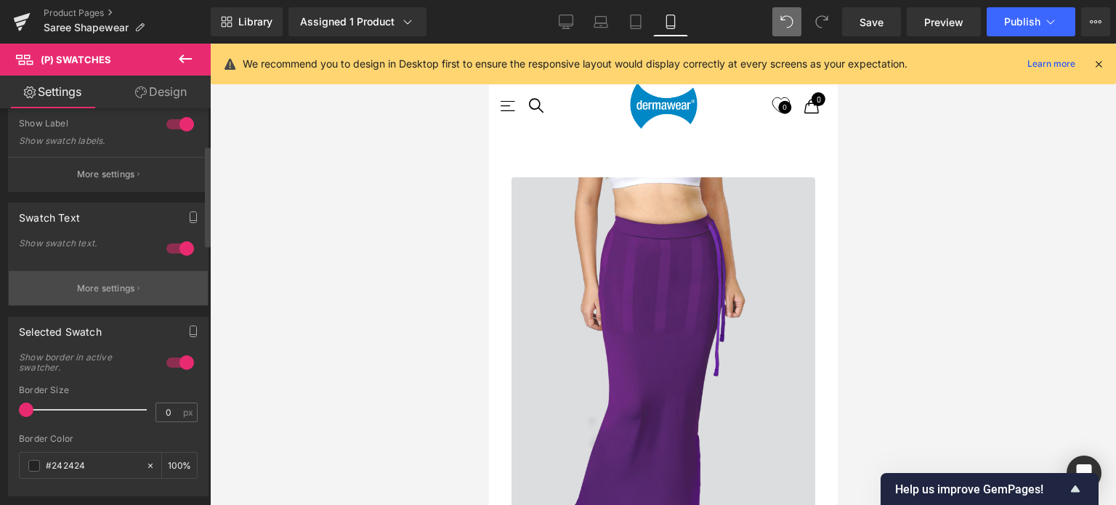
type input "5"
click at [110, 287] on p "More settings" at bounding box center [106, 288] width 58 height 13
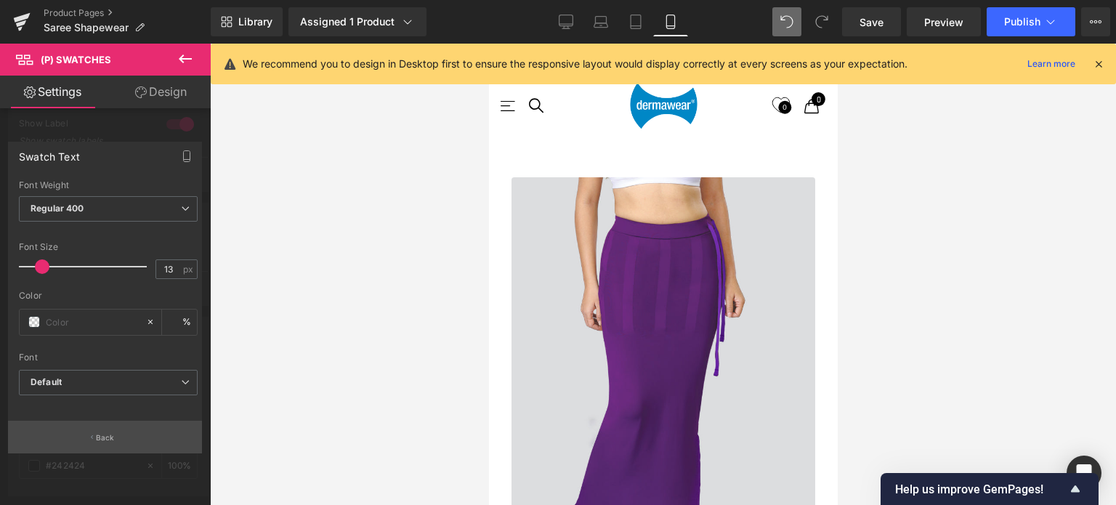
click at [105, 441] on p "Back" at bounding box center [105, 437] width 19 height 11
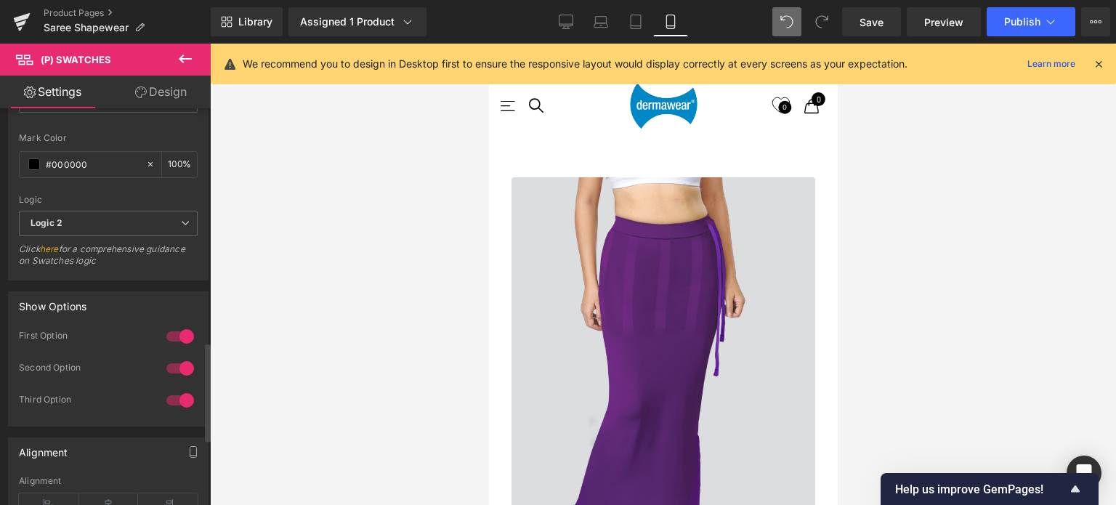
scroll to position [1017, 0]
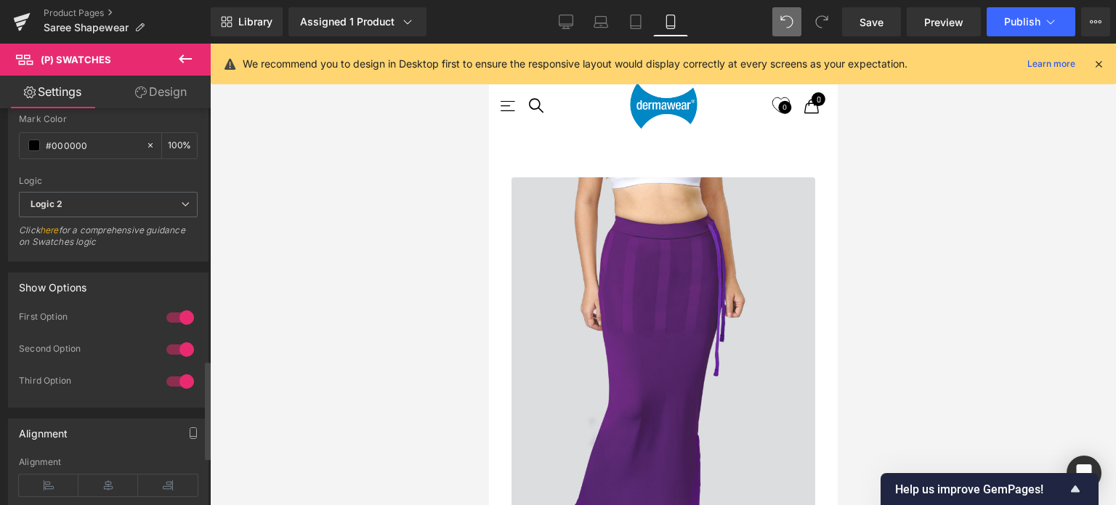
click at [166, 310] on div at bounding box center [180, 317] width 35 height 23
click at [171, 308] on div at bounding box center [180, 317] width 35 height 23
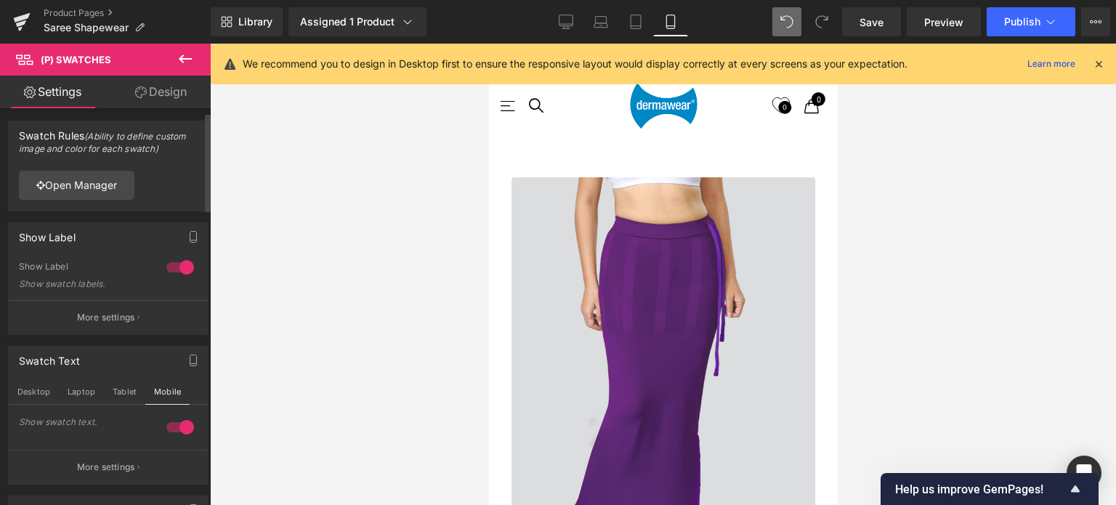
scroll to position [0, 0]
click at [163, 87] on link "Design" at bounding box center [160, 92] width 105 height 33
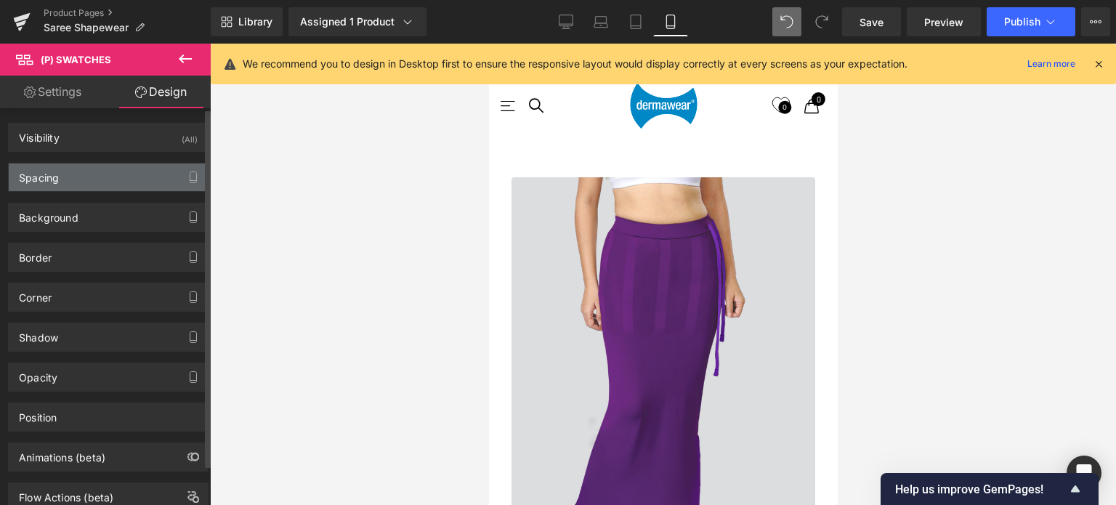
click at [102, 180] on div "Spacing" at bounding box center [108, 177] width 199 height 28
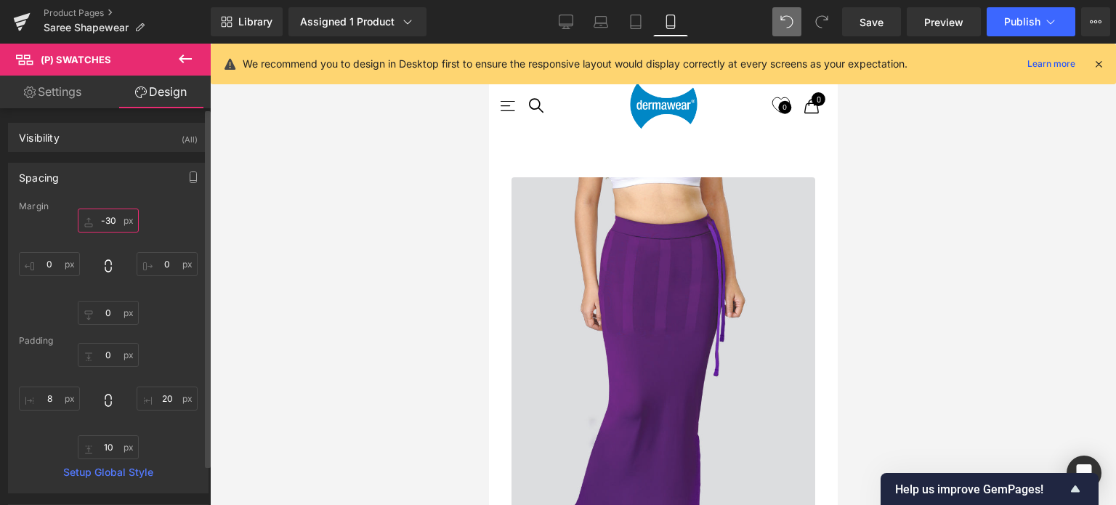
click at [116, 221] on input "text" at bounding box center [108, 221] width 61 height 24
type input "0"
type input "-30"
drag, startPoint x: 110, startPoint y: 312, endPoint x: 122, endPoint y: 312, distance: 11.6
click at [110, 312] on input "text" at bounding box center [108, 313] width 61 height 24
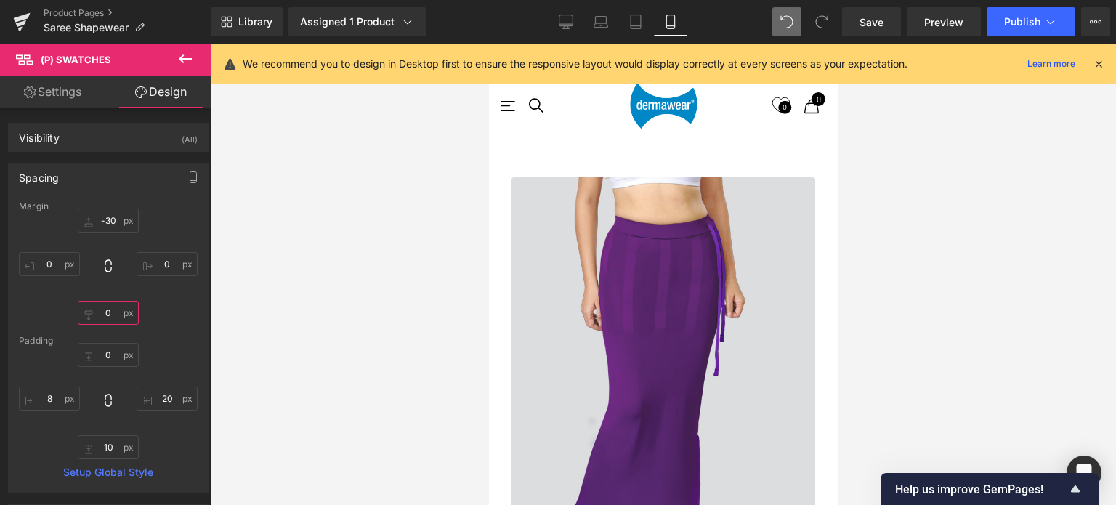
type input "0"
type input "1"
type input "2"
drag, startPoint x: 169, startPoint y: 264, endPoint x: 194, endPoint y: 263, distance: 25.4
click at [169, 264] on input "text" at bounding box center [167, 264] width 61 height 24
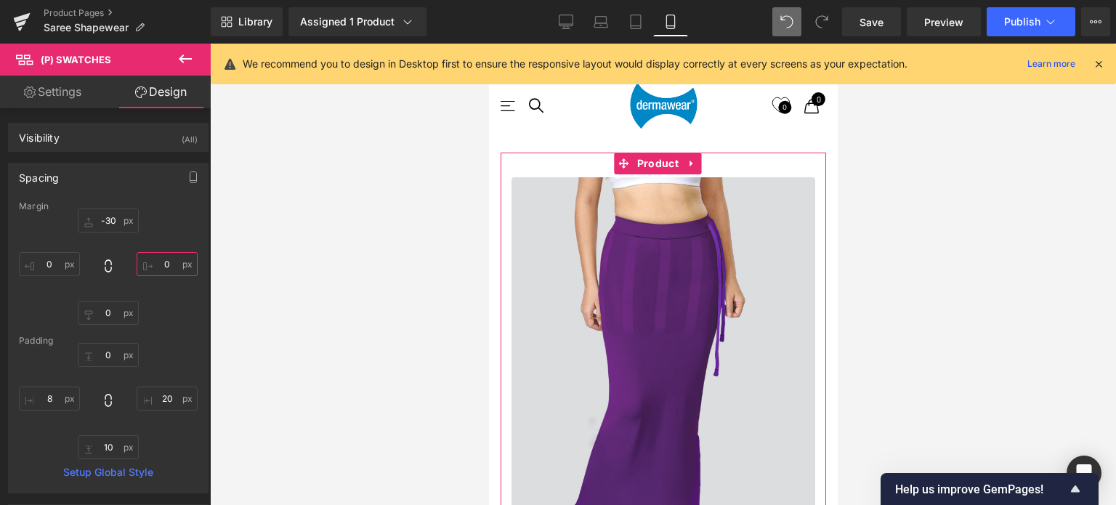
type input "0"
type input "2"
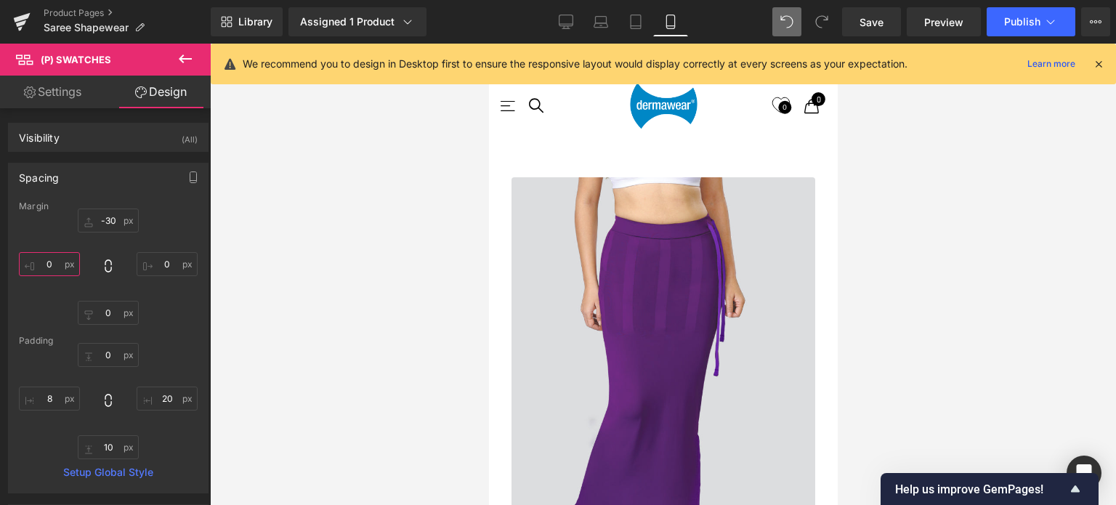
drag, startPoint x: 52, startPoint y: 262, endPoint x: 346, endPoint y: 241, distance: 294.3
click at [52, 262] on input "text" at bounding box center [49, 264] width 61 height 24
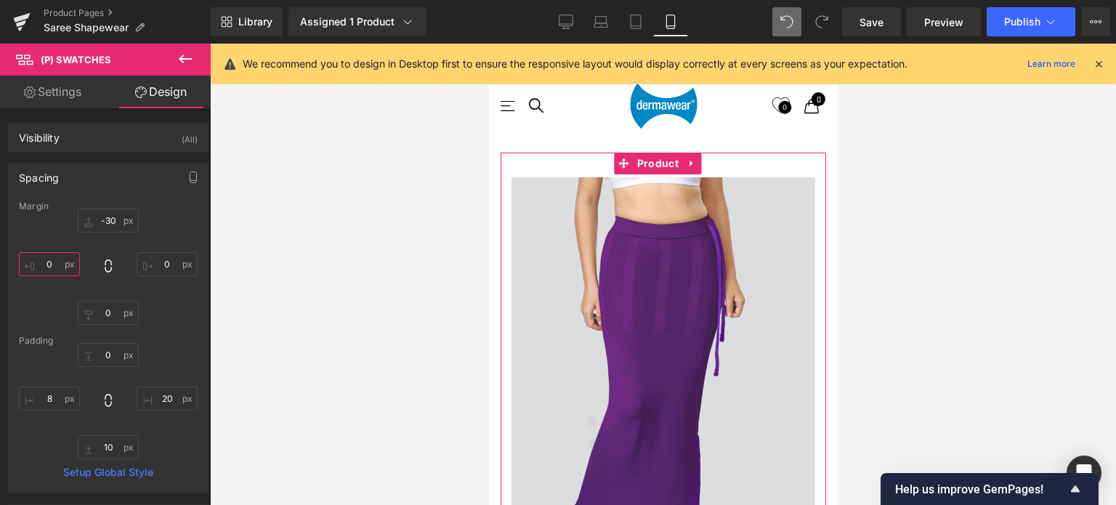
type input "0"
type input "2"
type input "0"
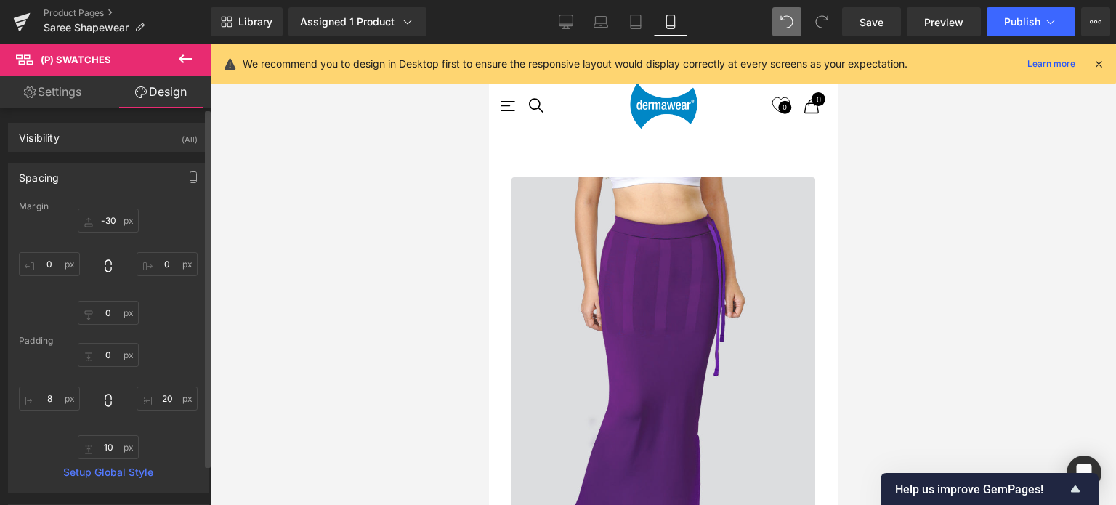
click at [174, 214] on div "-30 0" at bounding box center [108, 267] width 179 height 116
click at [128, 173] on div "Spacing" at bounding box center [108, 177] width 199 height 28
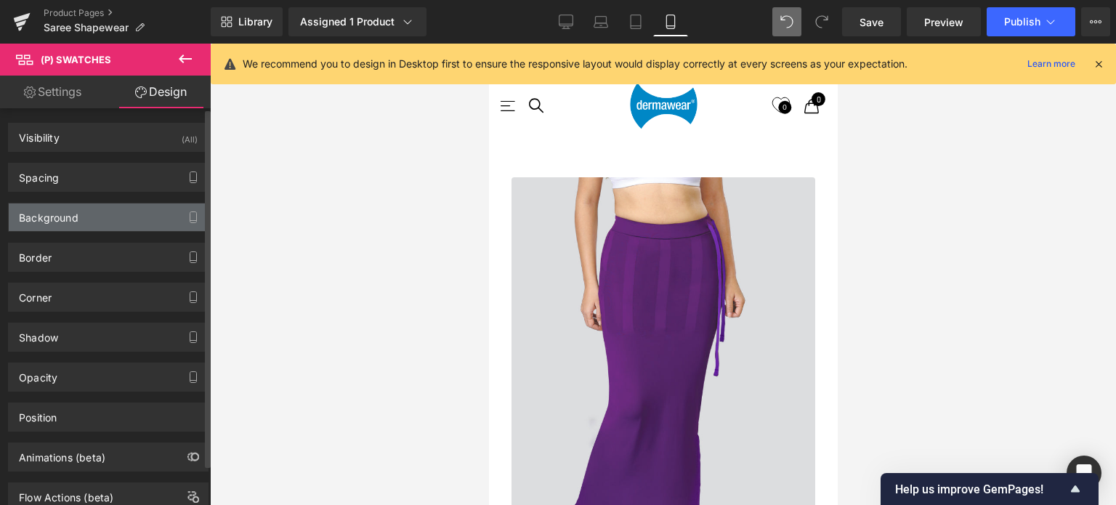
click at [68, 220] on div "Background" at bounding box center [49, 213] width 60 height 20
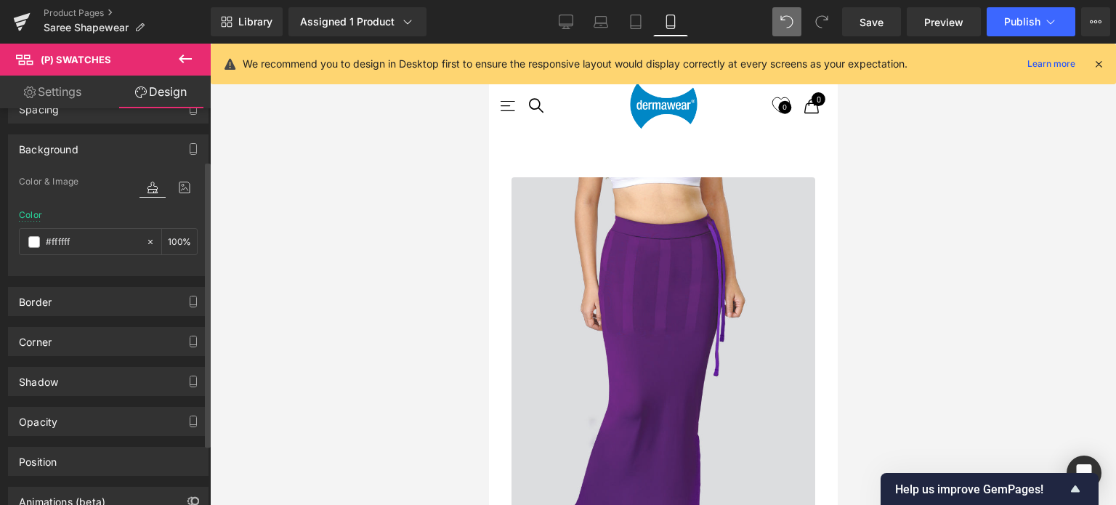
scroll to position [73, 0]
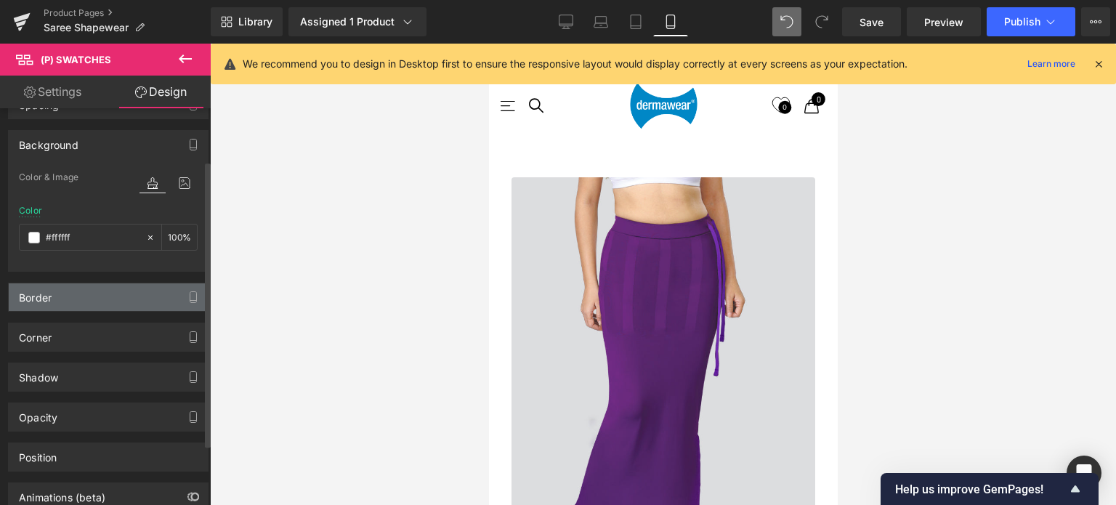
click at [88, 299] on div "Border" at bounding box center [108, 297] width 199 height 28
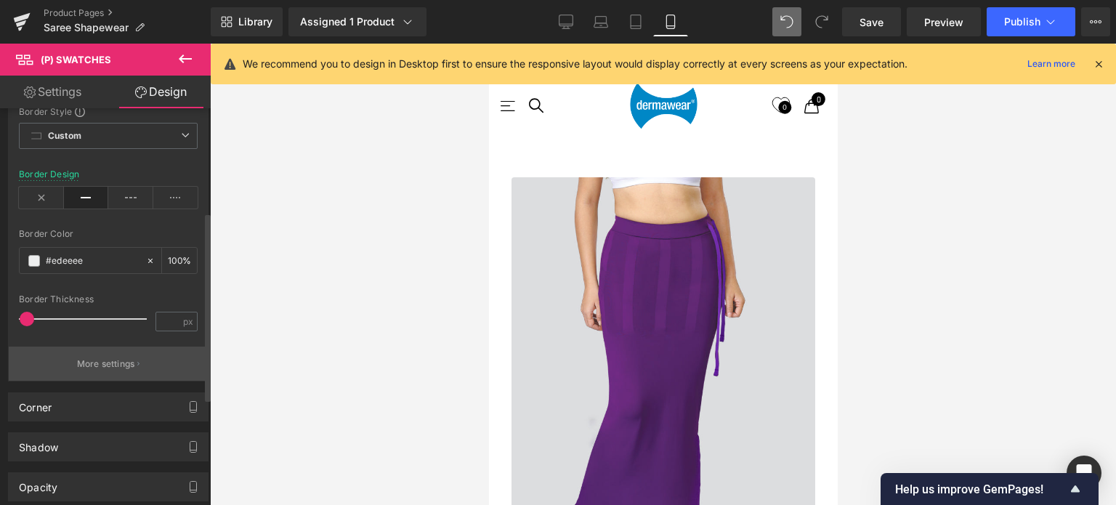
scroll to position [291, 0]
click at [92, 356] on p "More settings" at bounding box center [106, 361] width 58 height 13
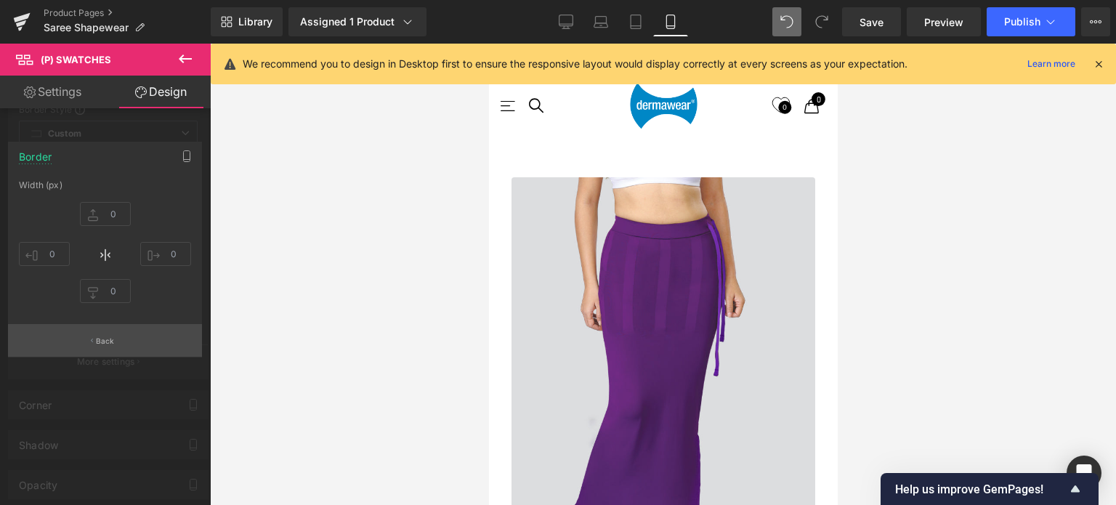
click at [110, 343] on p "Back" at bounding box center [105, 341] width 19 height 11
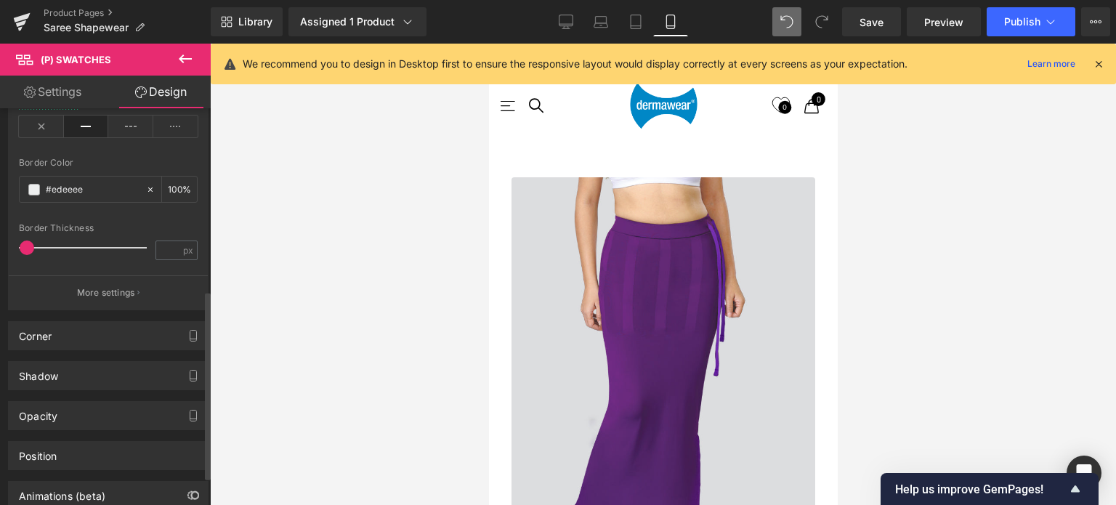
scroll to position [398, 0]
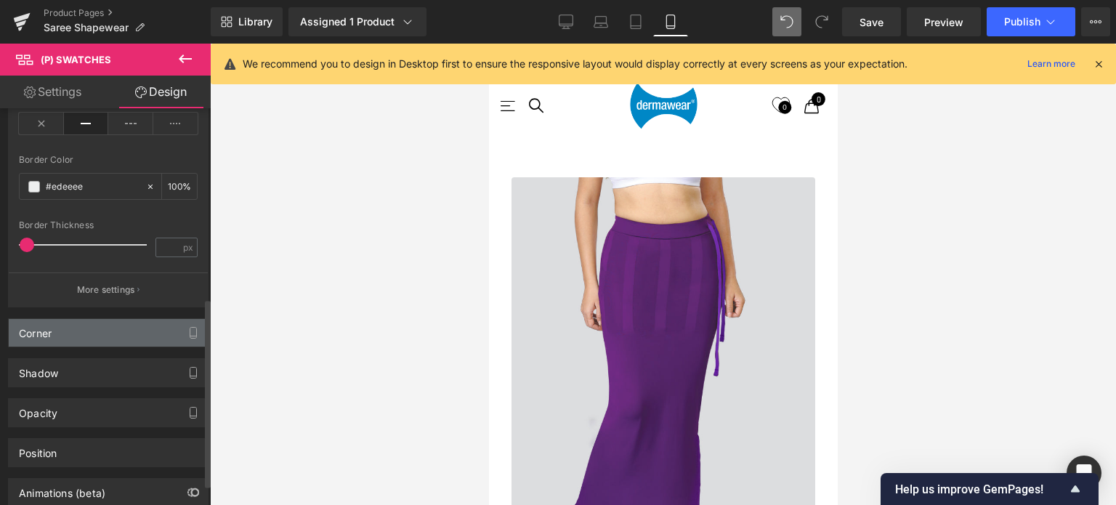
click at [94, 331] on div "Corner" at bounding box center [108, 333] width 199 height 28
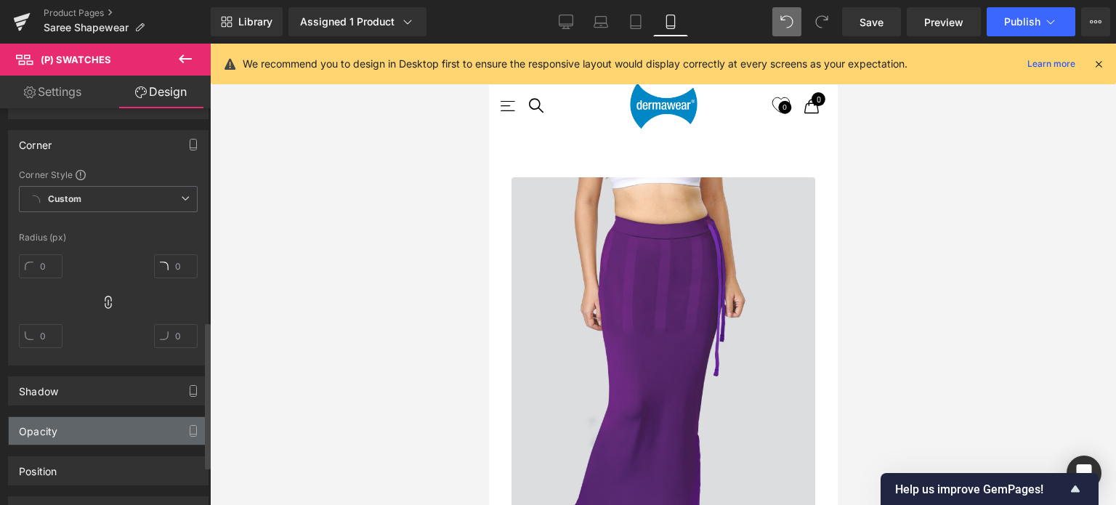
scroll to position [616, 0]
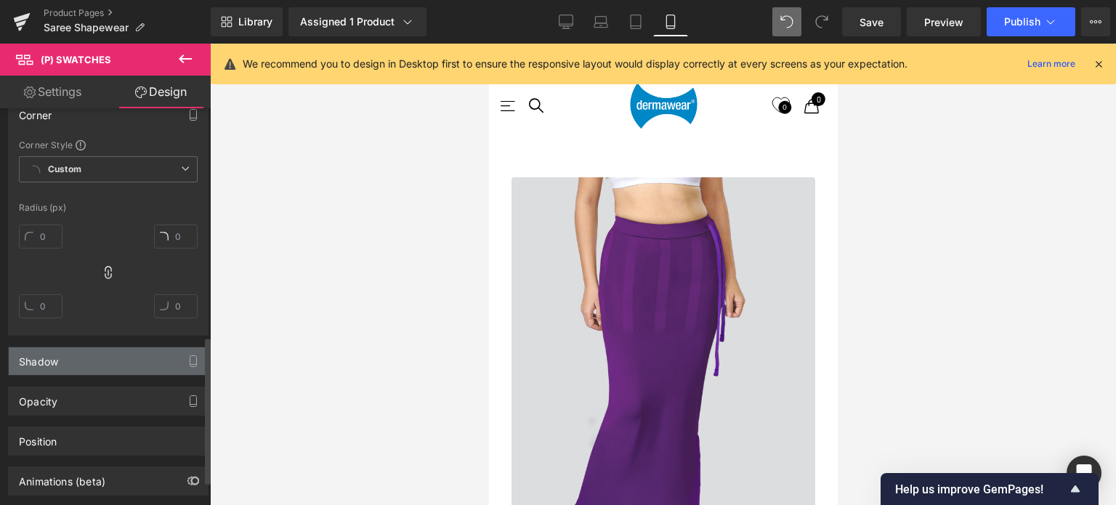
click at [94, 360] on div "Shadow" at bounding box center [108, 361] width 199 height 28
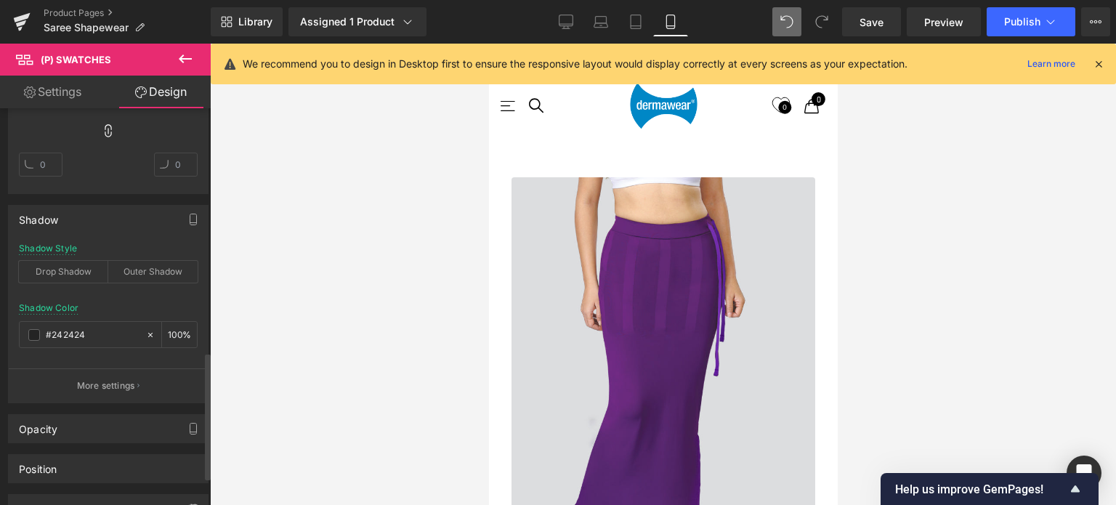
scroll to position [762, 0]
click at [152, 270] on div "Outer Shadow" at bounding box center [152, 268] width 89 height 22
click at [73, 269] on div "Drop Shadow" at bounding box center [63, 268] width 89 height 22
click at [106, 221] on div "Shadow" at bounding box center [108, 216] width 199 height 28
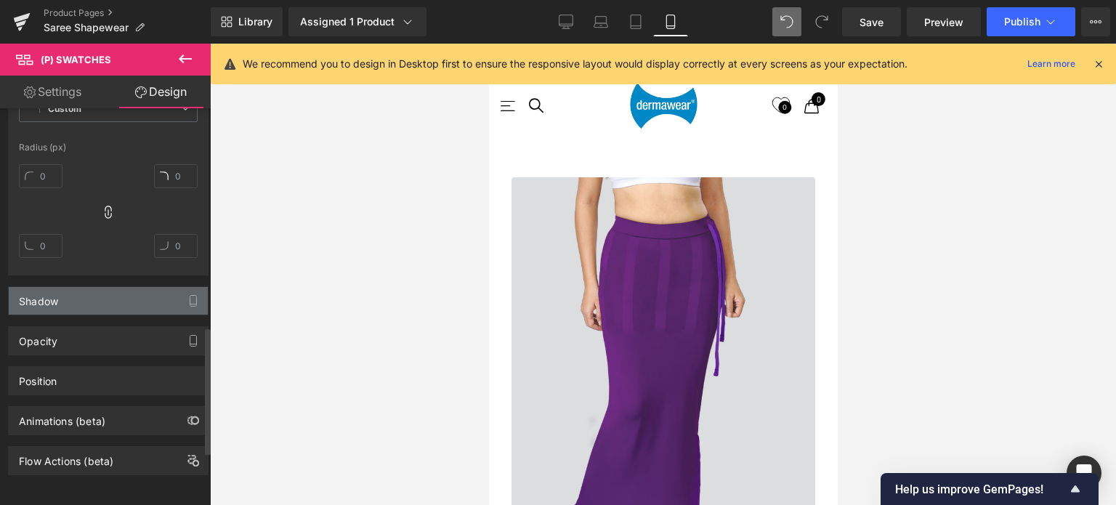
scroll to position [683, 0]
click at [101, 288] on div "Shadow" at bounding box center [108, 301] width 199 height 28
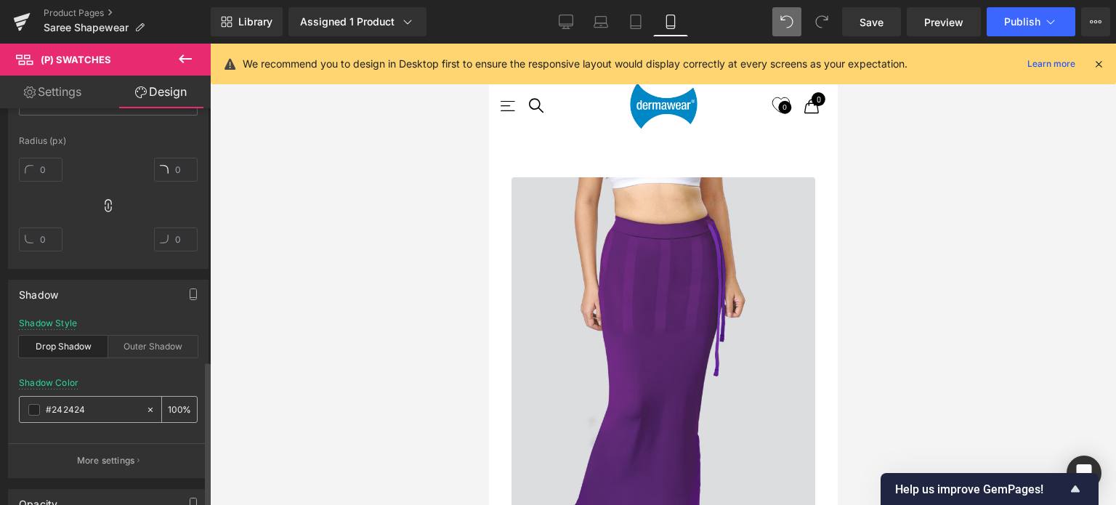
scroll to position [762, 0]
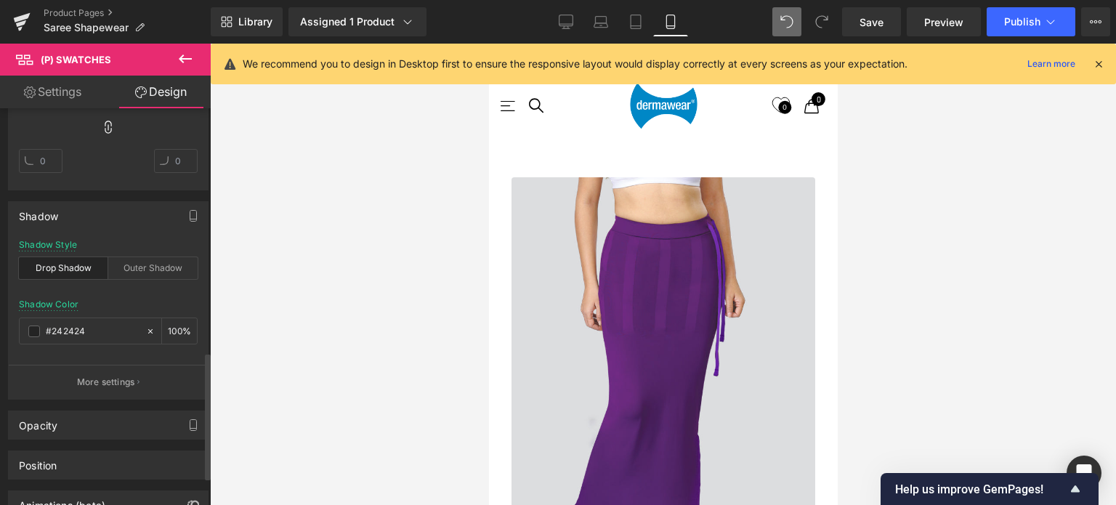
click at [76, 270] on div "Drop Shadow" at bounding box center [63, 268] width 89 height 22
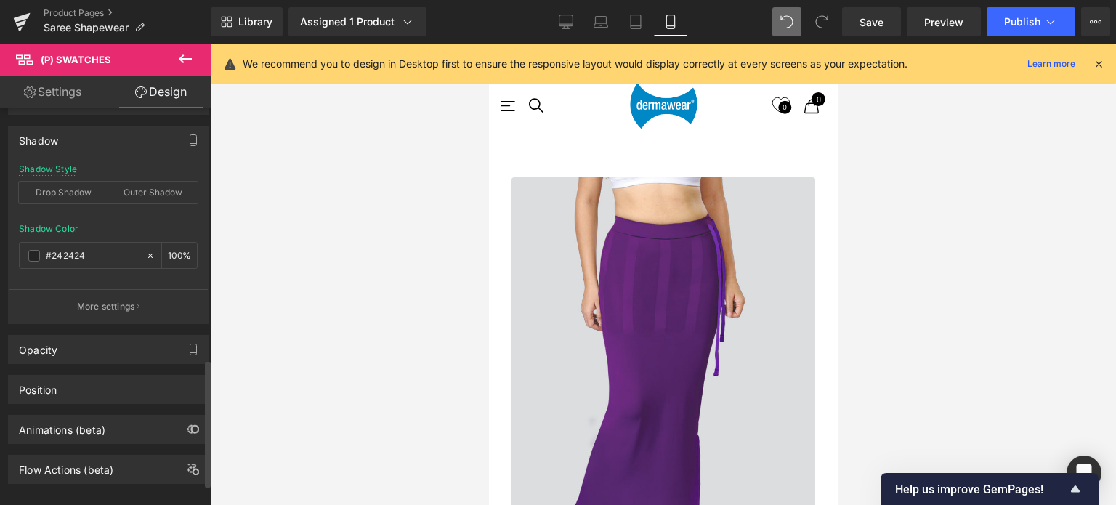
scroll to position [852, 0]
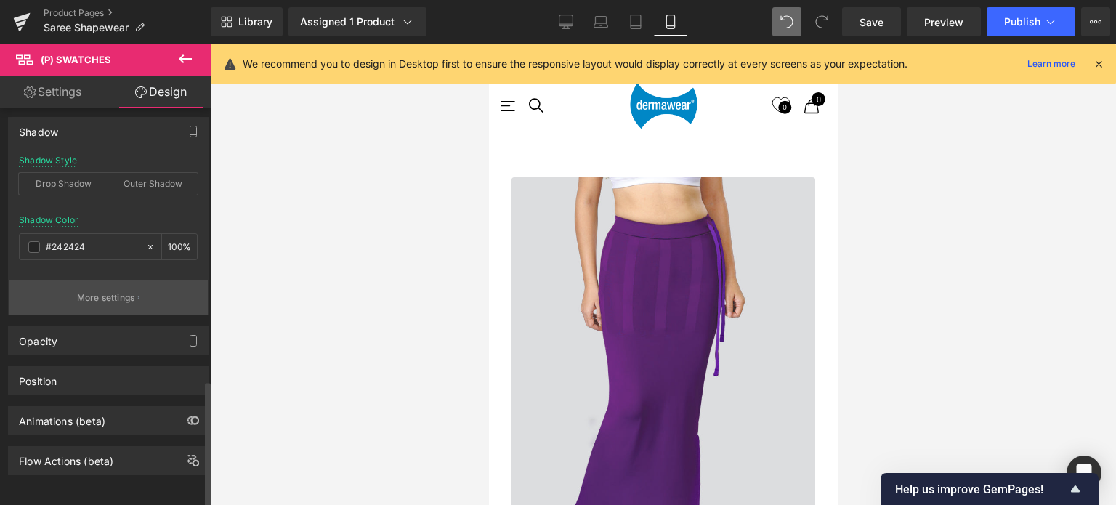
click at [116, 291] on p "More settings" at bounding box center [106, 297] width 58 height 13
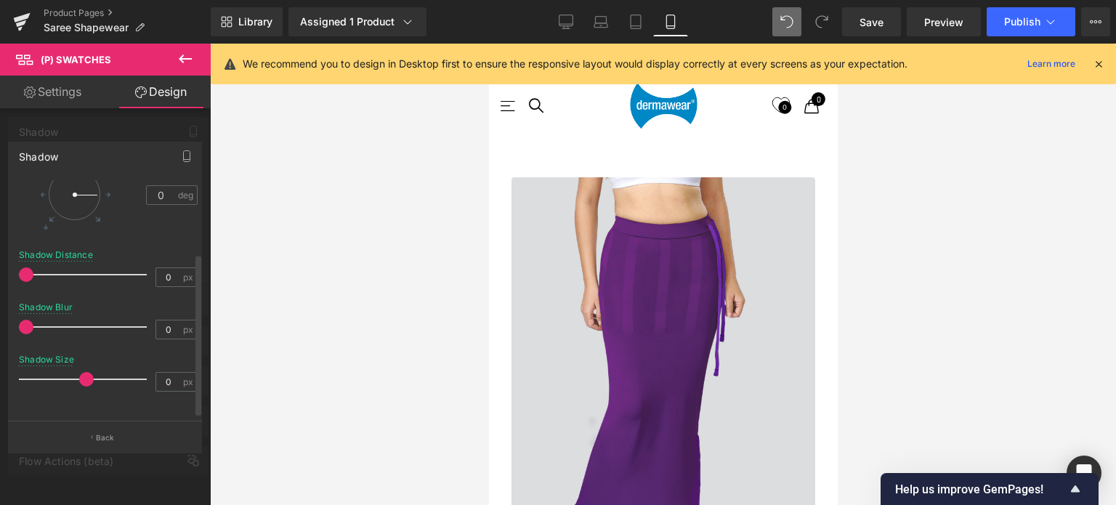
scroll to position [110, 0]
click at [105, 438] on p "Back" at bounding box center [105, 437] width 19 height 11
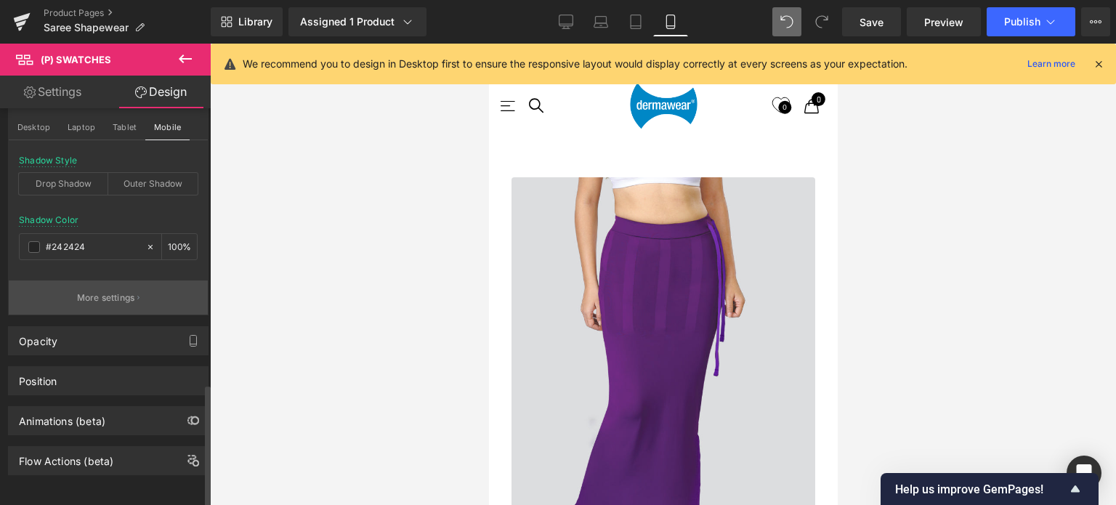
scroll to position [887, 0]
click at [105, 291] on p "More settings" at bounding box center [106, 297] width 58 height 13
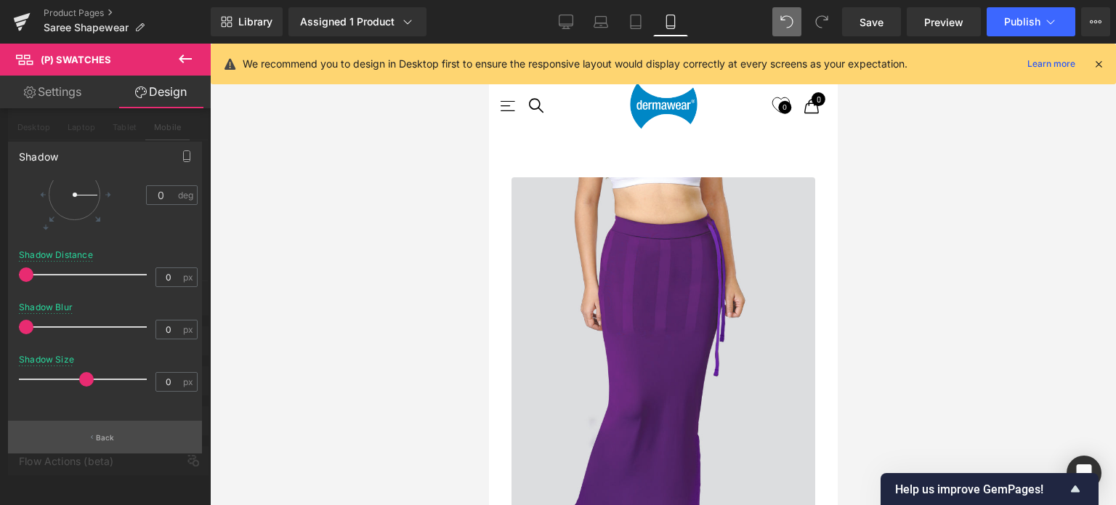
click at [105, 441] on p "Back" at bounding box center [105, 437] width 19 height 11
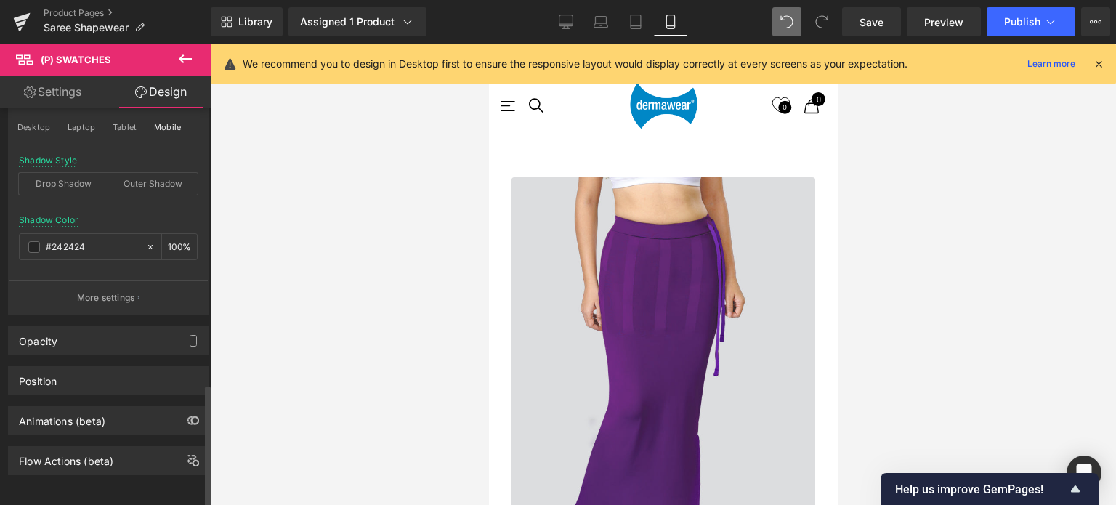
click at [73, 355] on div "Position Advanced option : Please proceed if you have coding knowledge. Relativ…" at bounding box center [108, 375] width 217 height 40
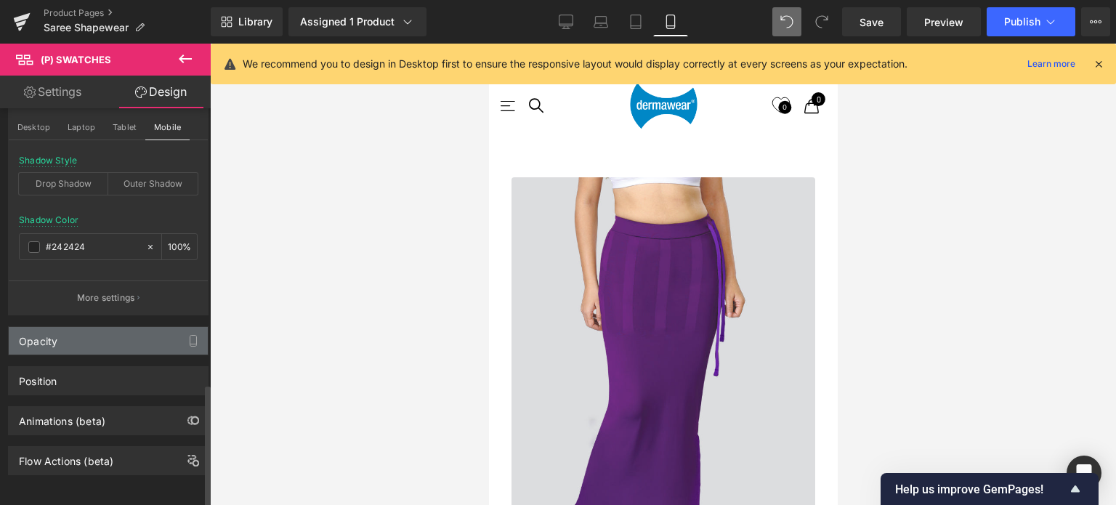
click at [80, 334] on div "Opacity" at bounding box center [108, 341] width 199 height 28
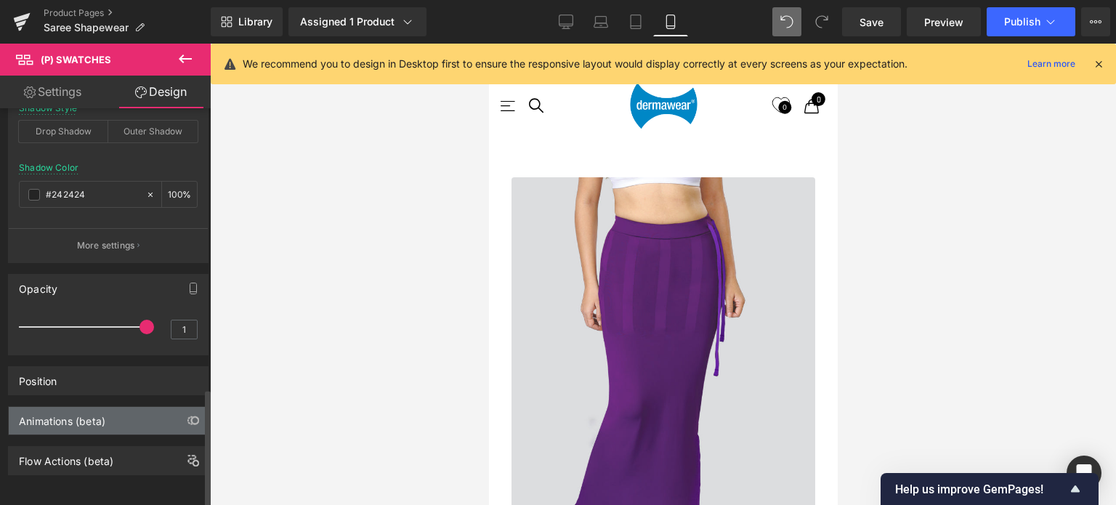
scroll to position [940, 0]
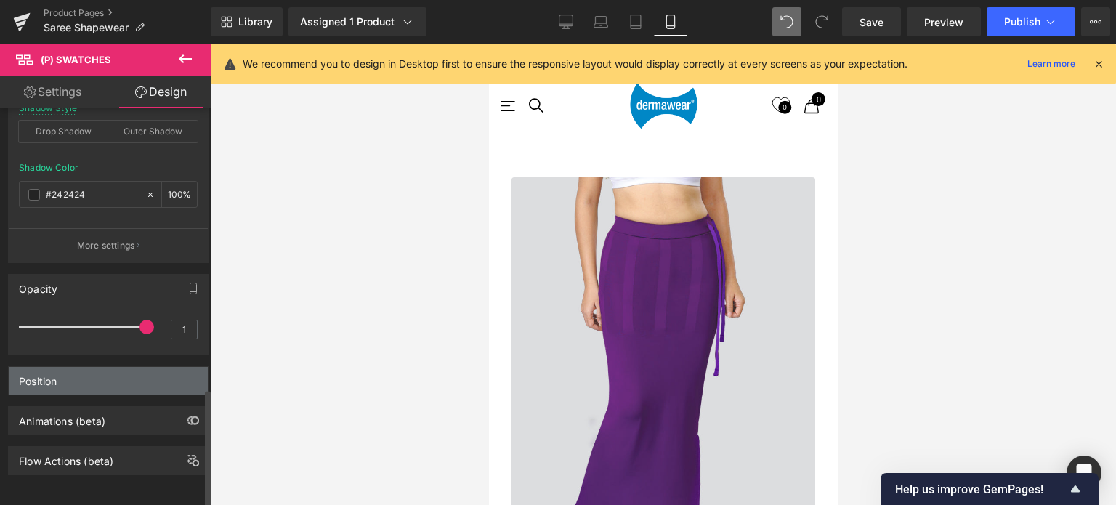
click at [90, 367] on div "Position" at bounding box center [108, 381] width 199 height 28
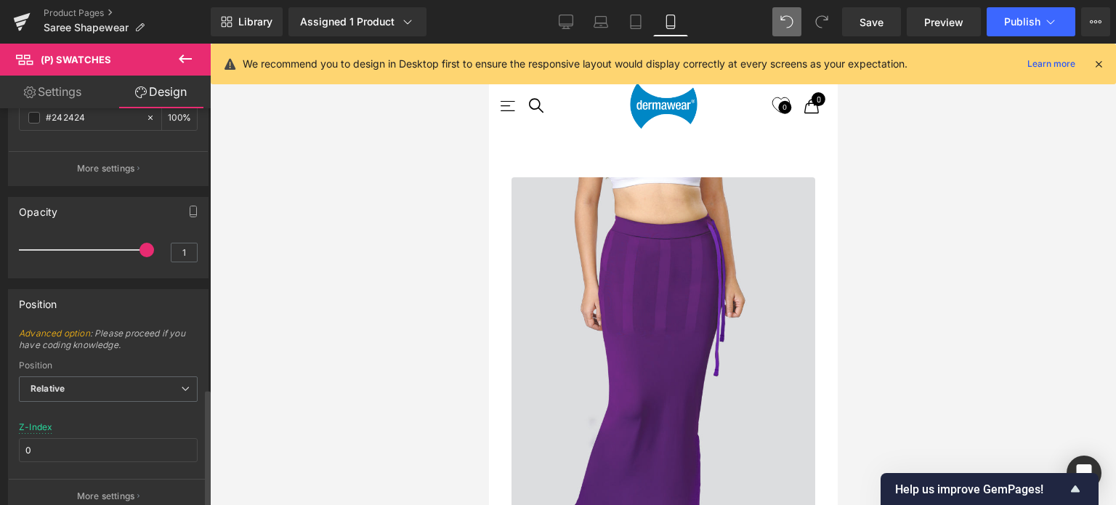
scroll to position [1012, 0]
click at [97, 381] on span "Relative" at bounding box center [108, 387] width 179 height 25
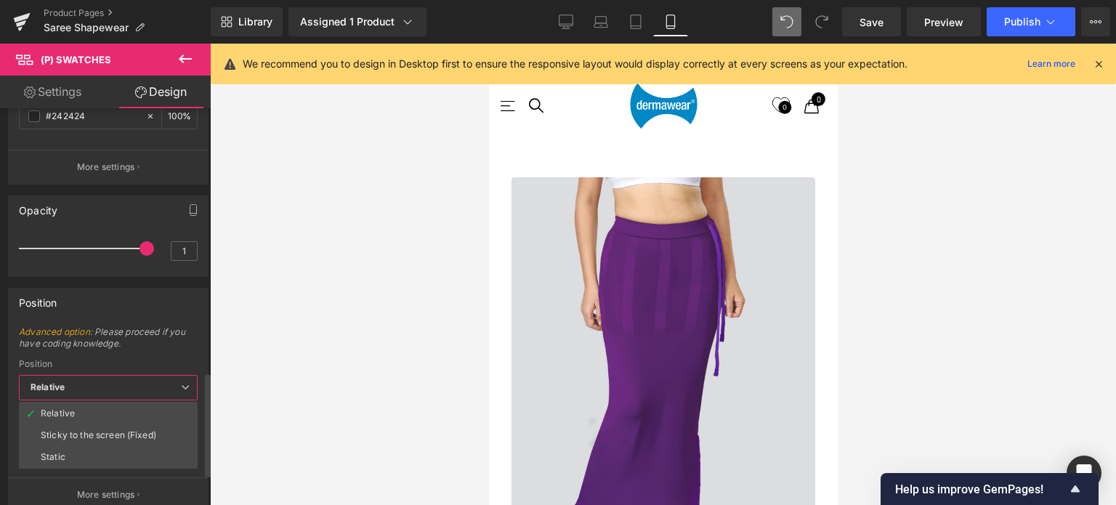
click at [108, 360] on div "Position" at bounding box center [108, 364] width 179 height 10
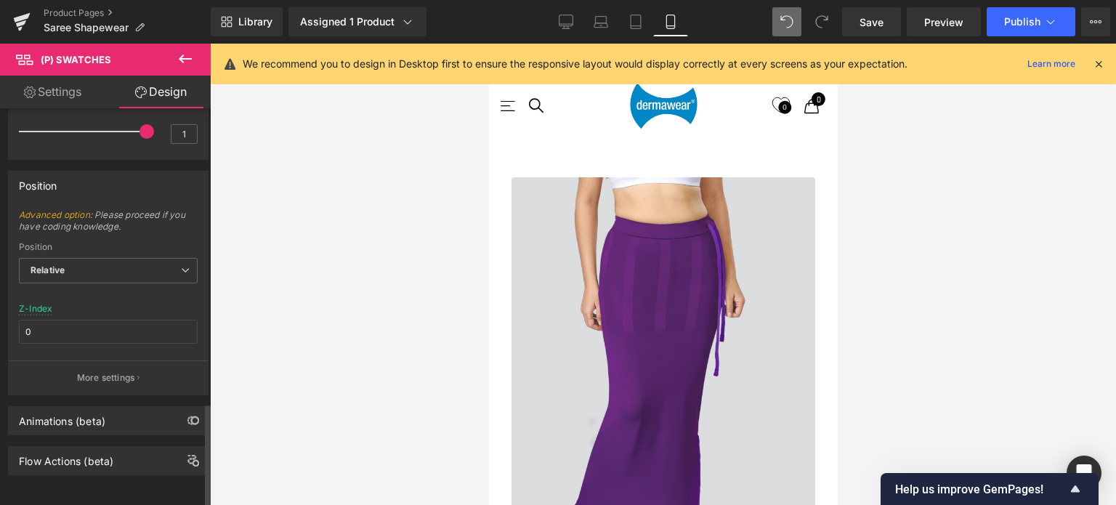
scroll to position [1134, 0]
click at [119, 371] on p "More settings" at bounding box center [106, 377] width 58 height 13
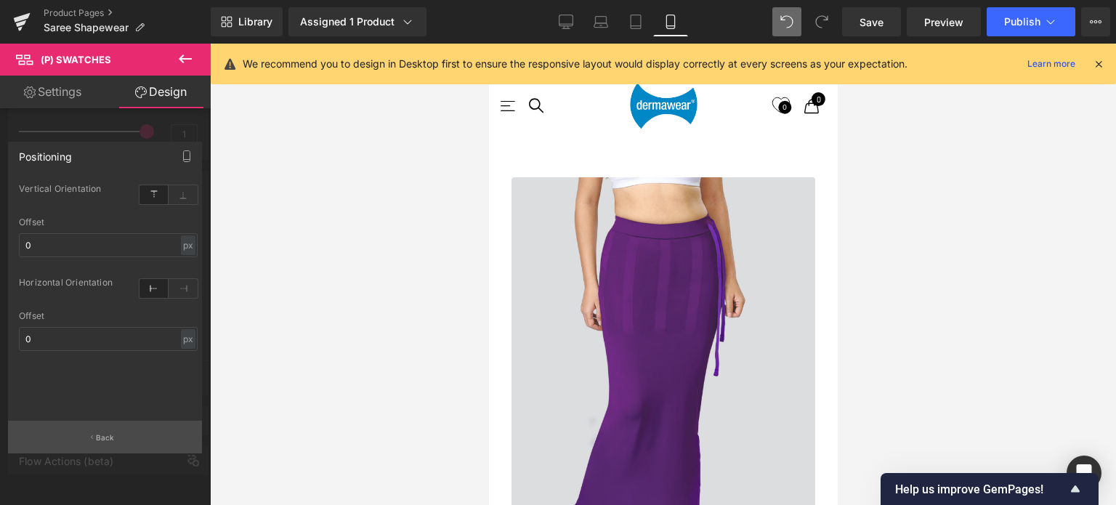
click at [104, 437] on p "Back" at bounding box center [105, 437] width 19 height 11
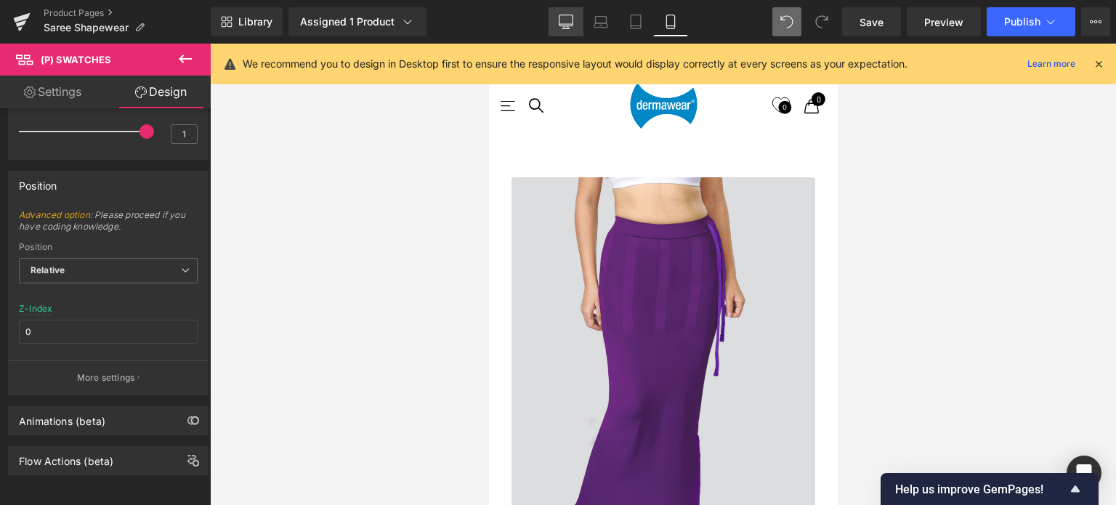
click at [570, 20] on icon at bounding box center [566, 22] width 15 height 15
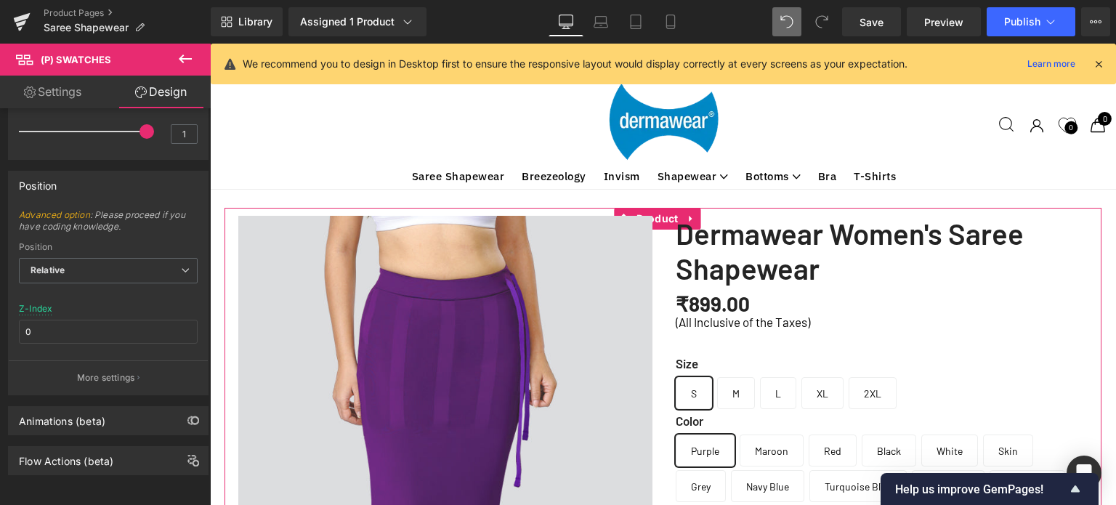
scroll to position [106, 0]
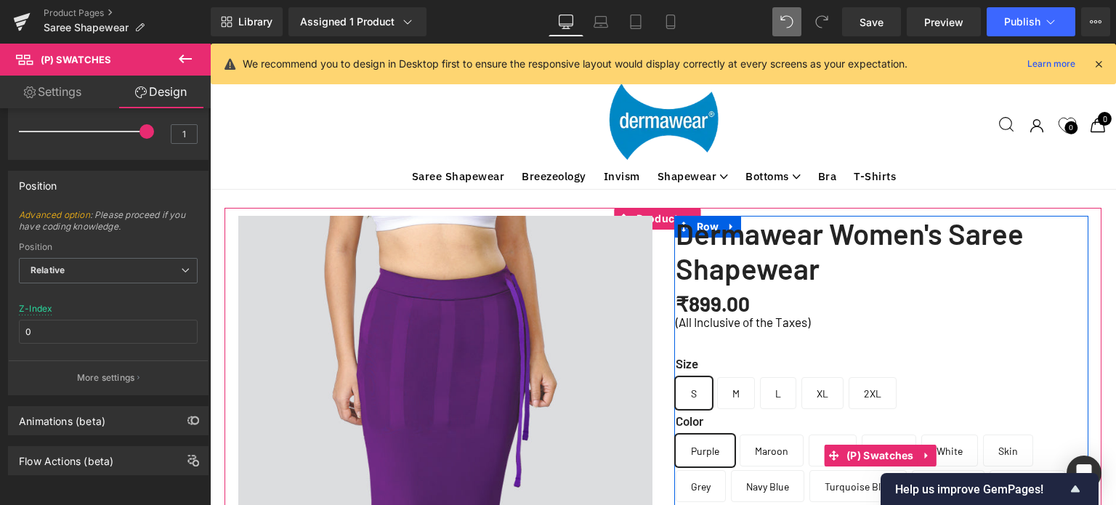
click at [685, 413] on label "Color" at bounding box center [882, 424] width 413 height 22
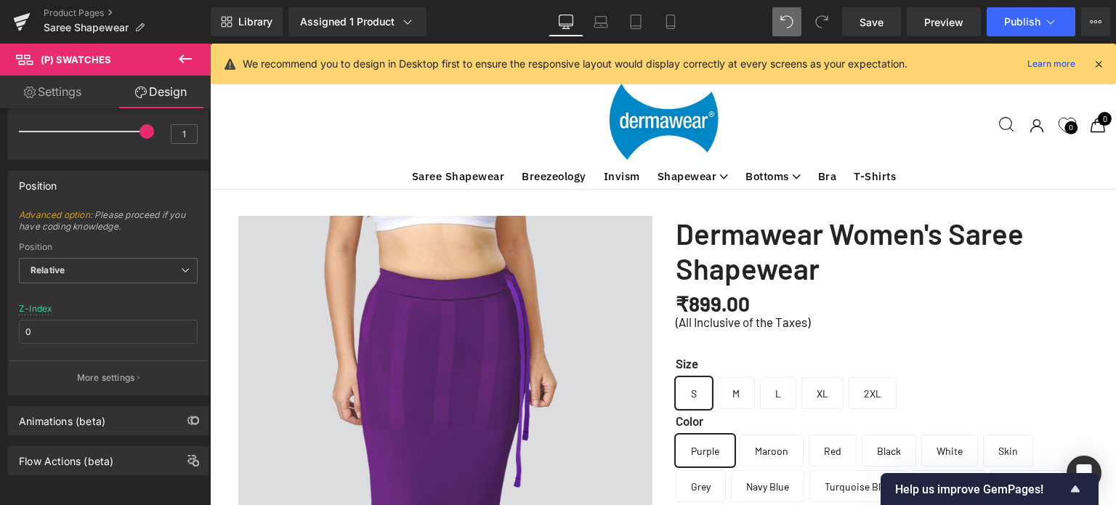
click at [73, 93] on link "Settings" at bounding box center [52, 92] width 105 height 33
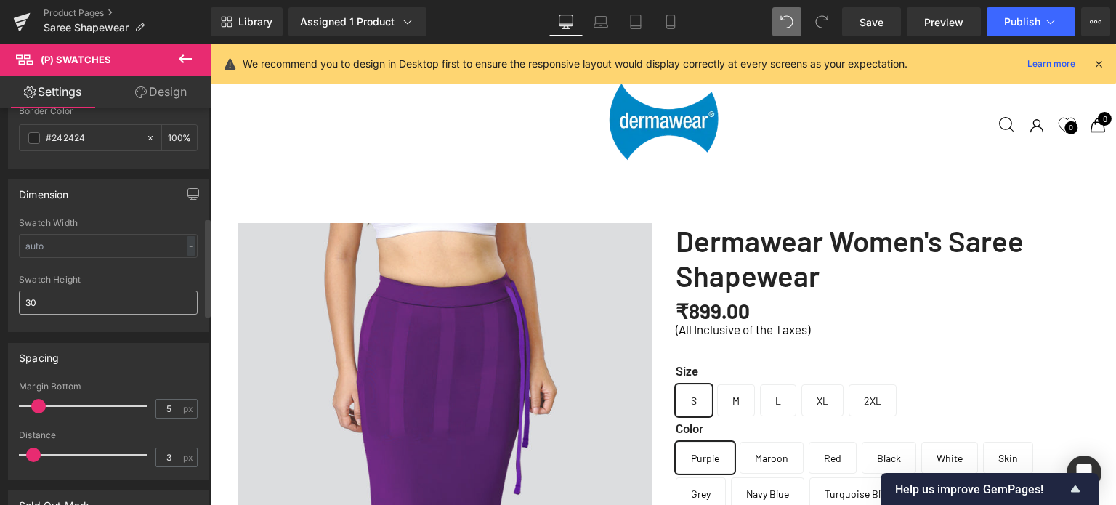
scroll to position [581, 0]
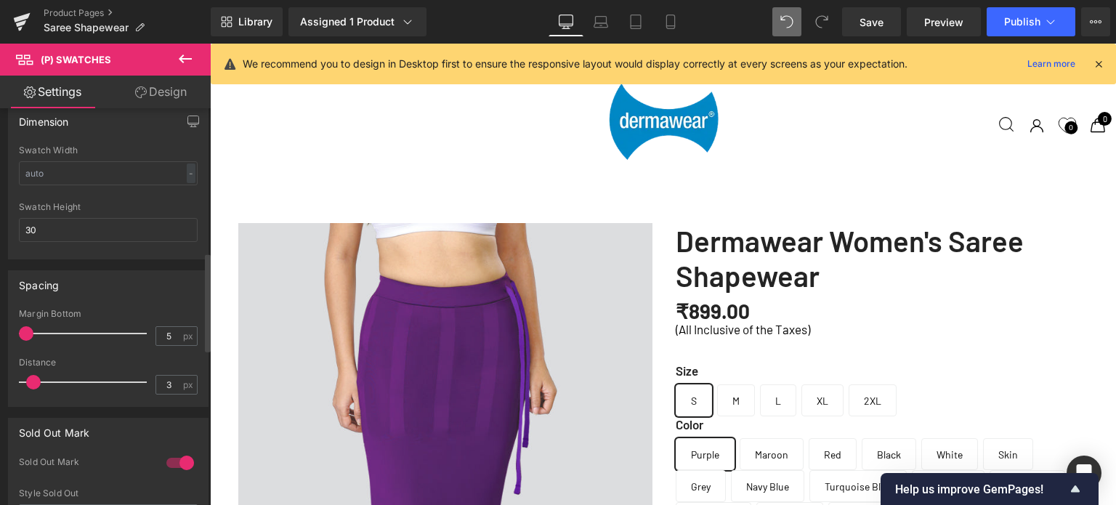
drag, startPoint x: 37, startPoint y: 333, endPoint x: 0, endPoint y: 338, distance: 37.4
click at [0, 338] on div "Spacing 3px Margin Bottom 5 px 3px Distance 3 px" at bounding box center [108, 333] width 217 height 148
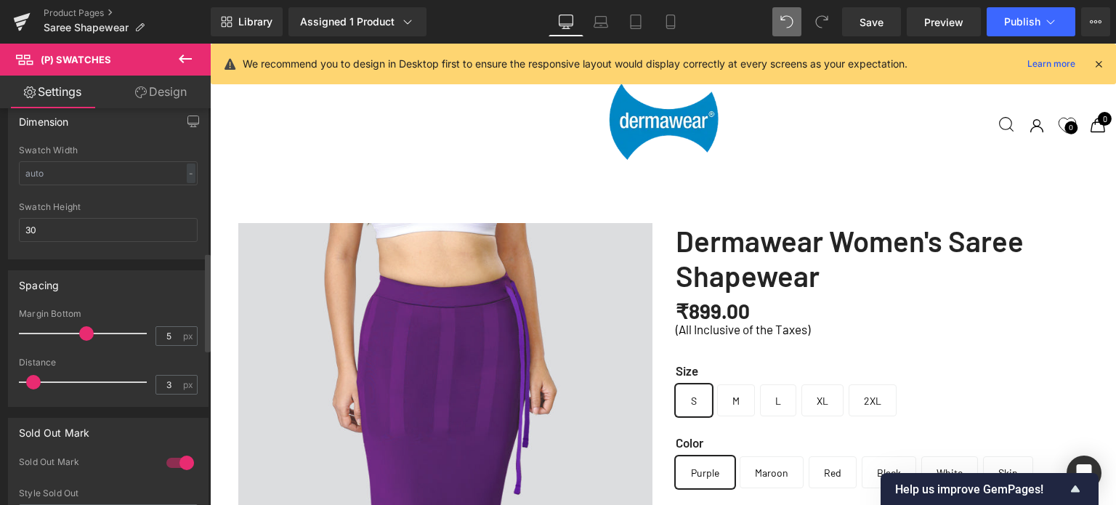
drag, startPoint x: 26, startPoint y: 328, endPoint x: 83, endPoint y: 328, distance: 56.7
click at [83, 328] on span at bounding box center [86, 333] width 15 height 15
click at [33, 382] on span at bounding box center [33, 382] width 15 height 15
click at [169, 331] on input "5" at bounding box center [168, 336] width 25 height 18
type input "20"
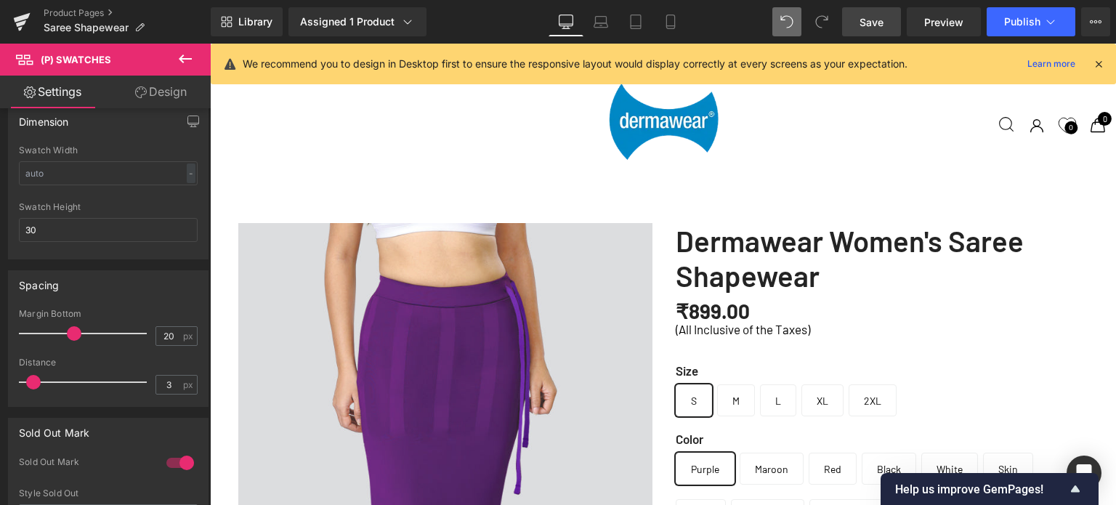
click at [867, 21] on span "Save" at bounding box center [872, 22] width 24 height 15
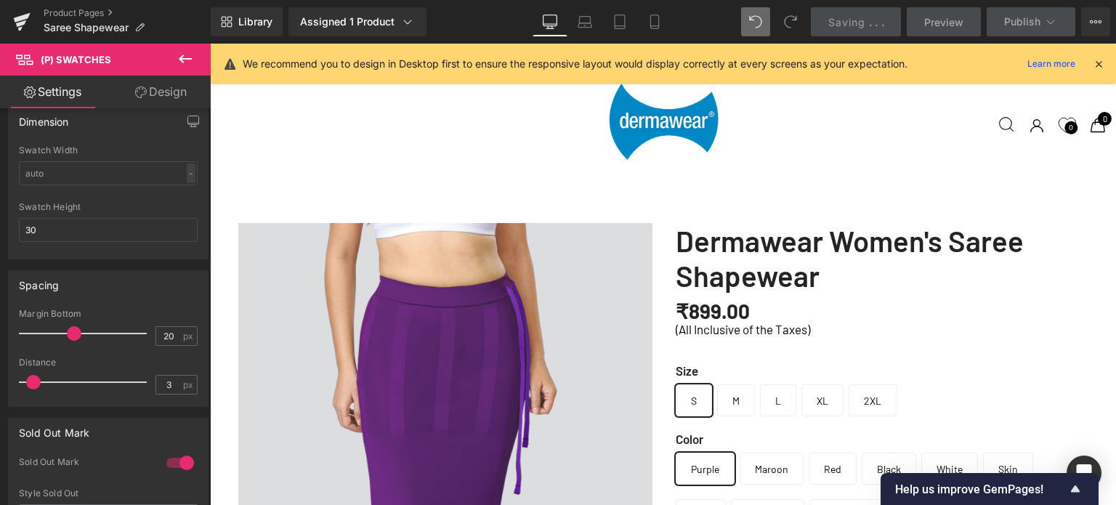
click at [186, 57] on icon at bounding box center [185, 58] width 17 height 17
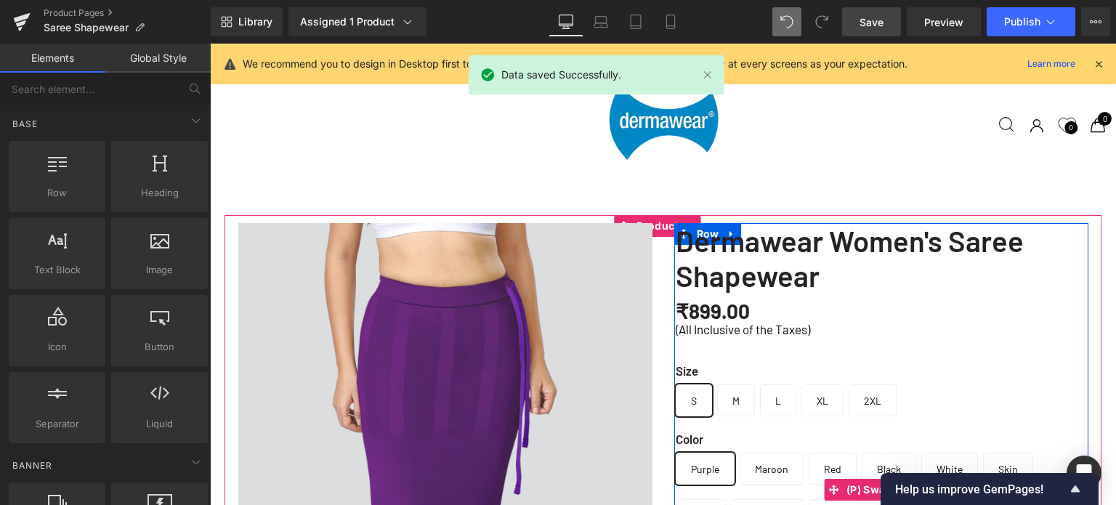
click at [880, 479] on span "(P) Swatches" at bounding box center [880, 490] width 75 height 22
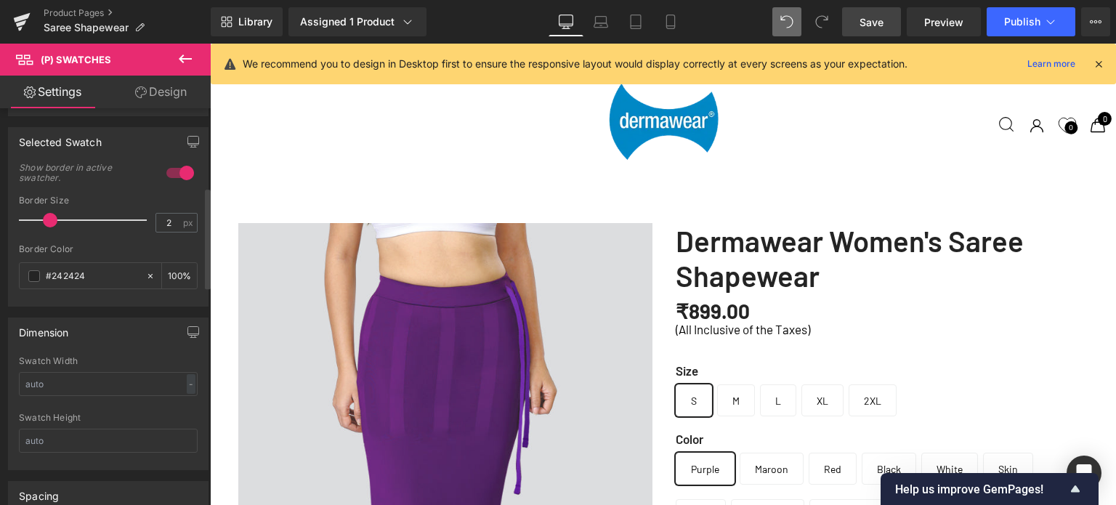
scroll to position [363, 0]
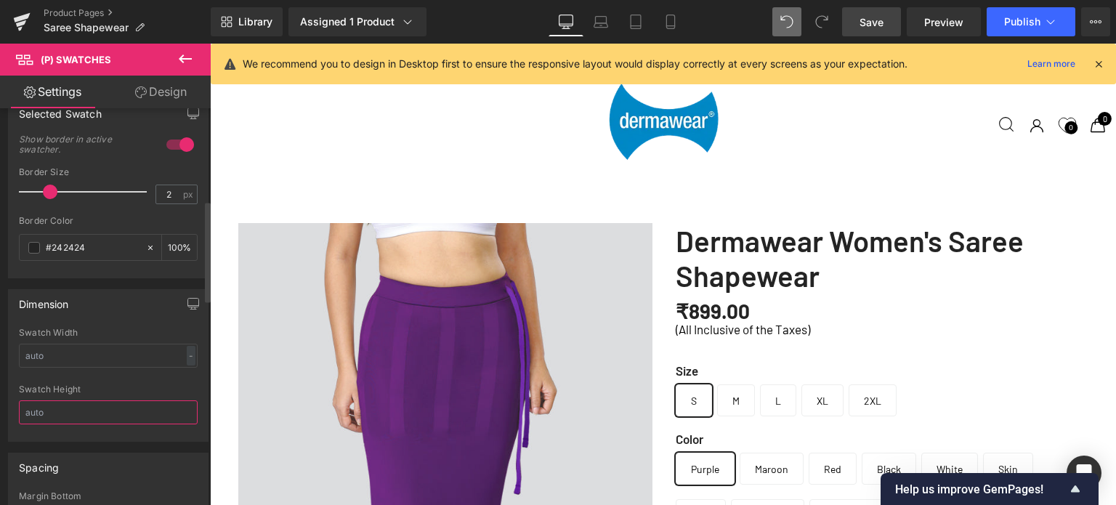
click at [70, 403] on input "text" at bounding box center [108, 412] width 179 height 24
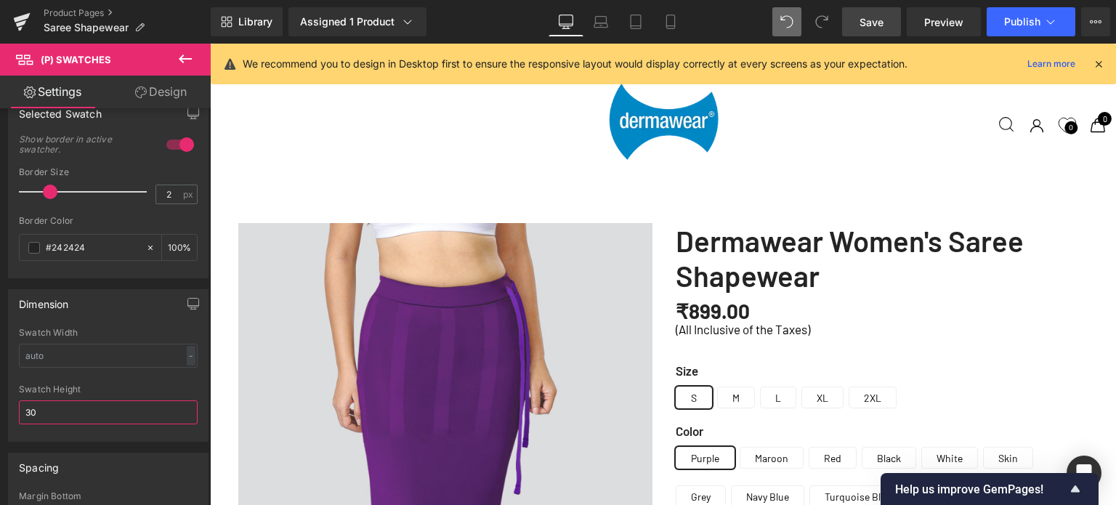
type input "3"
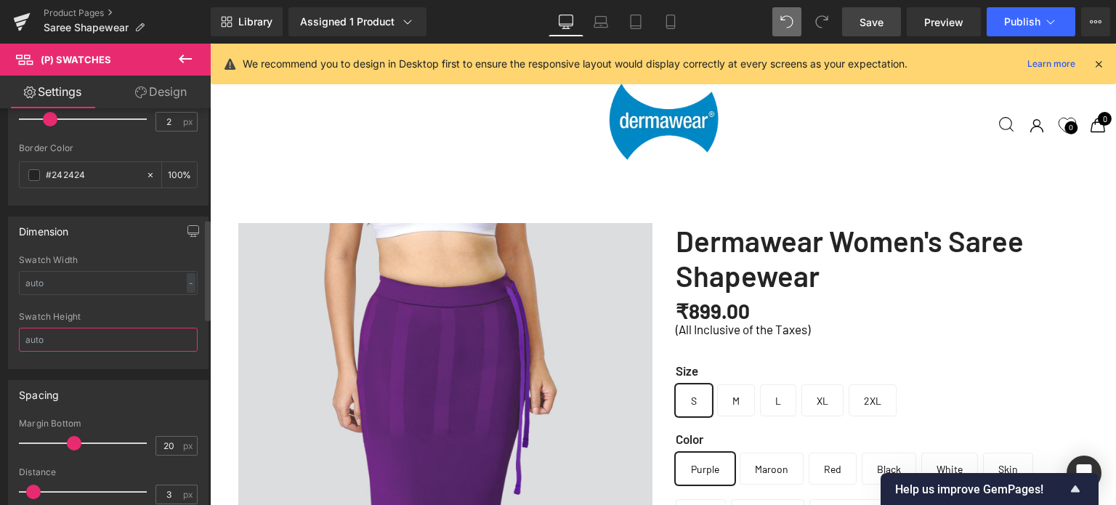
scroll to position [509, 0]
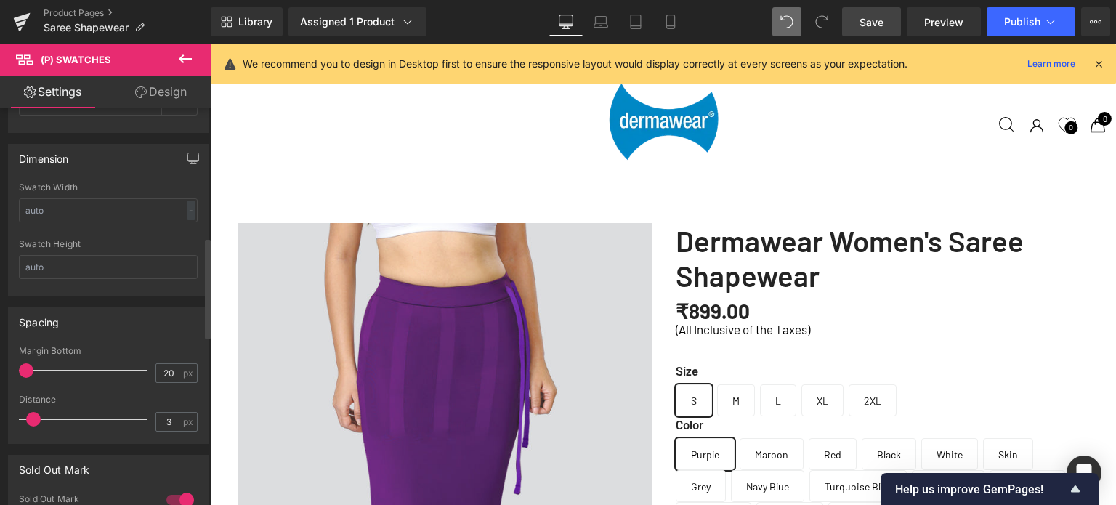
drag, startPoint x: 70, startPoint y: 368, endPoint x: 0, endPoint y: 370, distance: 69.8
click at [0, 370] on div "Spacing 20px Margin Bottom 20 px 3px Distance 3 px" at bounding box center [108, 370] width 217 height 148
click at [171, 368] on input "20" at bounding box center [168, 373] width 25 height 18
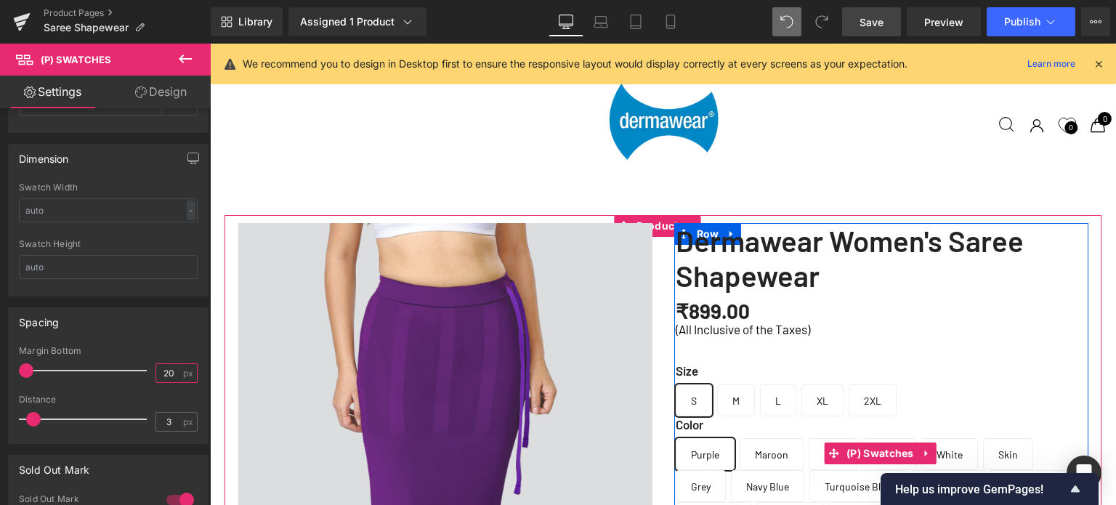
type input "0"
type input "5"
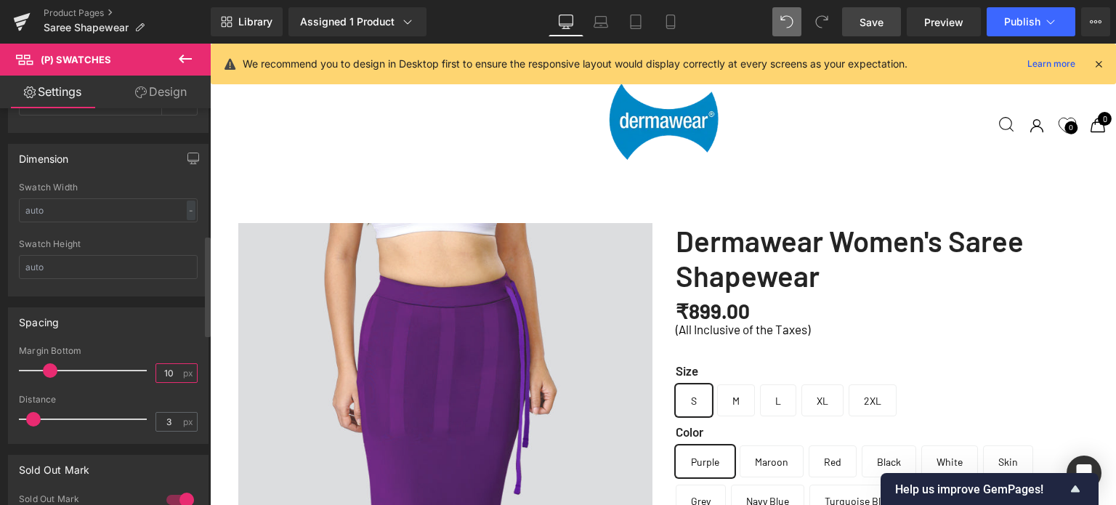
scroll to position [436, 0]
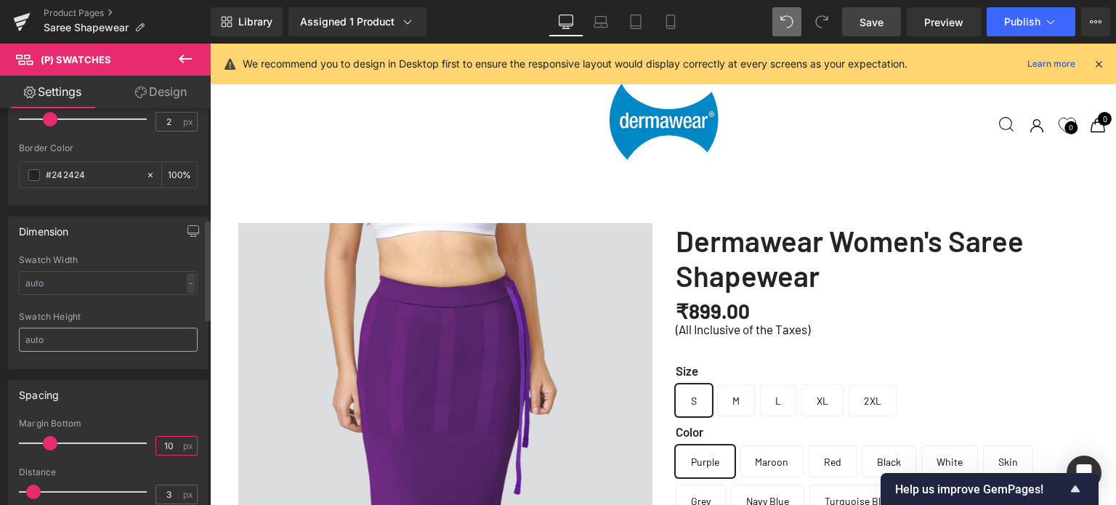
type input "10"
click at [65, 340] on input "text" at bounding box center [108, 340] width 179 height 24
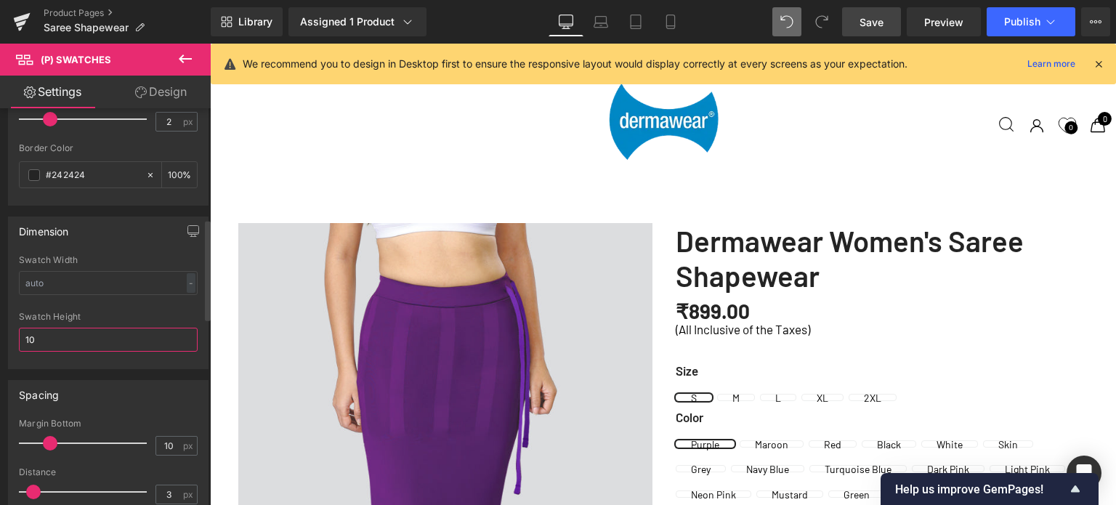
type input "1"
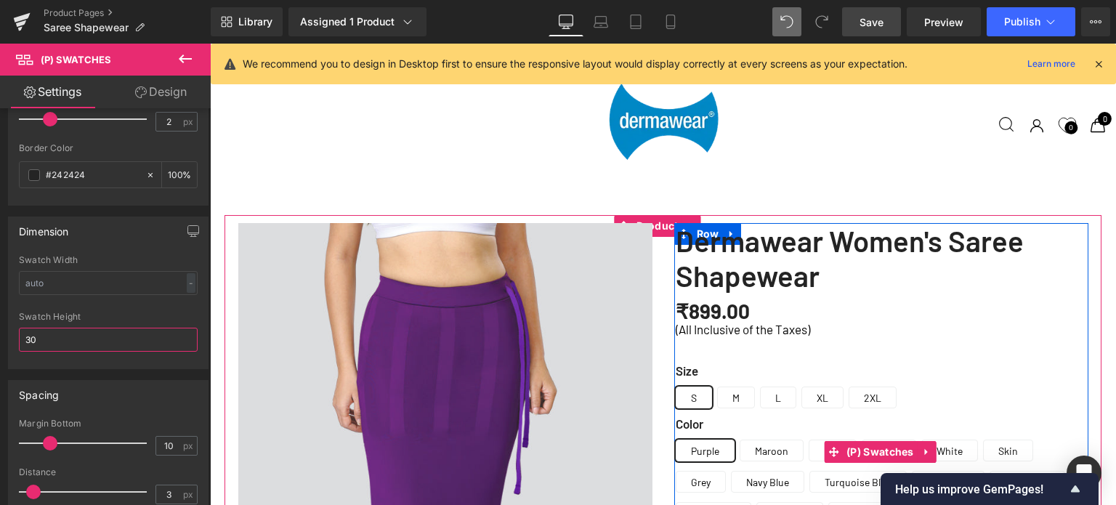
type input "30"
click at [910, 416] on label "Color" at bounding box center [882, 427] width 413 height 22
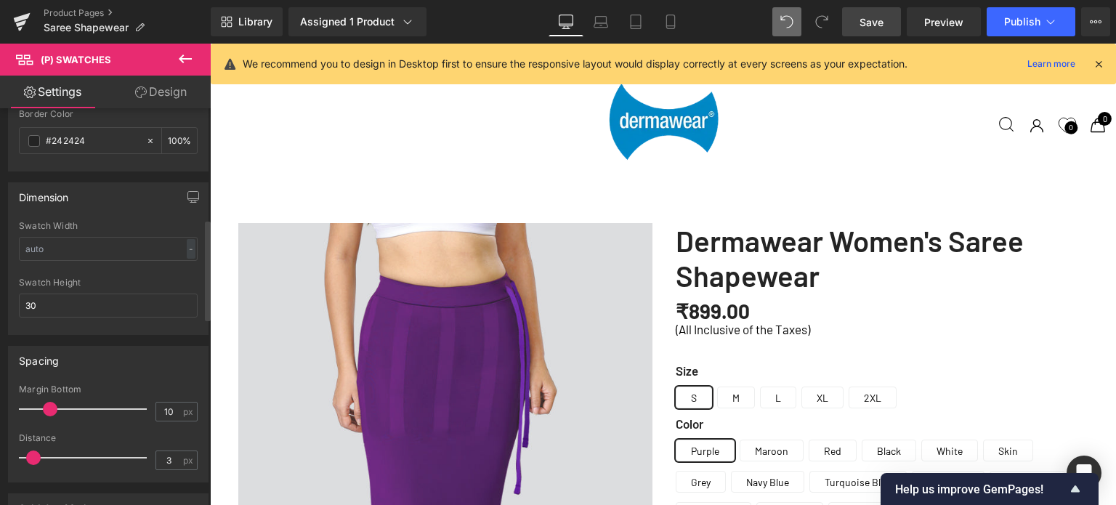
scroll to position [509, 0]
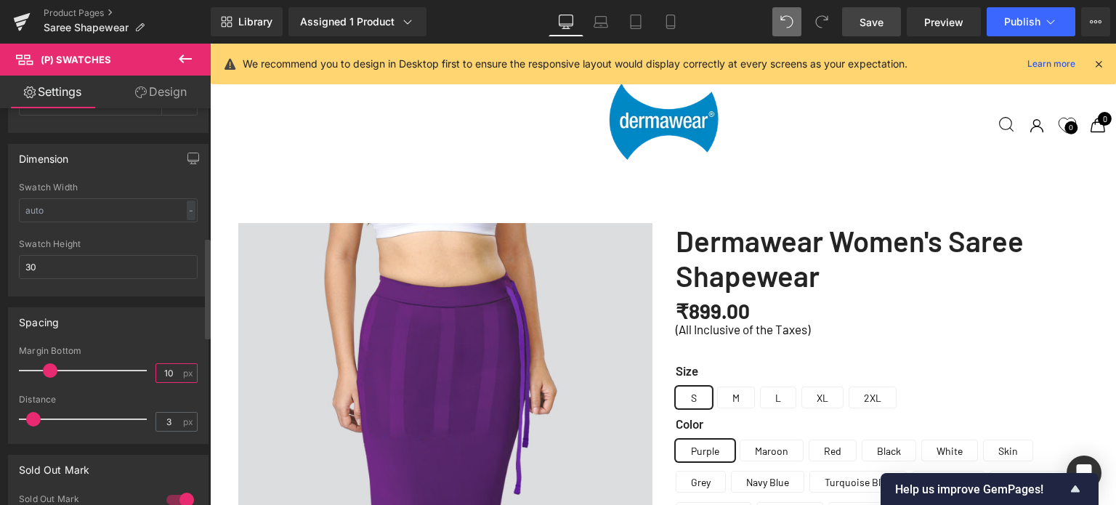
click at [171, 371] on input "10" at bounding box center [168, 373] width 25 height 18
type input "1"
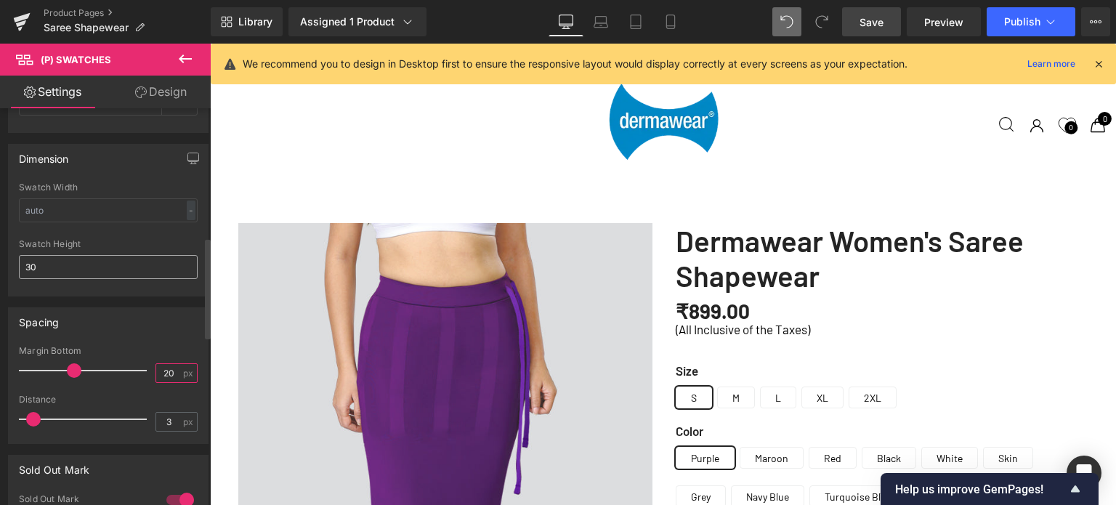
type input "20"
click at [70, 264] on input "30" at bounding box center [108, 267] width 179 height 24
type input "3"
type input "2"
type input "4"
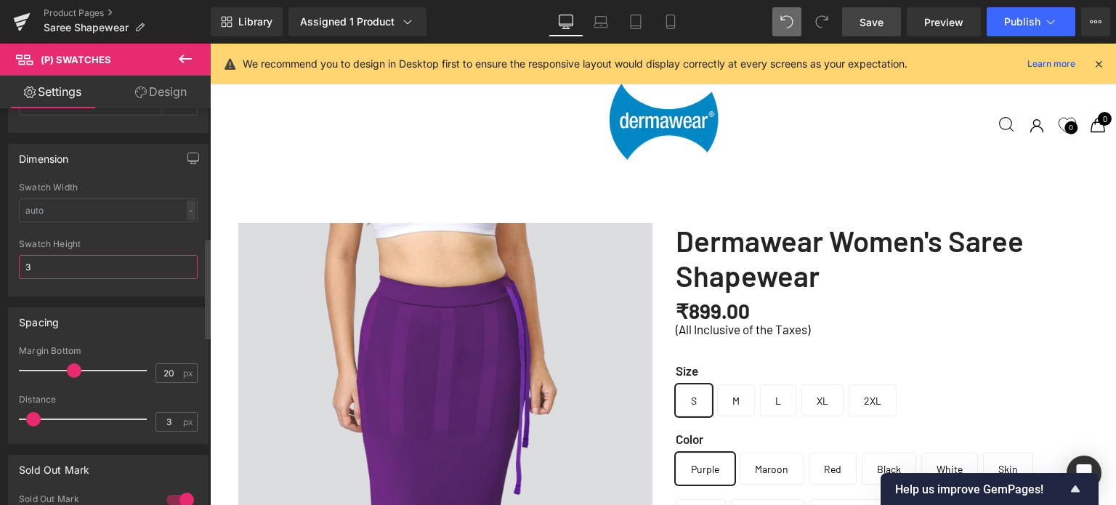
type input "30"
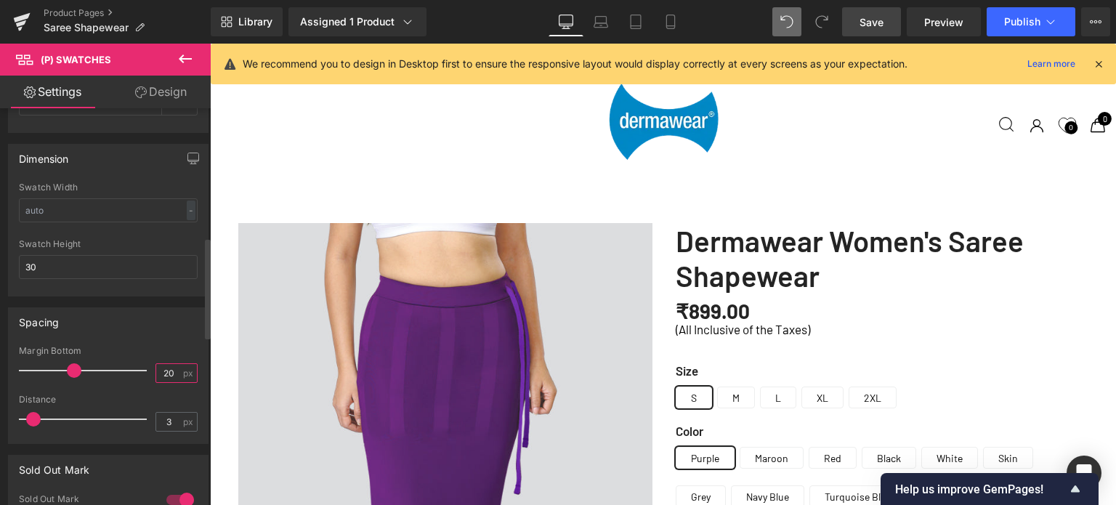
click at [173, 372] on input "20" at bounding box center [168, 373] width 25 height 18
type input "2"
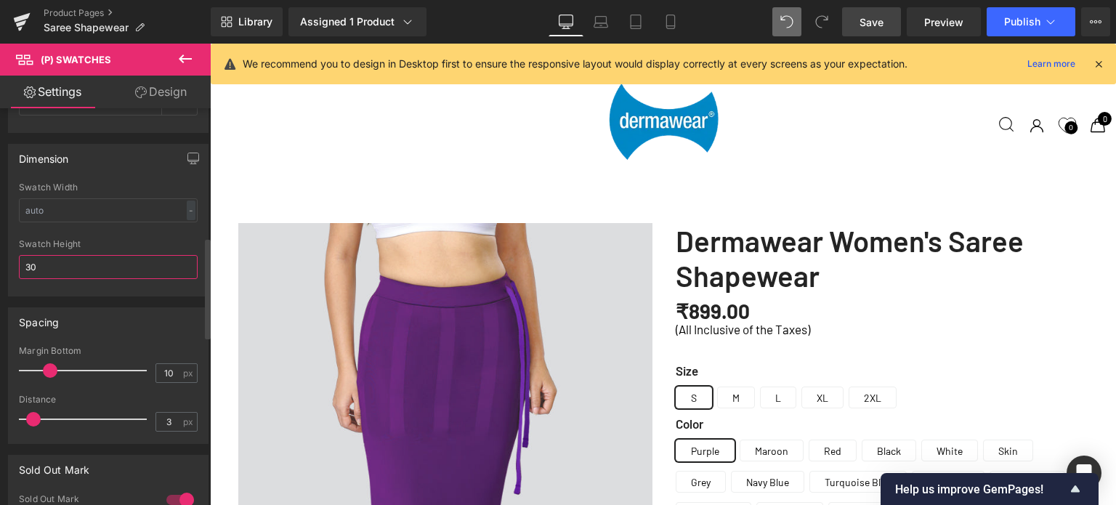
click at [60, 271] on input "30" at bounding box center [108, 267] width 179 height 24
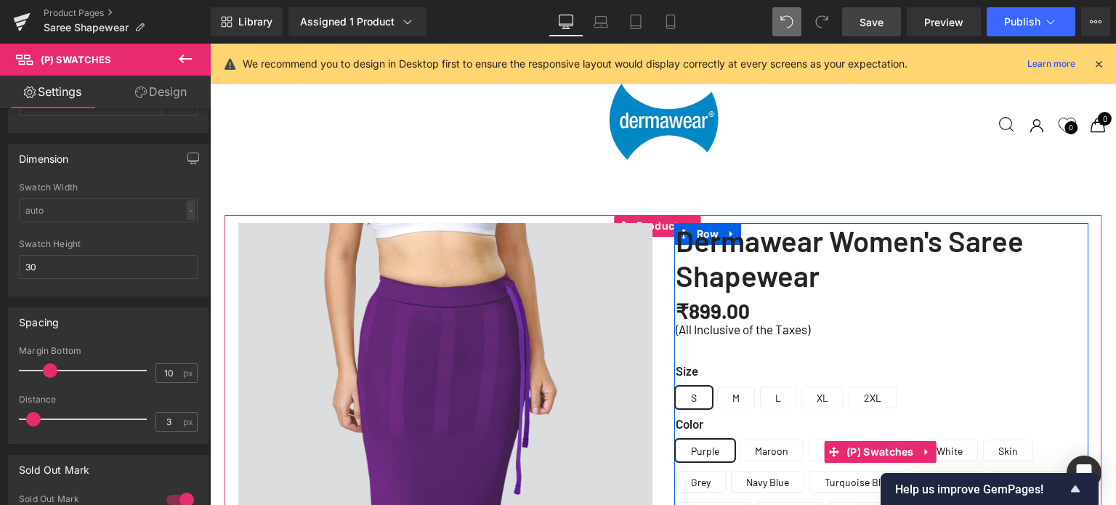
click at [979, 363] on label "Size" at bounding box center [882, 374] width 413 height 22
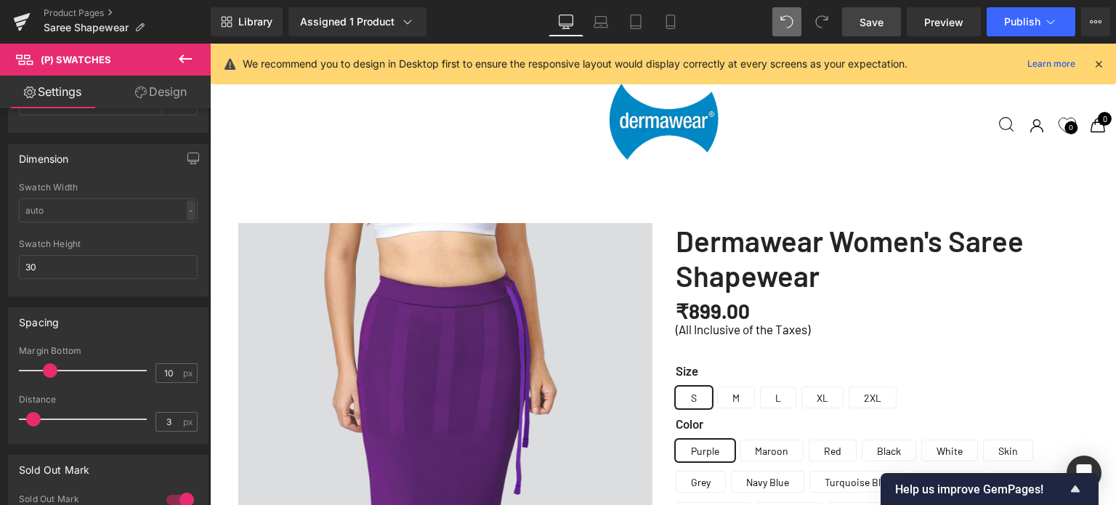
click at [880, 15] on span "Save" at bounding box center [872, 22] width 24 height 15
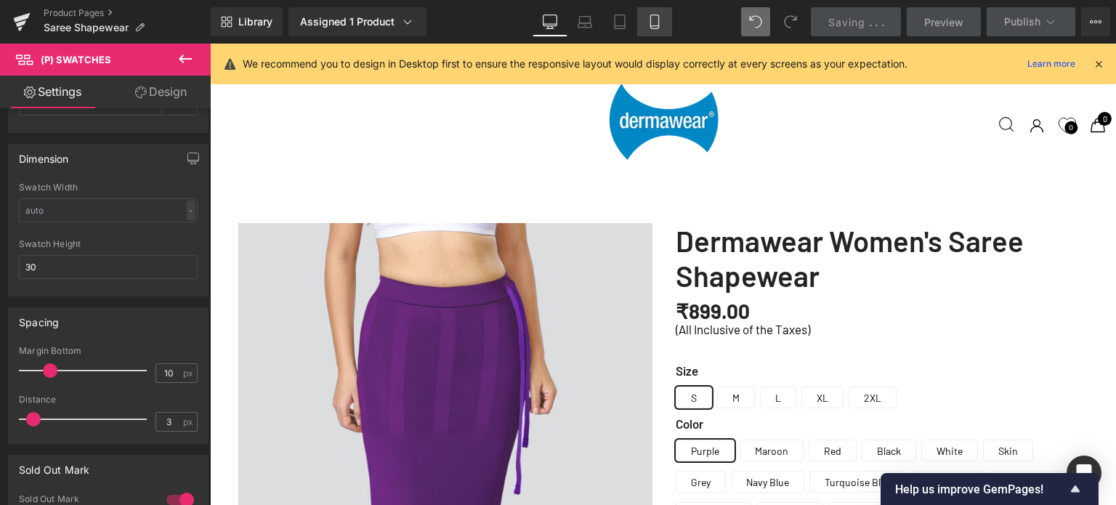
click at [662, 25] on icon at bounding box center [654, 22] width 15 height 15
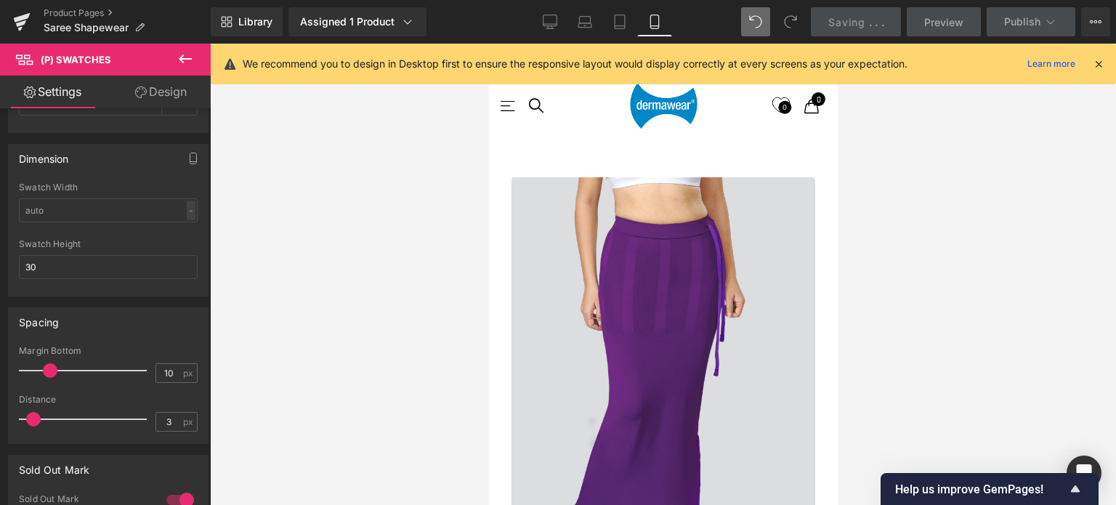
scroll to position [661, 0]
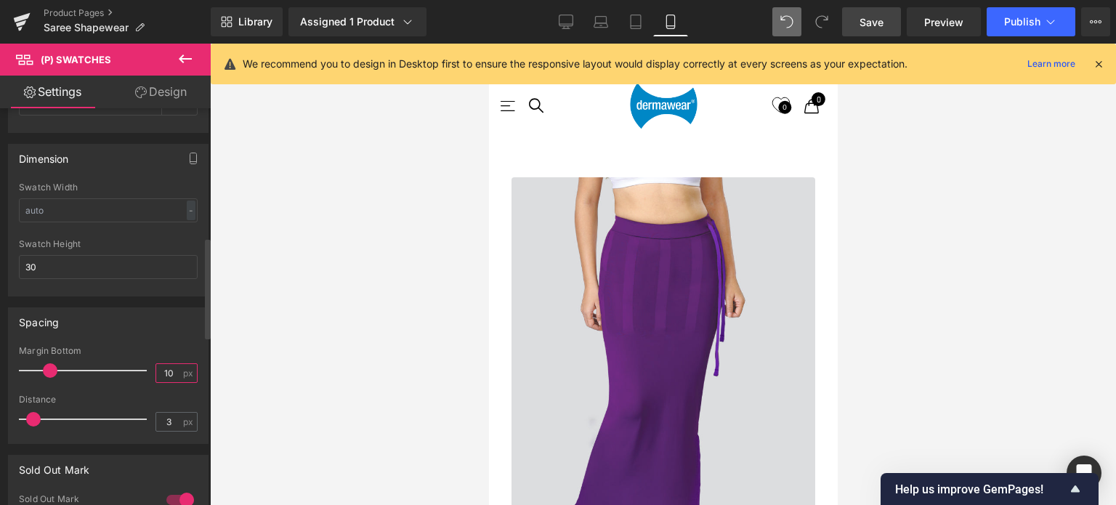
click at [171, 371] on input "10" at bounding box center [168, 373] width 25 height 18
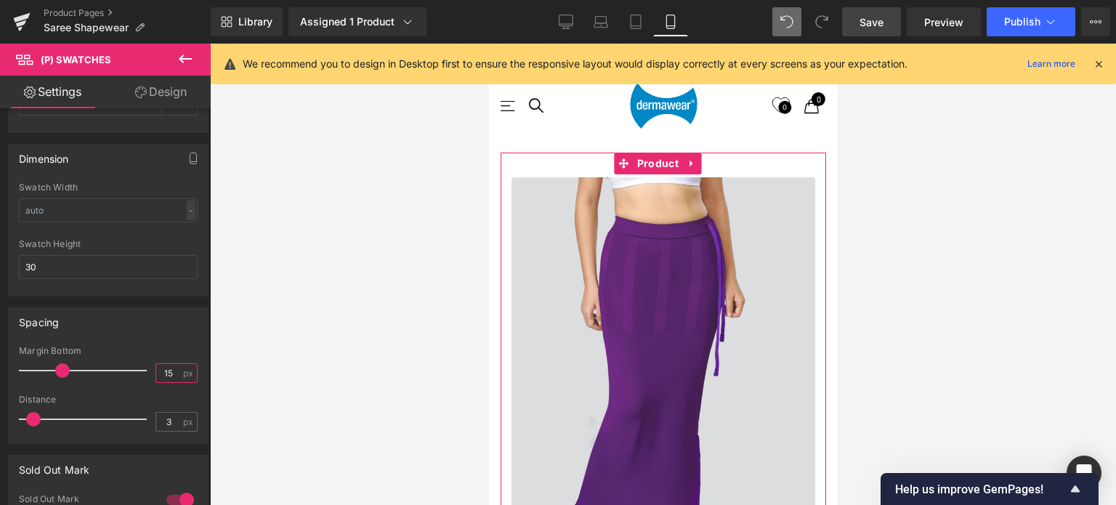
type input "1"
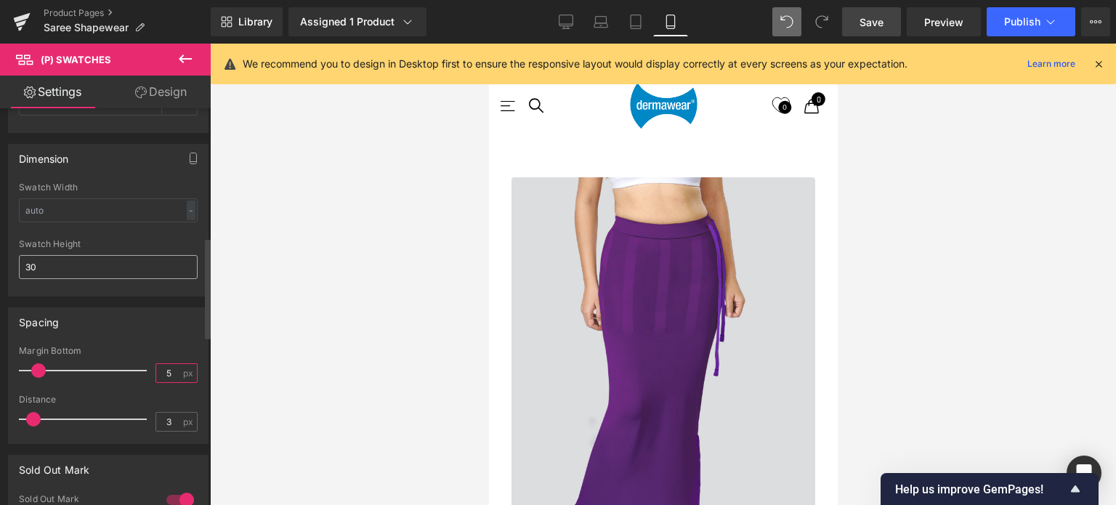
type input "5"
click at [52, 267] on input "30" at bounding box center [108, 267] width 179 height 24
type input "30"
drag, startPoint x: 879, startPoint y: 23, endPoint x: 306, endPoint y: 105, distance: 579.3
click at [879, 23] on span "Save" at bounding box center [872, 22] width 24 height 15
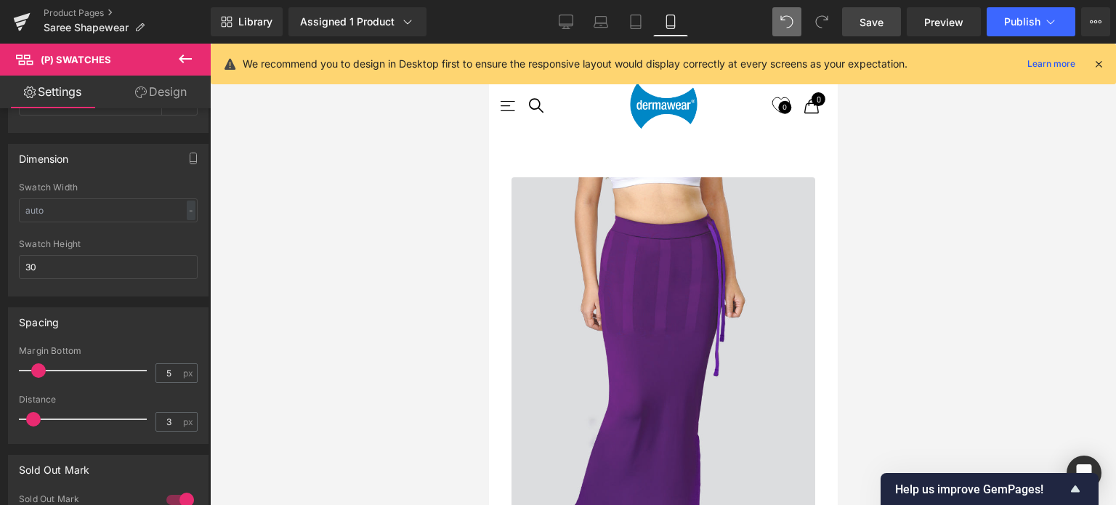
scroll to position [1315, 0]
click at [15, 26] on icon at bounding box center [21, 22] width 17 height 36
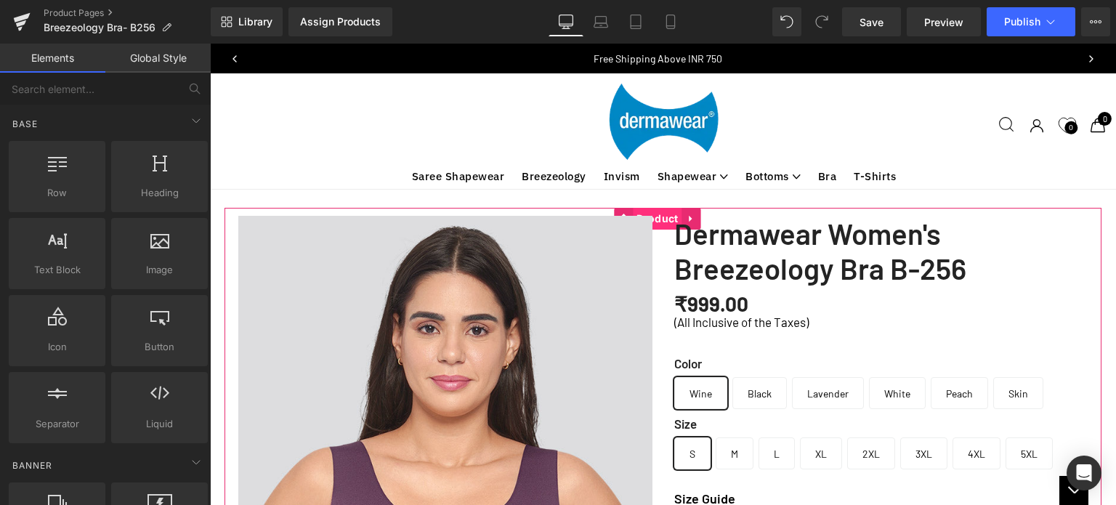
click at [659, 211] on span "Product" at bounding box center [657, 219] width 49 height 22
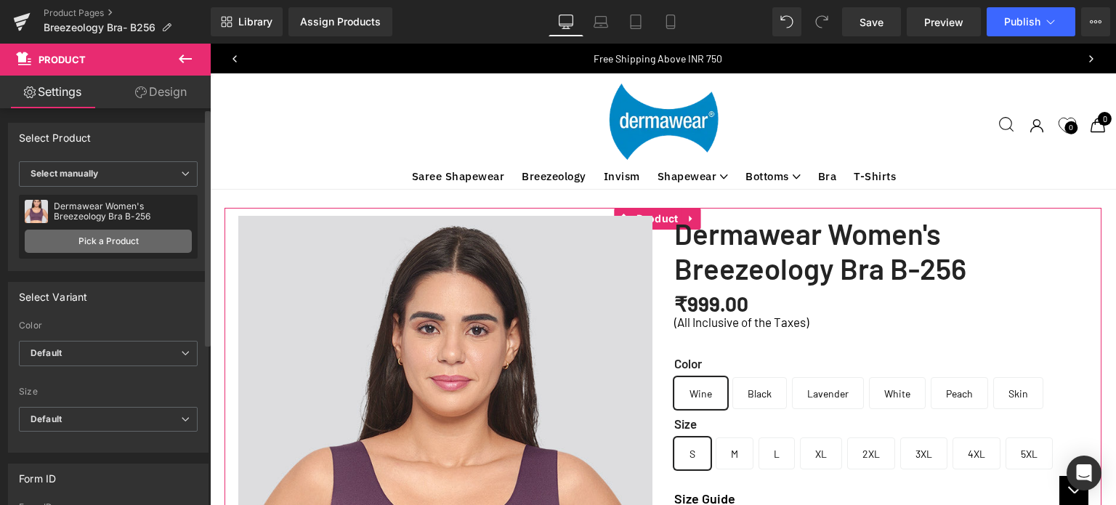
click at [81, 237] on link "Pick a Product" at bounding box center [108, 241] width 167 height 23
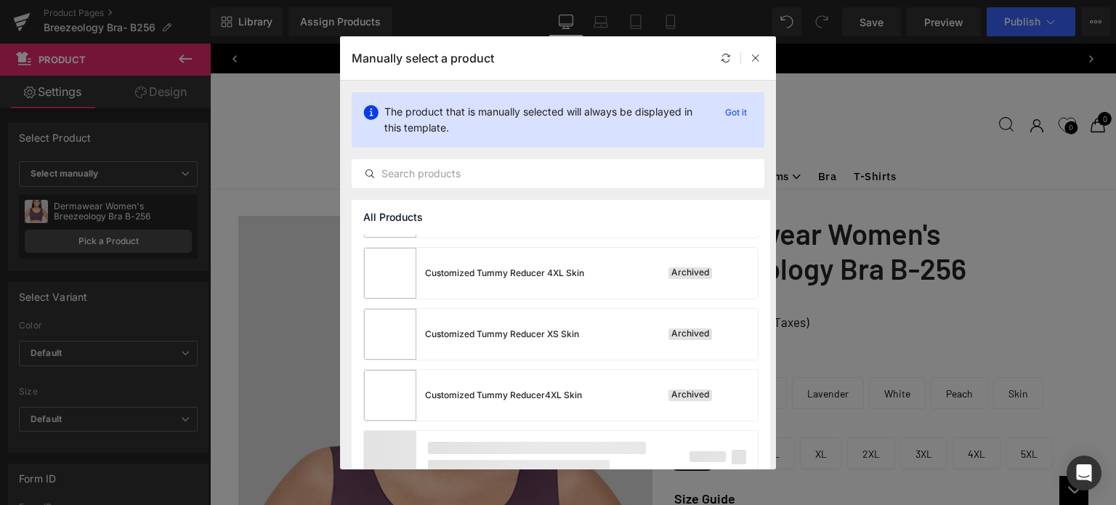
scroll to position [3553, 0]
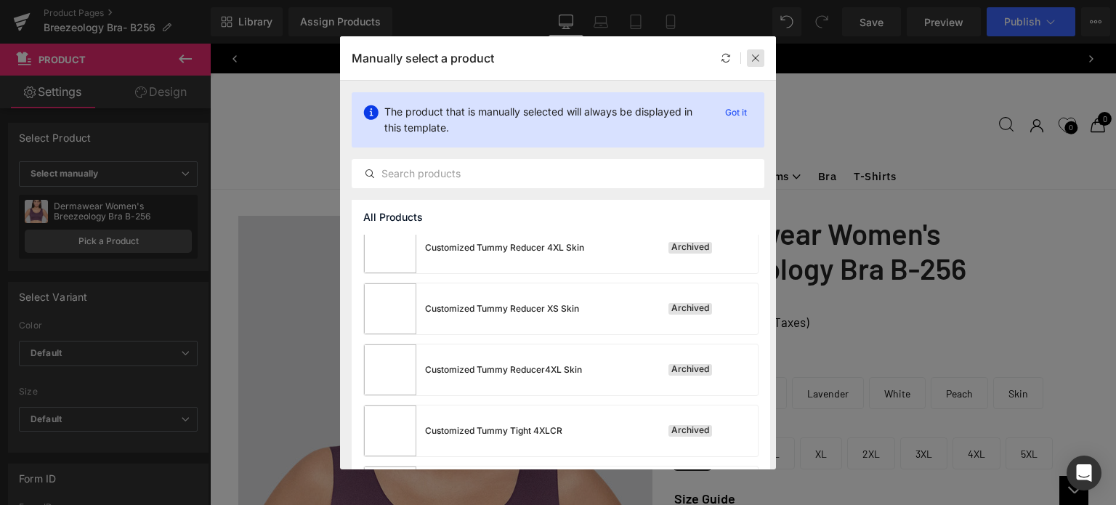
drag, startPoint x: 758, startPoint y: 57, endPoint x: 511, endPoint y: 96, distance: 250.0
click at [758, 57] on icon at bounding box center [756, 58] width 10 height 10
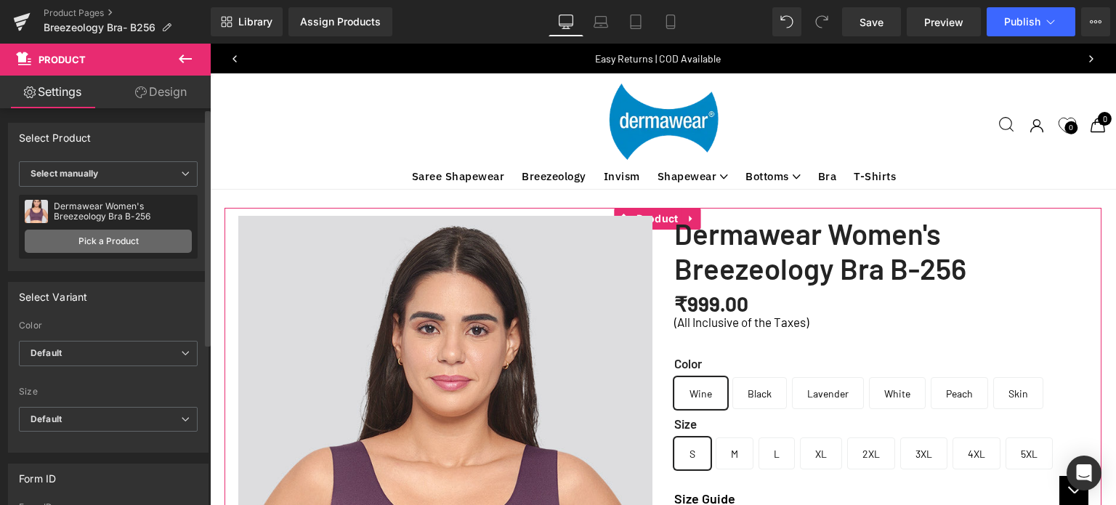
click at [122, 241] on link "Pick a Product" at bounding box center [108, 241] width 167 height 23
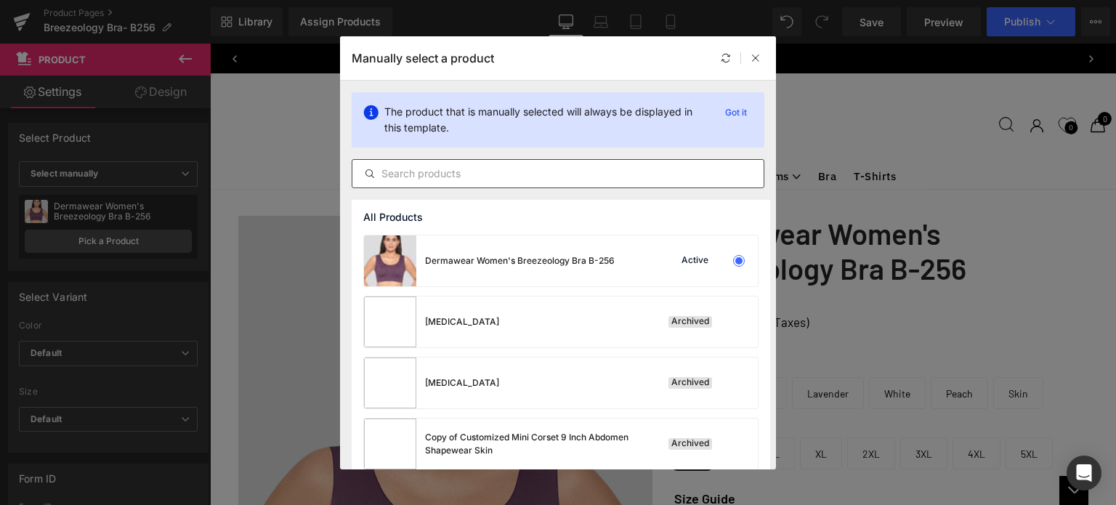
click at [471, 166] on input "text" at bounding box center [557, 173] width 411 height 17
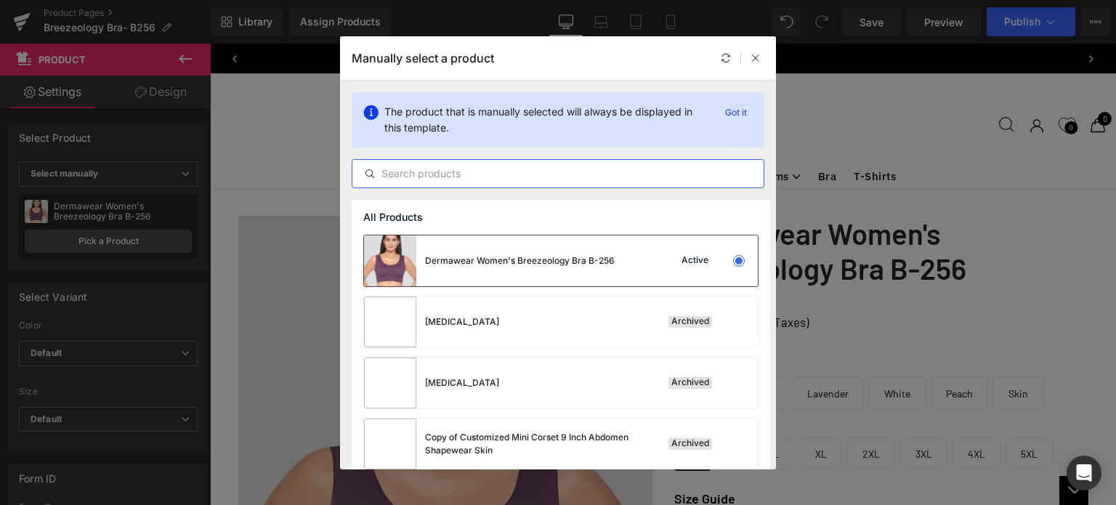
click at [650, 256] on div "Dermawear Women's Breezeology Bra B-256 Active" at bounding box center [561, 260] width 394 height 51
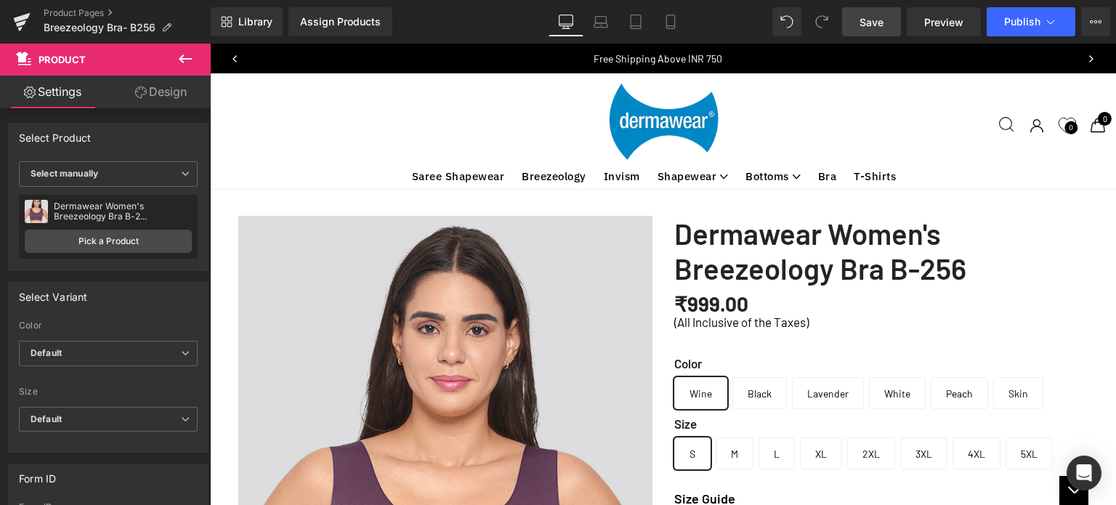
click at [877, 23] on span "Save" at bounding box center [872, 22] width 24 height 15
click at [942, 17] on span "Preview" at bounding box center [943, 22] width 39 height 15
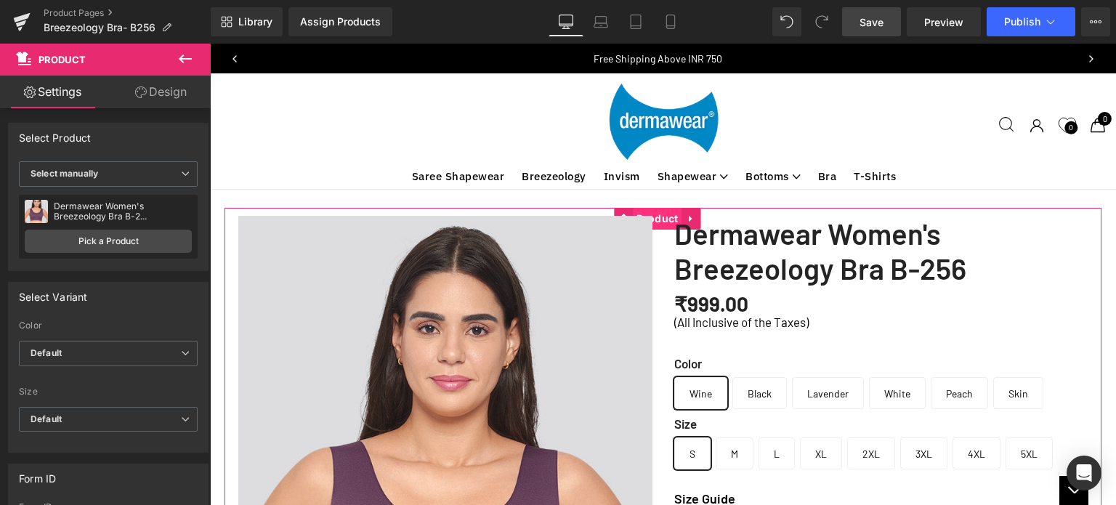
click at [650, 212] on span "Product" at bounding box center [657, 219] width 49 height 22
click at [92, 239] on link "Pick a Product" at bounding box center [108, 241] width 167 height 23
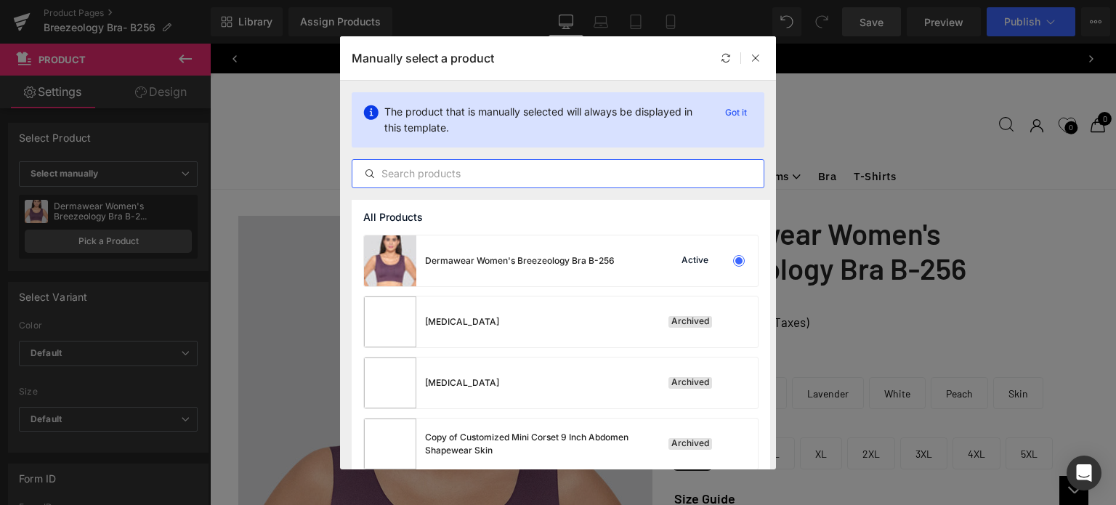
click at [488, 171] on input "text" at bounding box center [557, 173] width 411 height 17
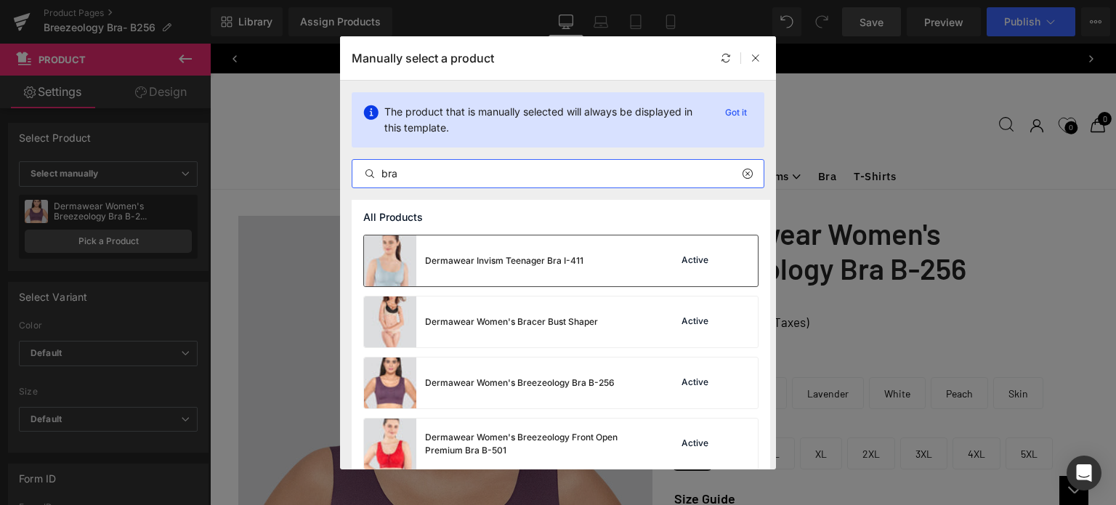
type input "bra"
click at [666, 267] on div "Active" at bounding box center [709, 261] width 99 height 20
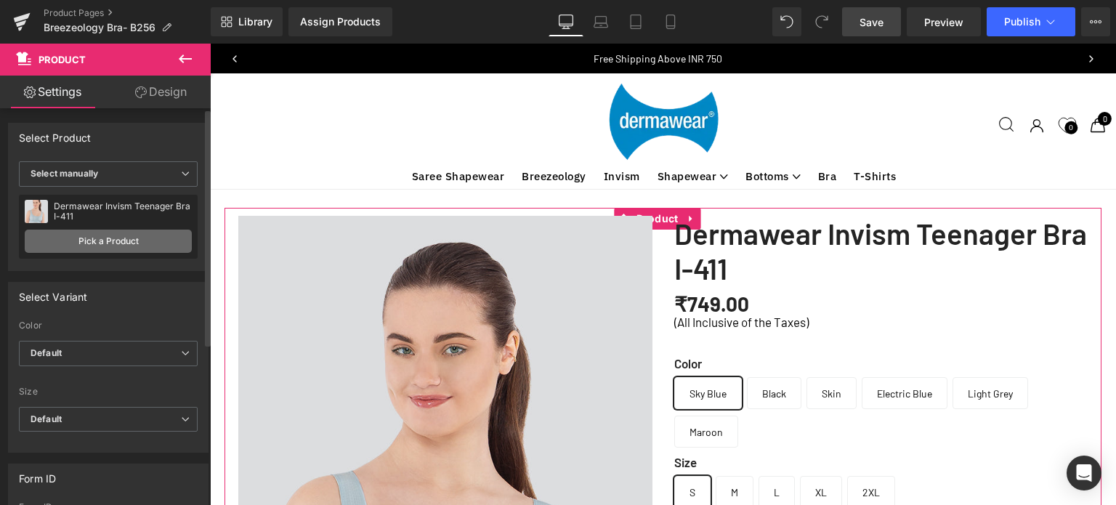
click at [115, 241] on link "Pick a Product" at bounding box center [108, 241] width 167 height 23
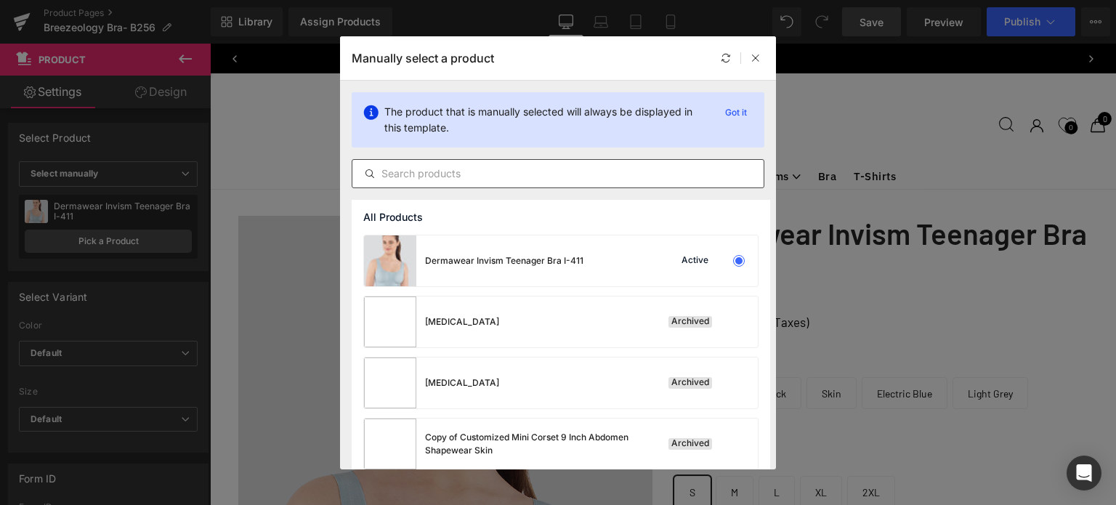
click at [470, 174] on input "text" at bounding box center [557, 173] width 411 height 17
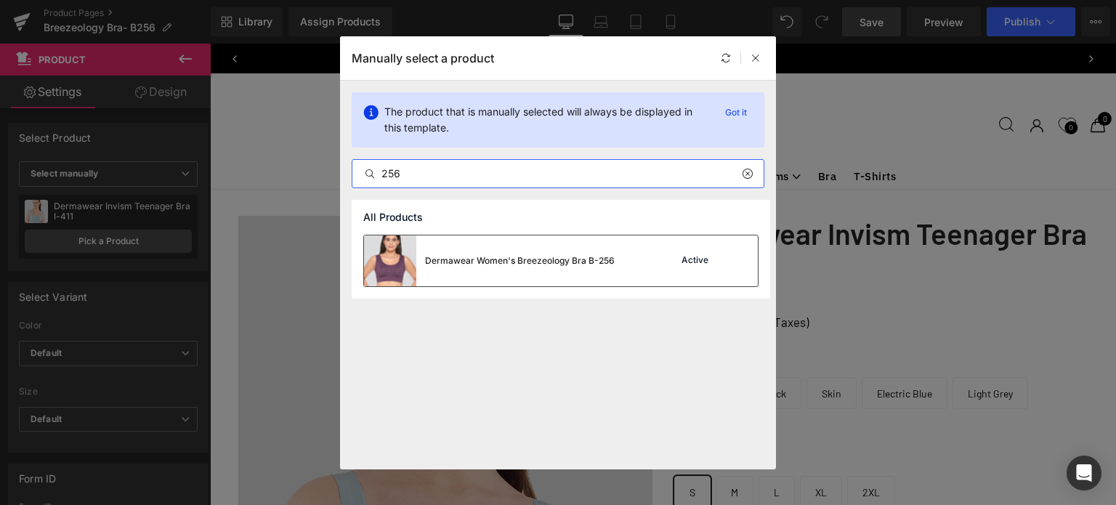
type input "256"
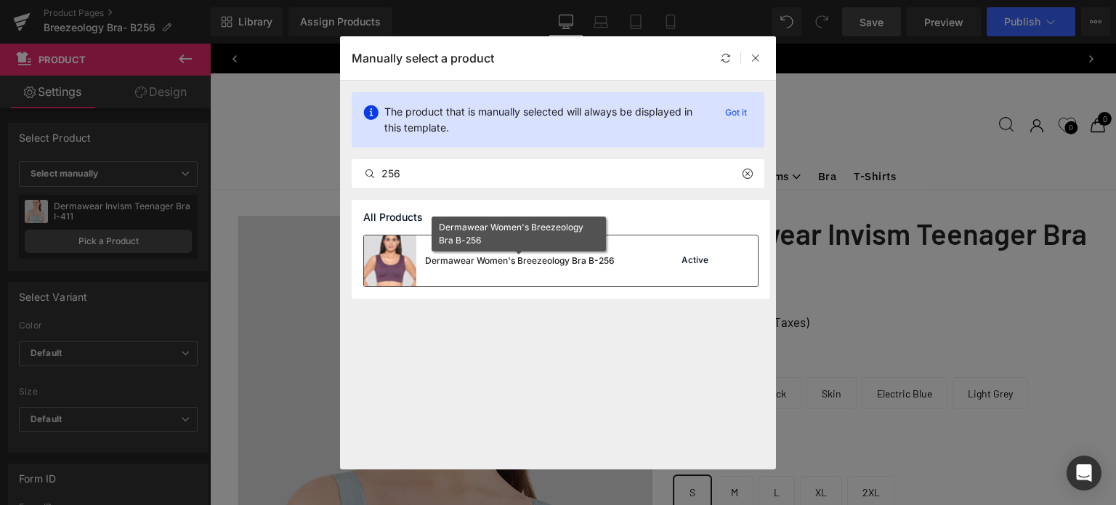
click at [547, 258] on div "Dermawear Women's Breezeology Bra B-256" at bounding box center [520, 260] width 190 height 13
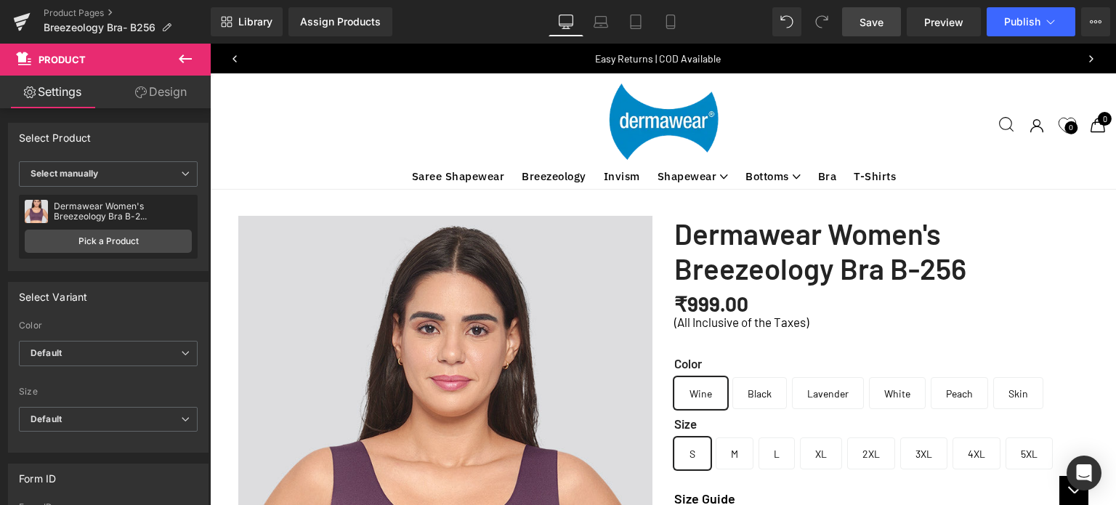
click at [870, 19] on span "Save" at bounding box center [872, 22] width 24 height 15
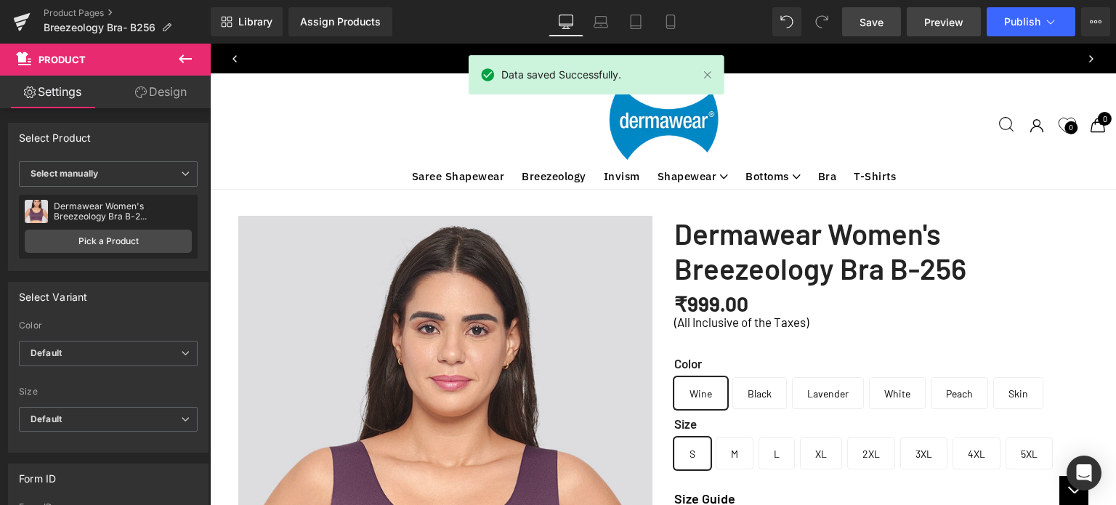
click at [948, 23] on span "Preview" at bounding box center [943, 22] width 39 height 15
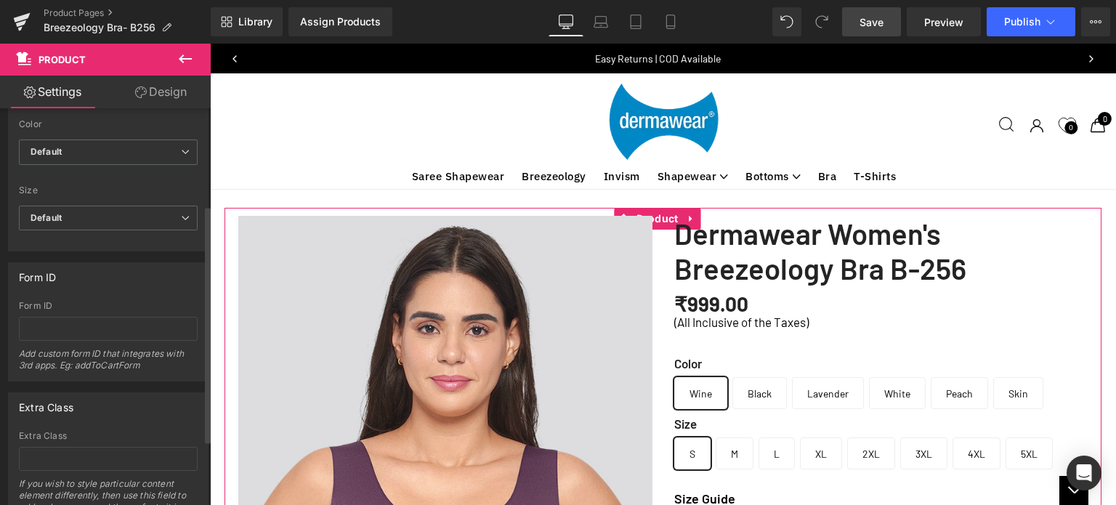
scroll to position [0, 0]
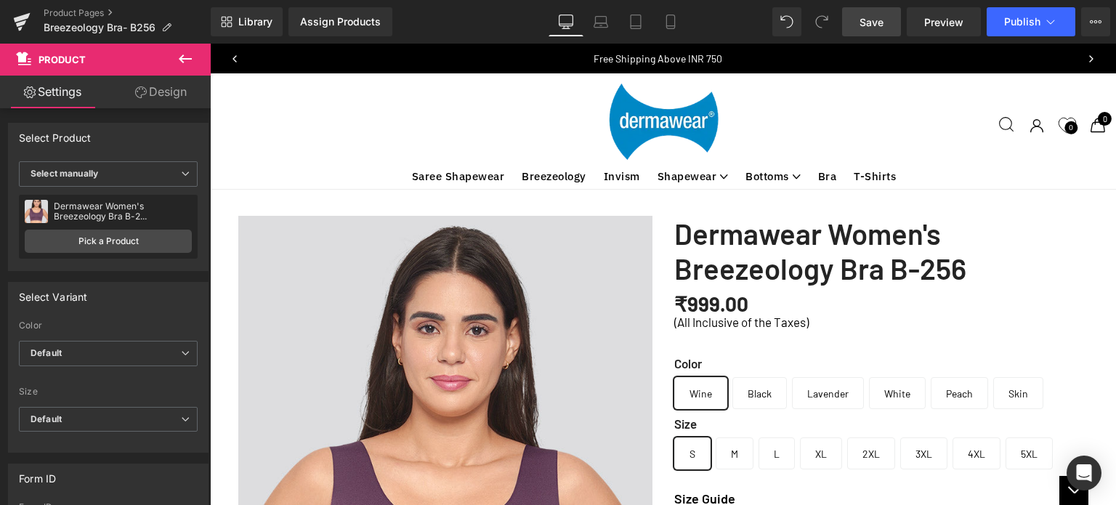
click at [187, 54] on icon at bounding box center [185, 58] width 17 height 17
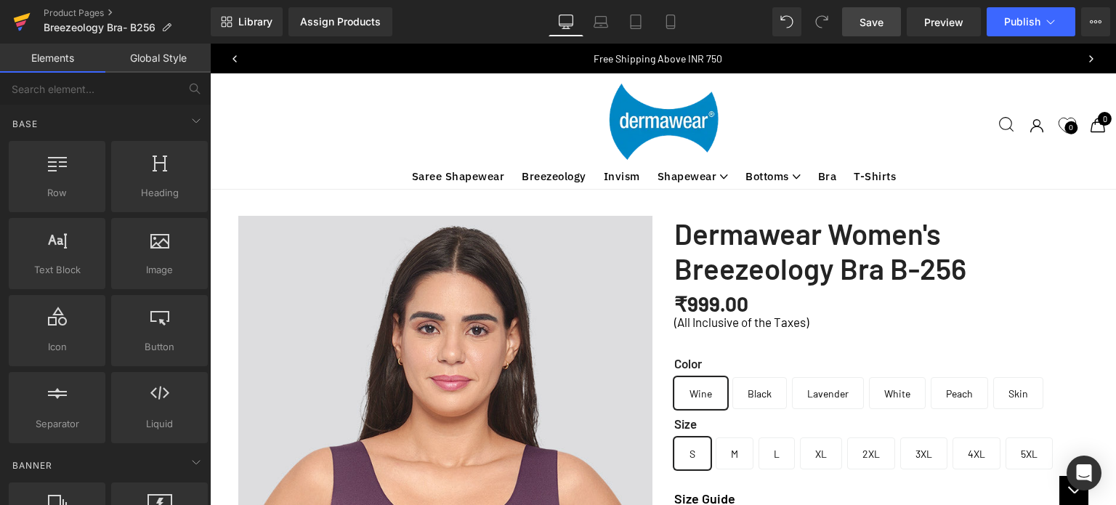
click at [19, 24] on icon at bounding box center [21, 23] width 10 height 7
